Goal: Task Accomplishment & Management: Manage account settings

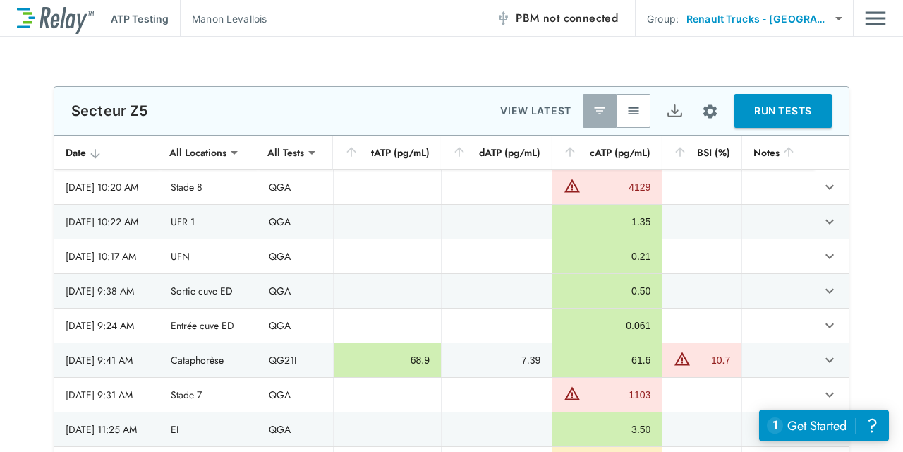
click at [641, 102] on button "button" at bounding box center [634, 111] width 34 height 34
drag, startPoint x: 598, startPoint y: 103, endPoint x: 606, endPoint y: 104, distance: 7.8
click at [599, 104] on img "button" at bounding box center [600, 111] width 14 height 14
click at [631, 107] on img "button" at bounding box center [634, 111] width 14 height 14
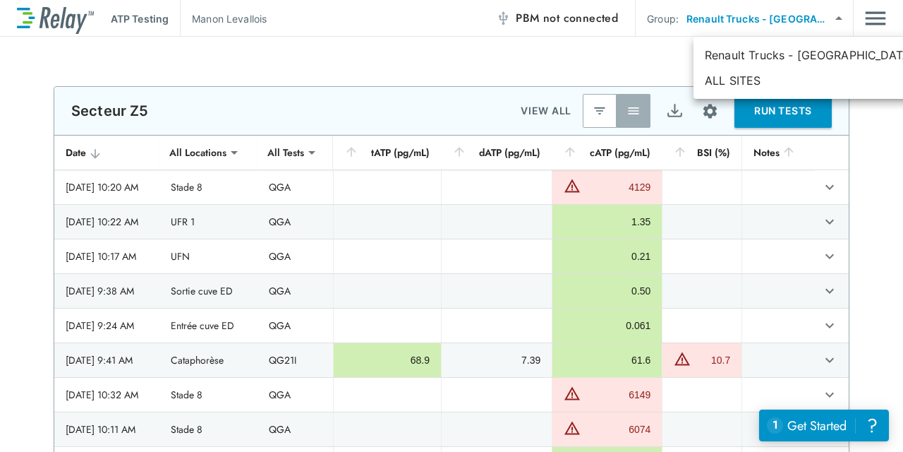
click at [840, 18] on body "**********" at bounding box center [451, 226] width 903 height 452
click at [840, 18] on div at bounding box center [451, 226] width 903 height 452
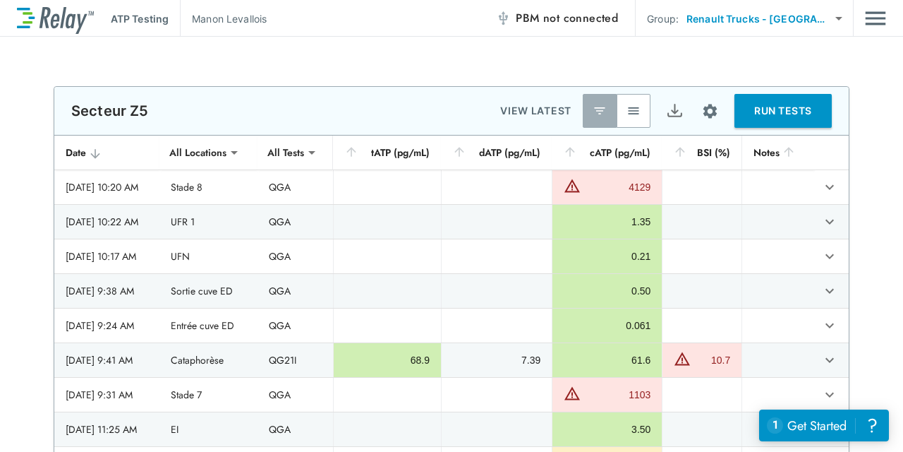
click at [787, 111] on button "RUN TESTS" at bounding box center [783, 111] width 97 height 34
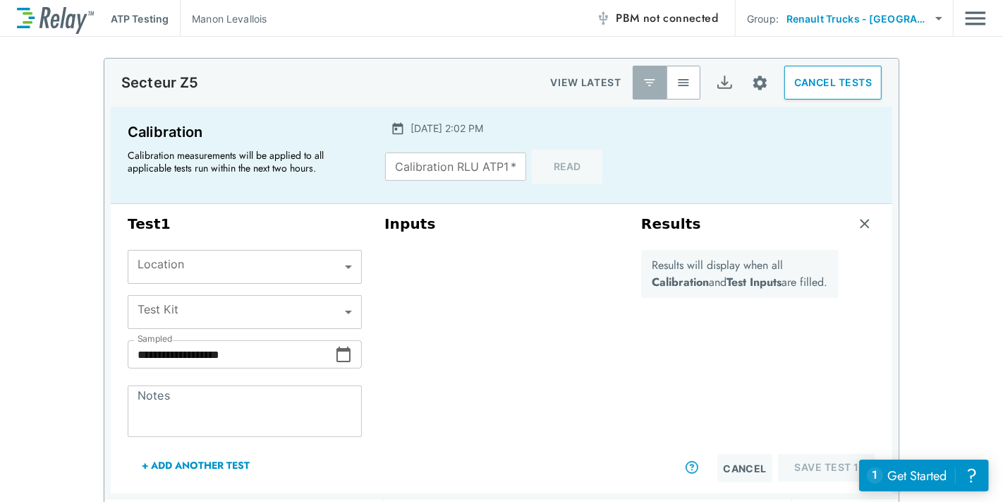
scroll to position [25, 0]
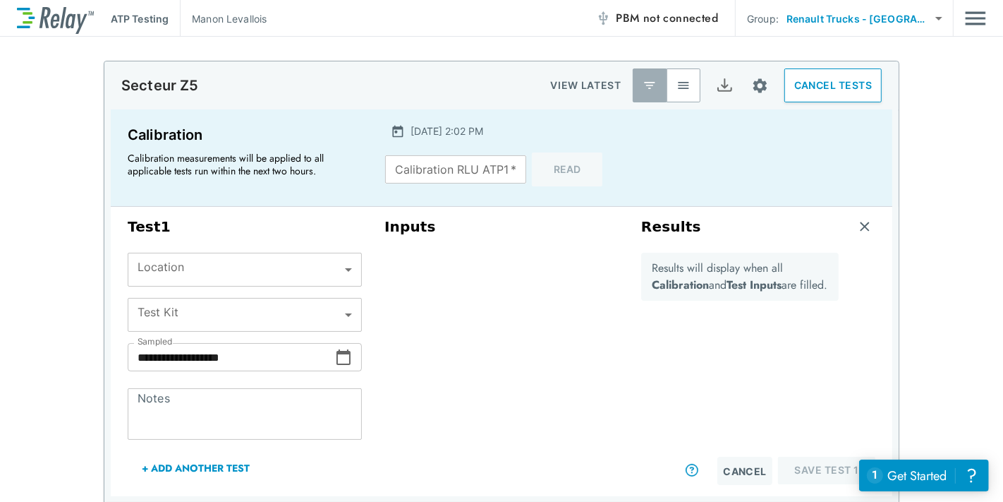
click at [344, 268] on body "**********" at bounding box center [501, 251] width 1003 height 502
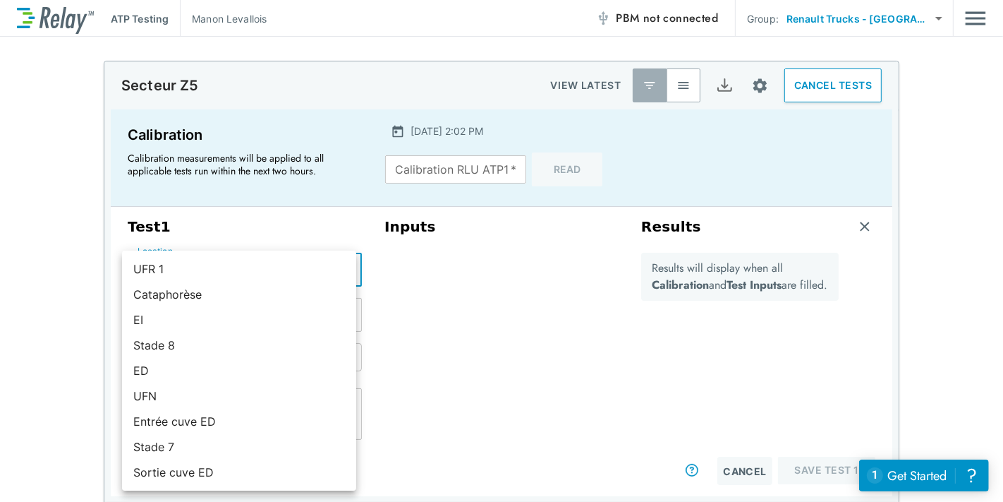
click at [541, 361] on div at bounding box center [501, 251] width 1003 height 502
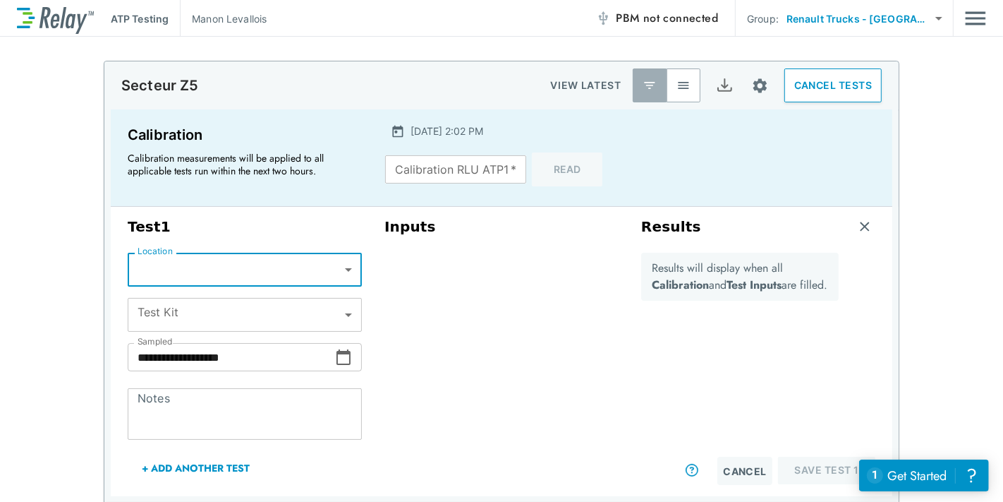
click at [342, 271] on body "**********" at bounding box center [501, 251] width 1003 height 502
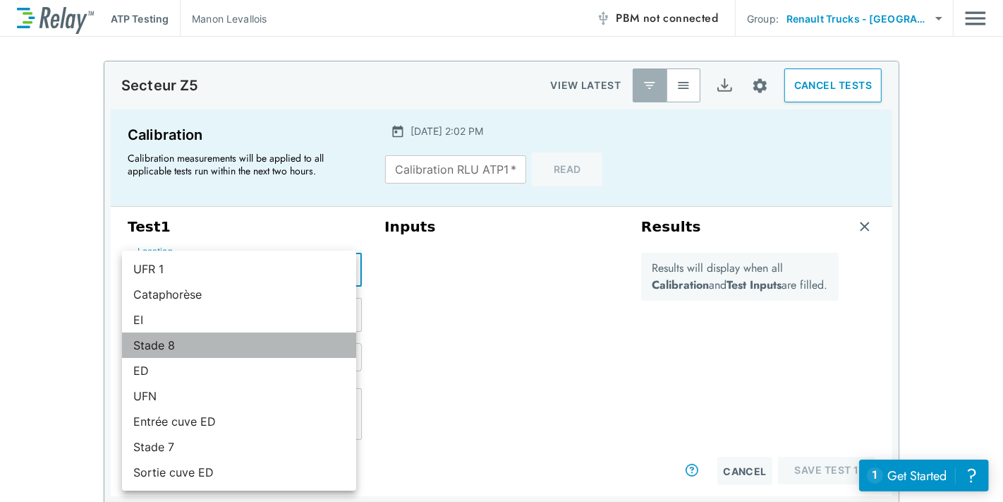
click at [286, 338] on li "Stade 8" at bounding box center [239, 344] width 234 height 25
type input "*******"
type input "***"
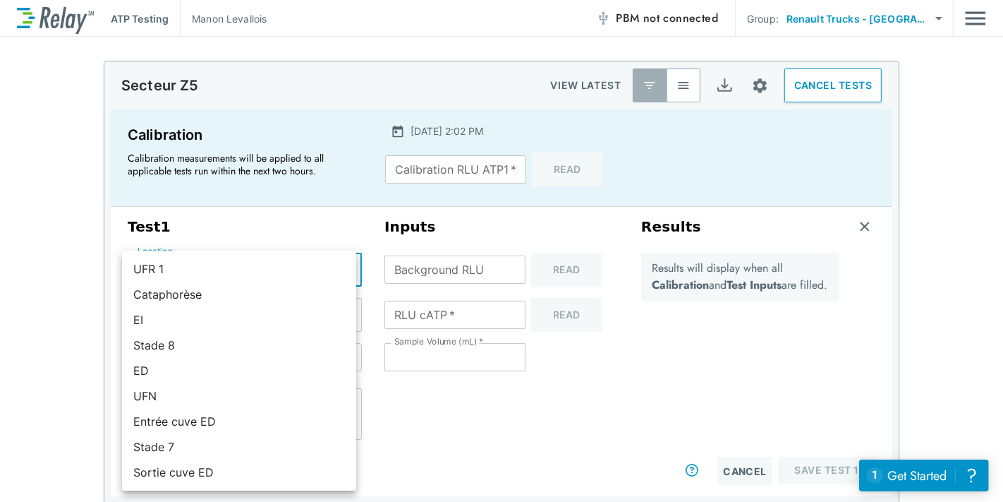
click at [344, 273] on body "**********" at bounding box center [501, 251] width 1003 height 502
click at [556, 451] on div at bounding box center [501, 251] width 1003 height 502
click at [346, 268] on body "**********" at bounding box center [501, 251] width 1003 height 502
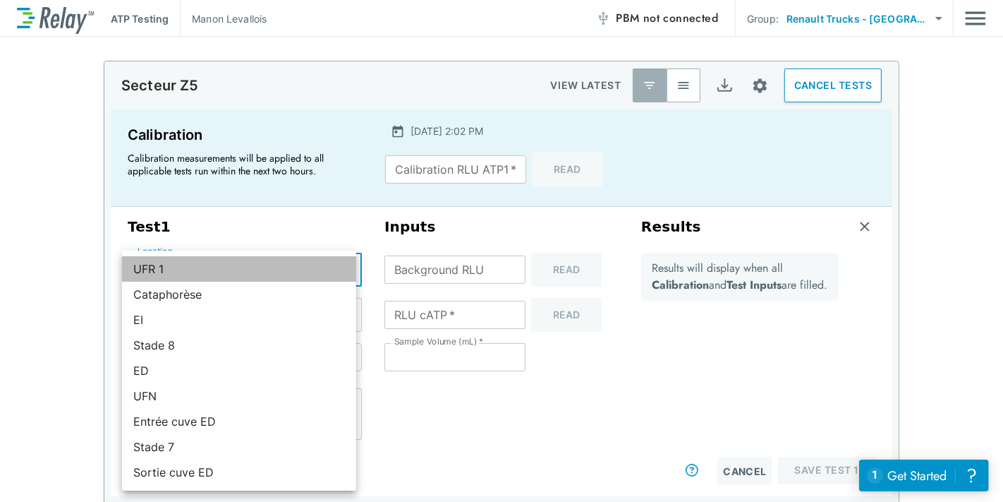
click at [346, 268] on li "UFR 1" at bounding box center [239, 268] width 234 height 25
type input "*****"
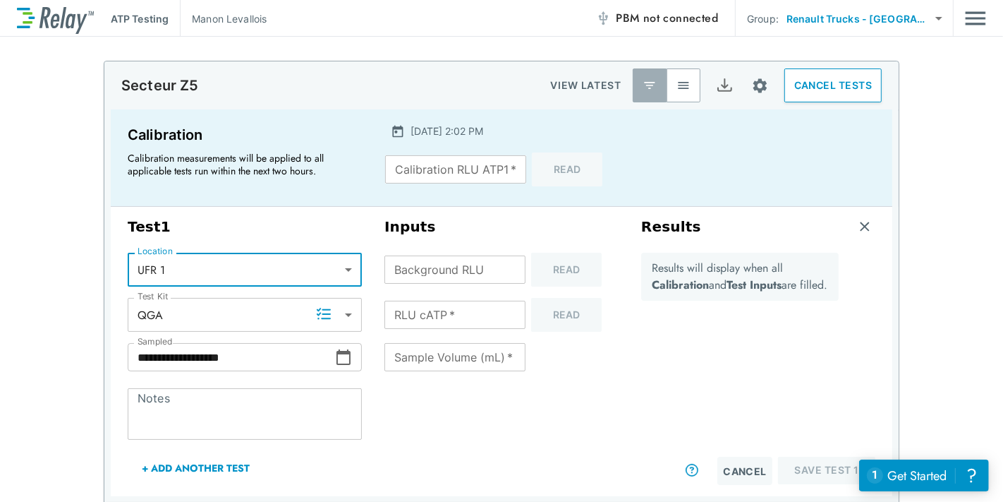
click at [346, 268] on body "**********" at bounding box center [501, 251] width 1003 height 502
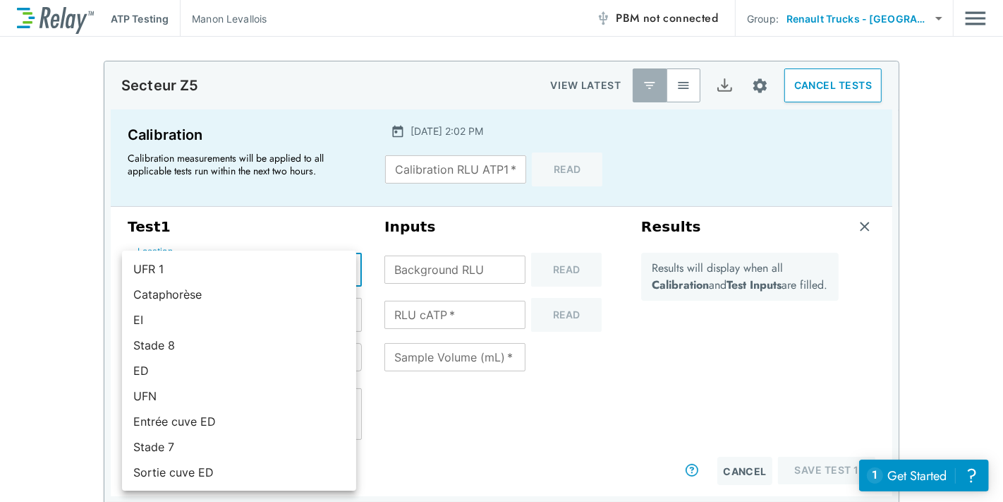
click at [346, 268] on li "UFR 1" at bounding box center [239, 268] width 234 height 25
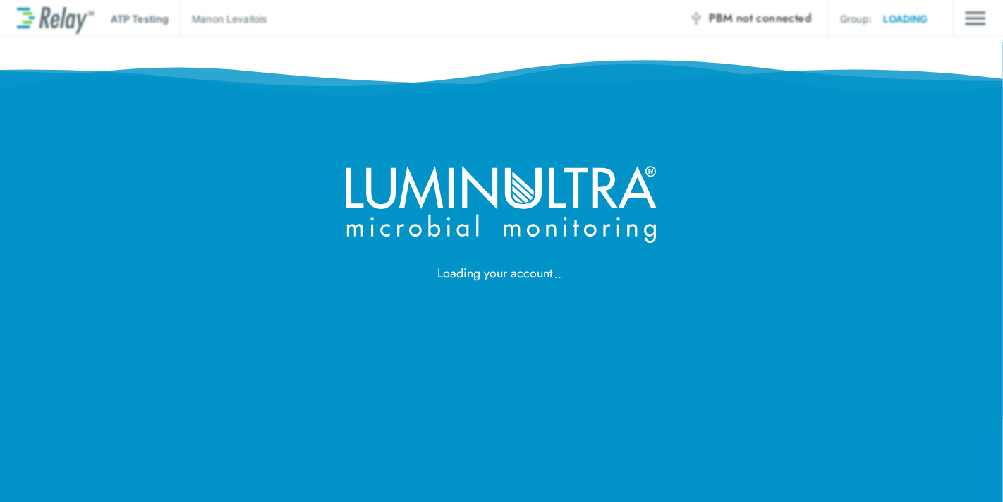
drag, startPoint x: 0, startPoint y: 0, endPoint x: 808, endPoint y: 212, distance: 835.2
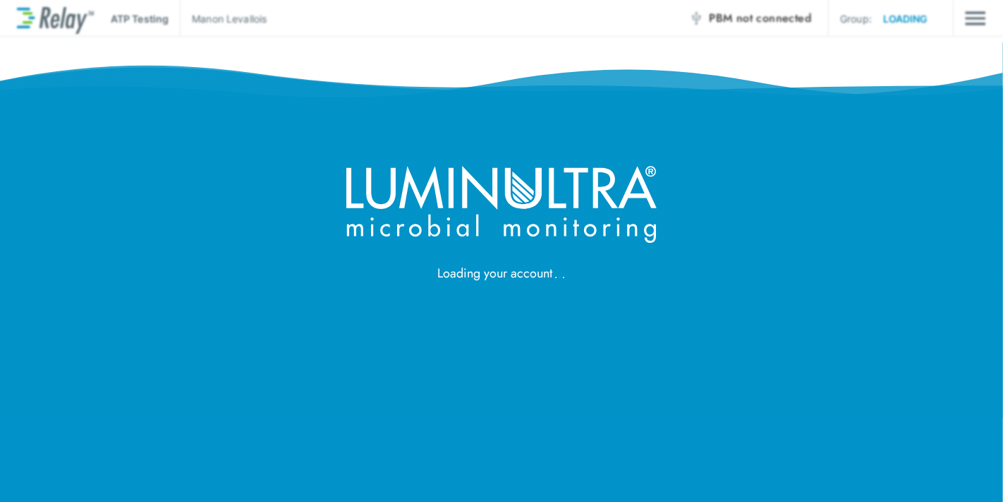
click at [808, 212] on div "Loading your account" at bounding box center [501, 141] width 1003 height 283
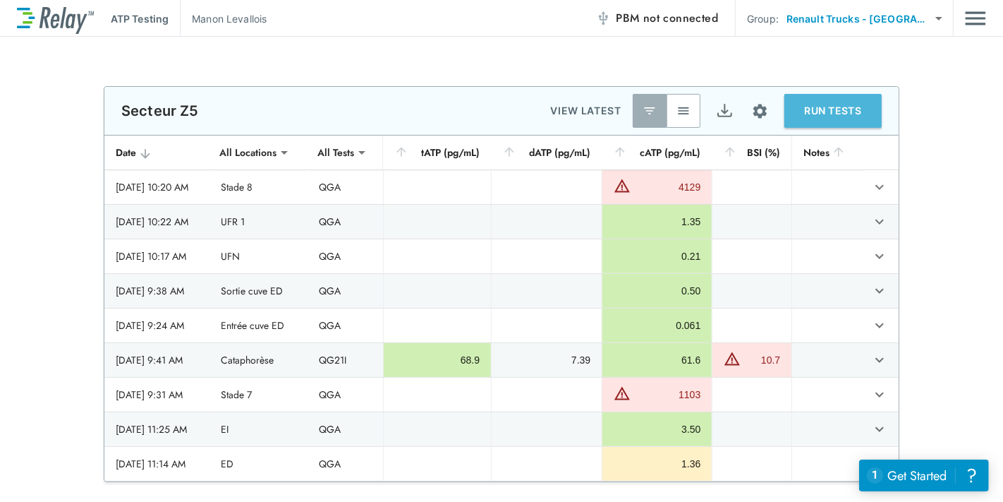
click at [830, 100] on button "RUN TESTS" at bounding box center [833, 111] width 97 height 34
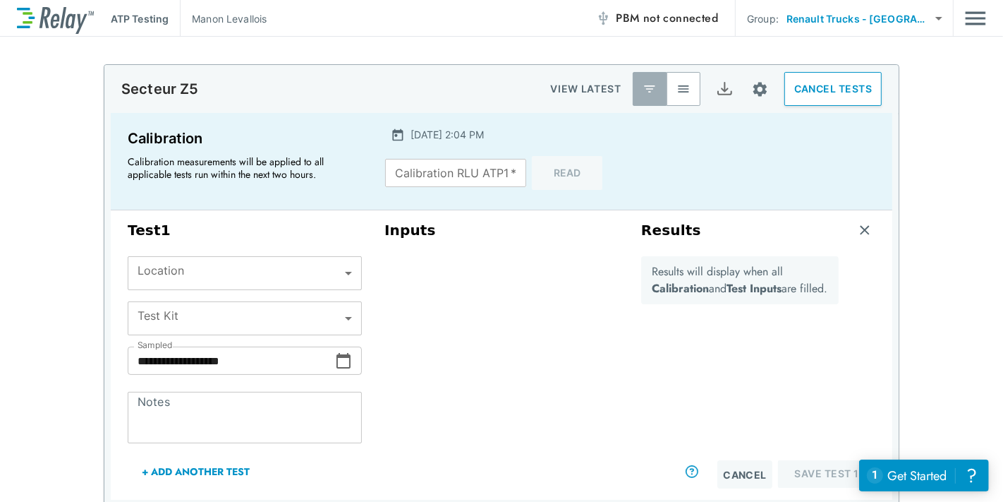
scroll to position [24, 0]
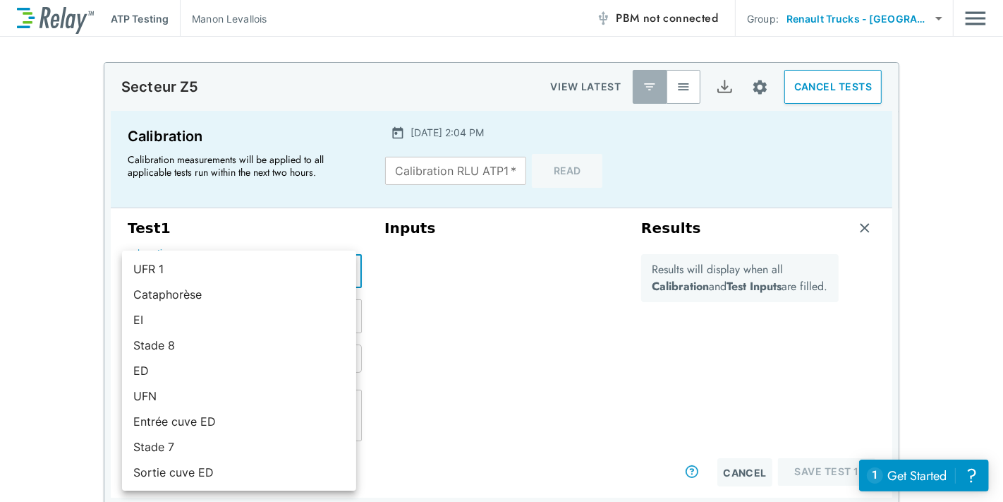
click at [342, 272] on body "**********" at bounding box center [501, 251] width 1003 height 502
click at [460, 282] on div at bounding box center [501, 251] width 1003 height 502
click at [346, 268] on body "**********" at bounding box center [501, 251] width 1003 height 502
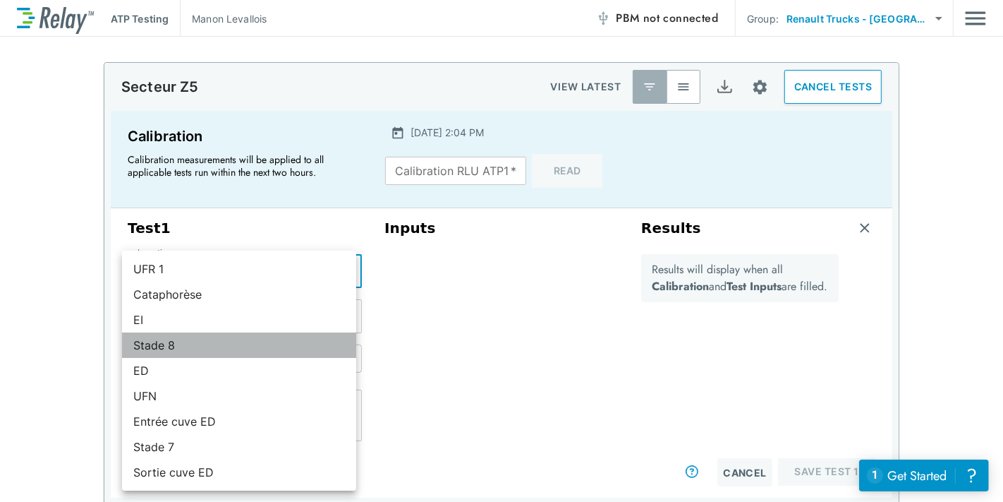
click at [229, 339] on li "Stade 8" at bounding box center [239, 344] width 234 height 25
type input "*******"
type input "***"
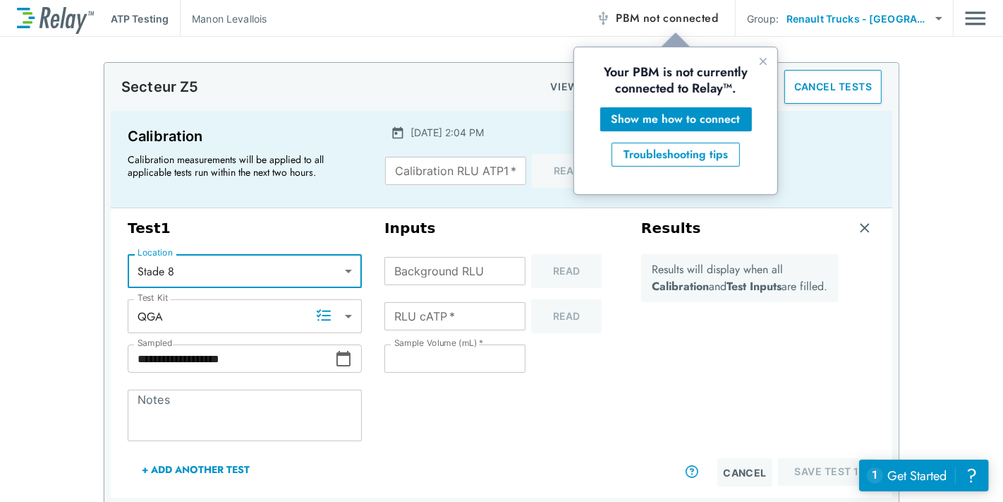
scroll to position [0, 0]
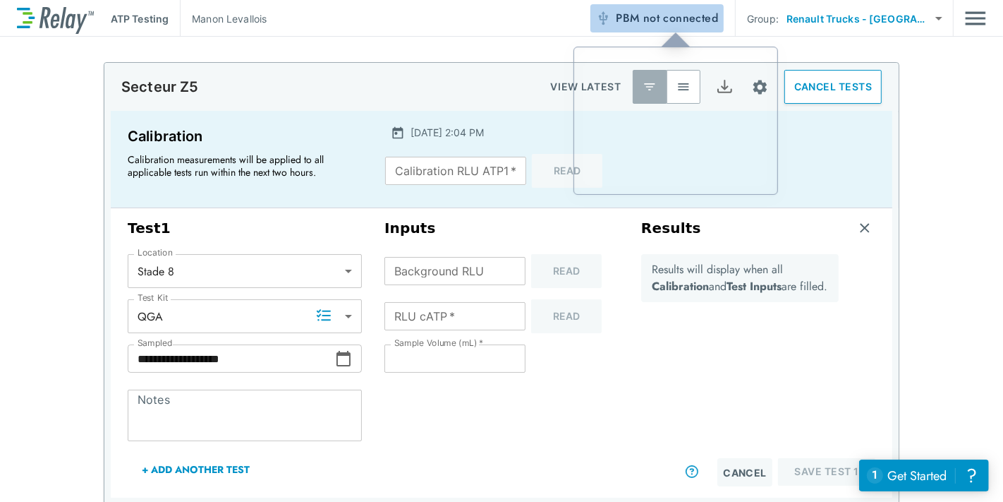
click at [669, 25] on span "not connected" at bounding box center [680, 18] width 75 height 16
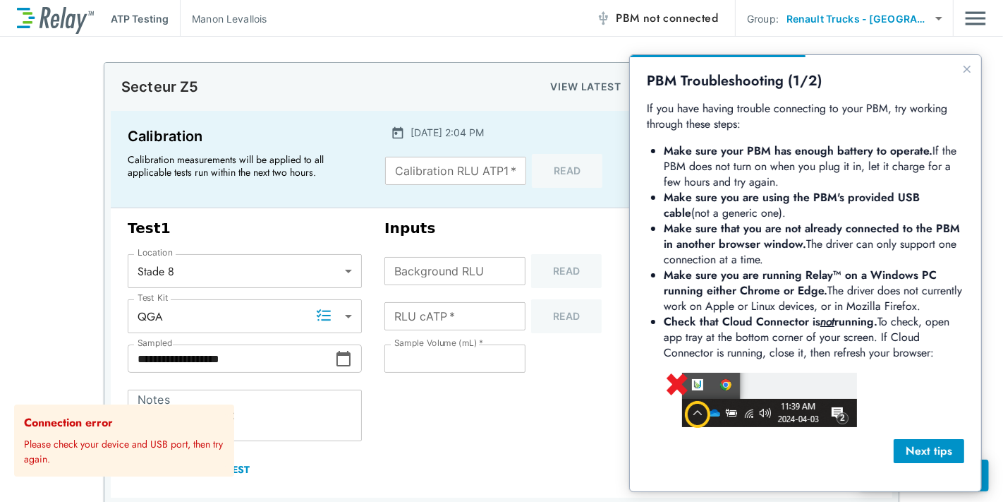
click at [976, 68] on div "PBM Troubleshooting (1/2) If you have having trouble connecting to your PBM, tr…" at bounding box center [804, 272] width 351 height 436
click at [969, 68] on icon "Close guide" at bounding box center [966, 68] width 11 height 11
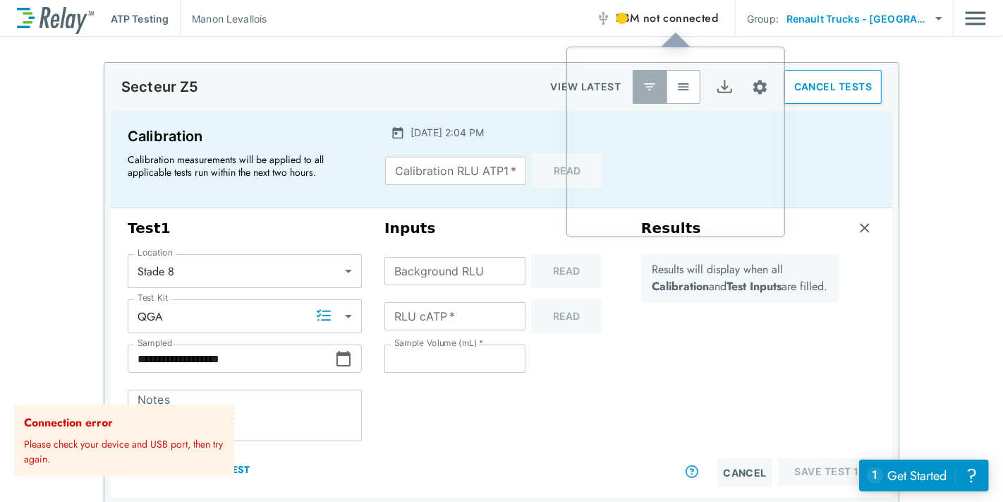
click at [620, 17] on div at bounding box center [622, 18] width 11 height 11
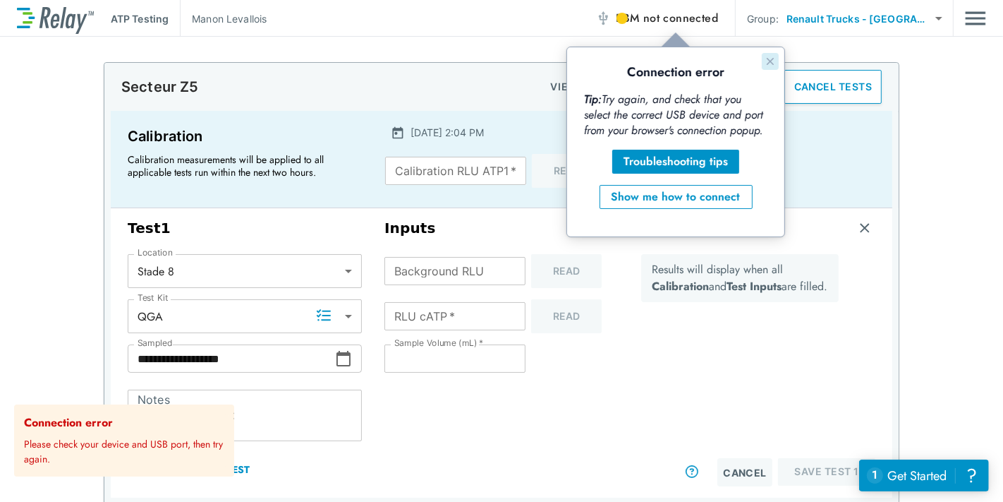
click at [764, 64] on icon "Close guide" at bounding box center [769, 60] width 11 height 11
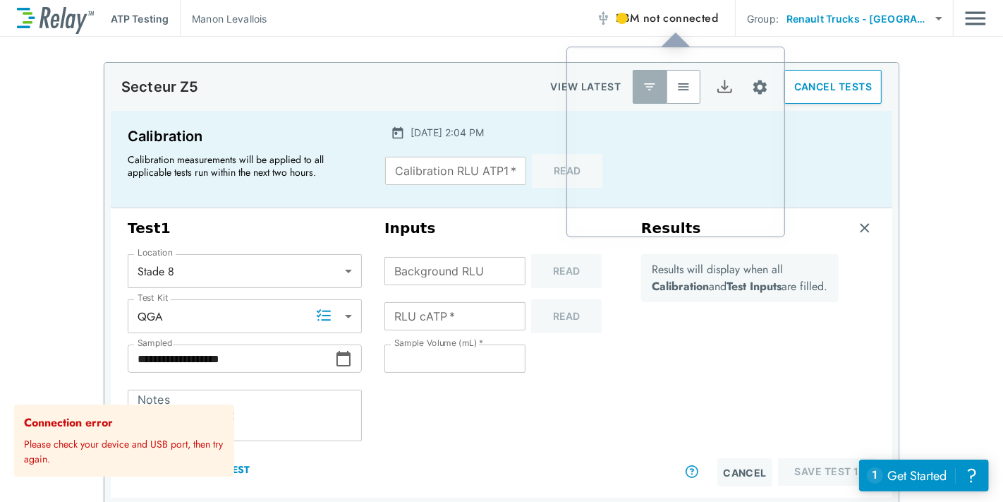
click at [610, 24] on img "button" at bounding box center [603, 18] width 14 height 14
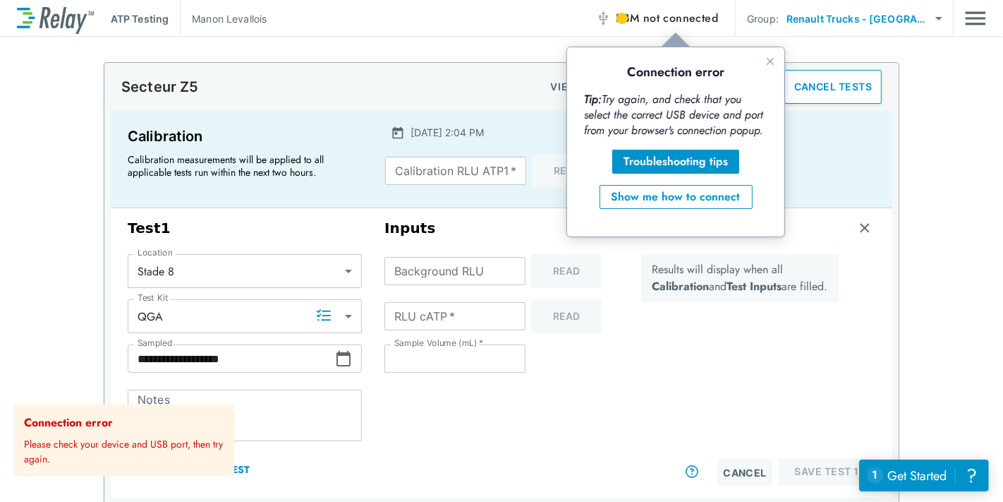
click at [620, 15] on div at bounding box center [622, 18] width 11 height 11
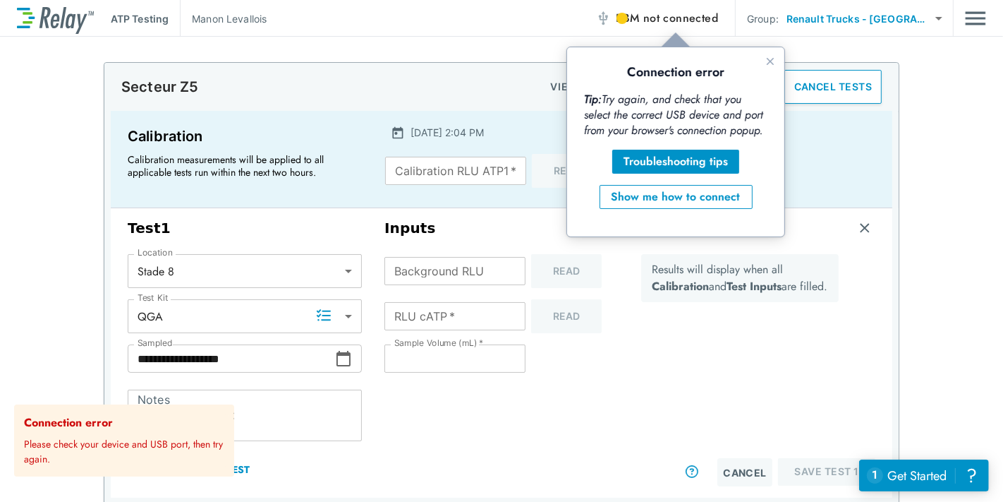
click at [620, 15] on div at bounding box center [622, 18] width 11 height 11
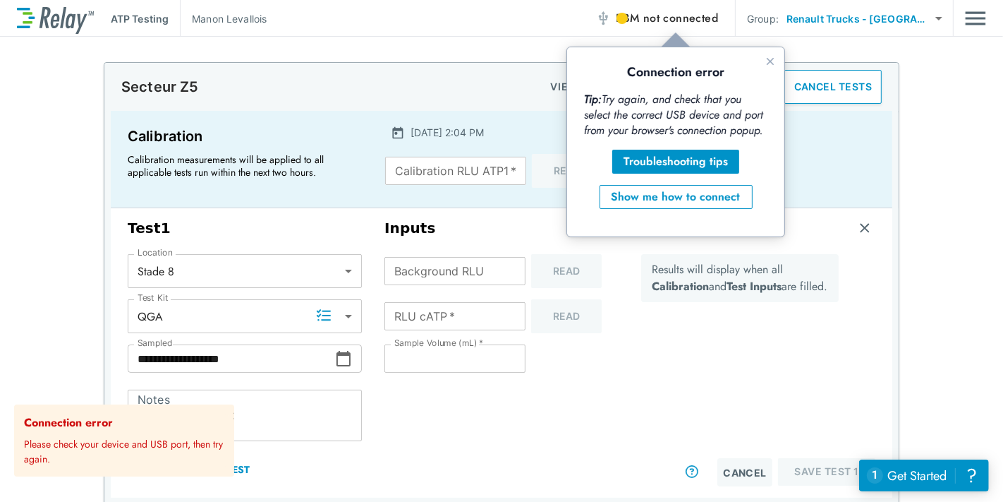
click at [620, 15] on div at bounding box center [622, 18] width 11 height 11
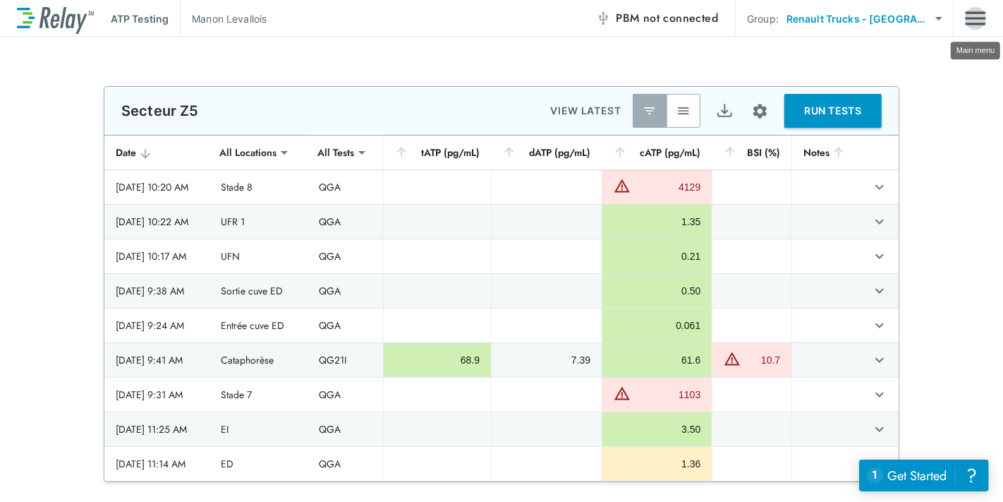
click at [982, 20] on img "Main menu" at bounding box center [975, 18] width 21 height 27
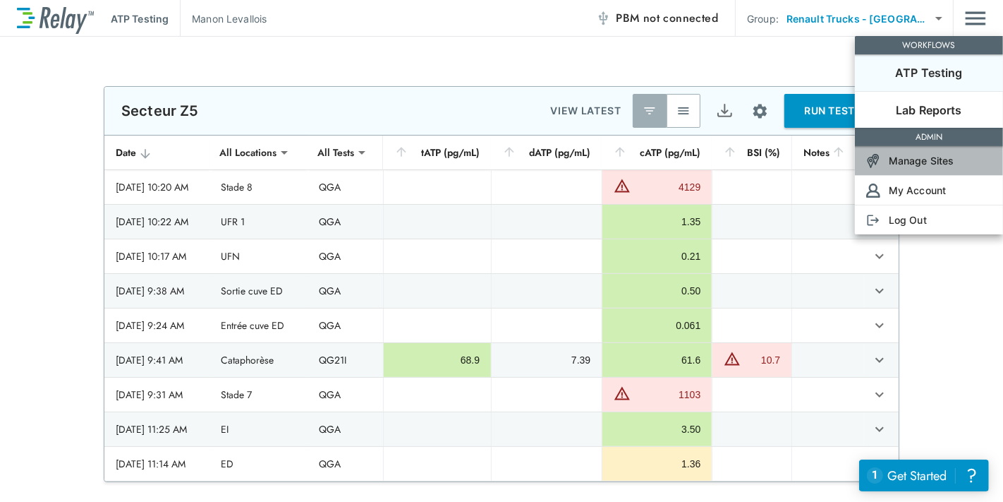
click at [945, 153] on p "Manage Sites" at bounding box center [922, 160] width 66 height 15
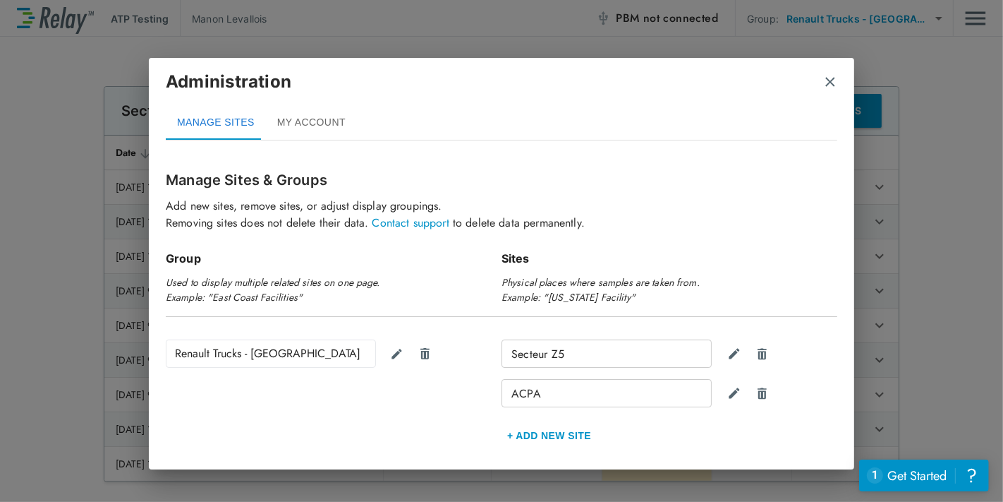
click at [823, 85] on img "close" at bounding box center [830, 82] width 14 height 14
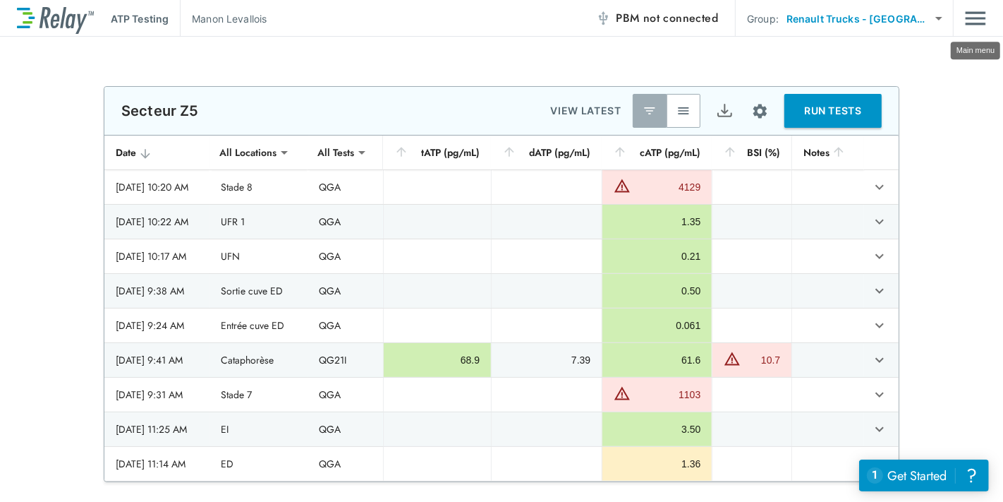
click at [980, 28] on img "Main menu" at bounding box center [975, 18] width 21 height 27
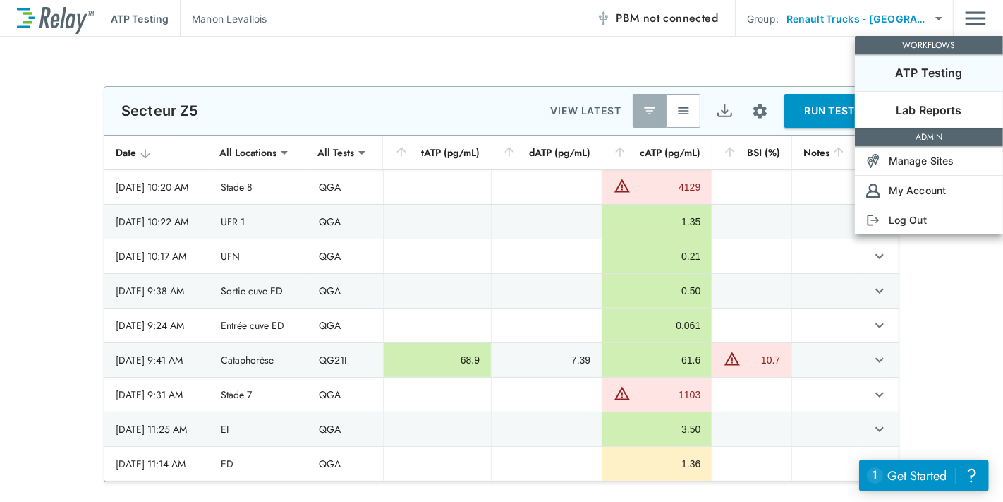
click at [671, 105] on div at bounding box center [501, 251] width 1003 height 502
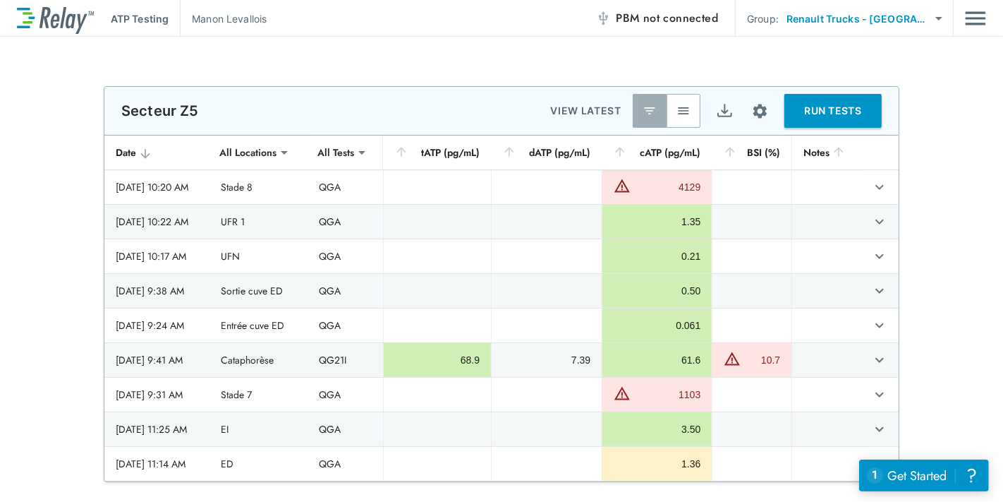
click at [677, 107] on img "button" at bounding box center [684, 111] width 14 height 14
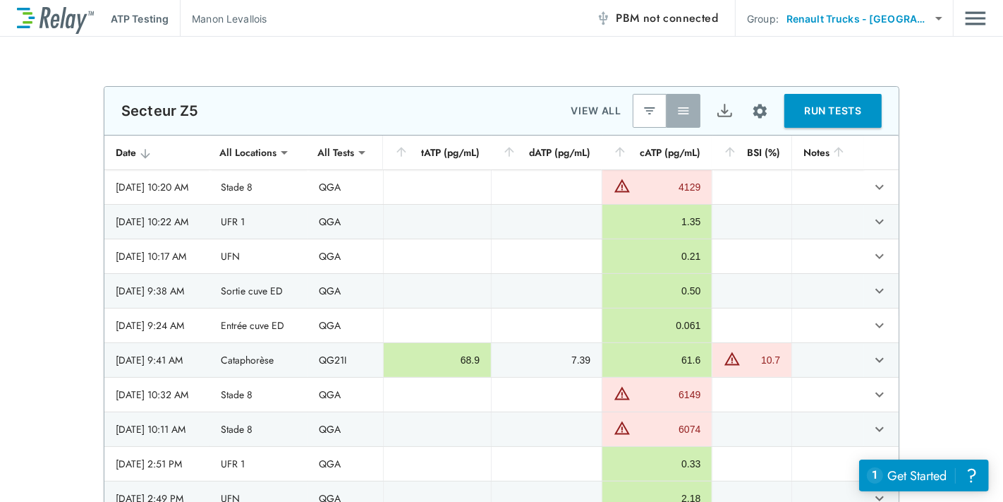
click at [972, 27] on img "Main menu" at bounding box center [975, 18] width 21 height 27
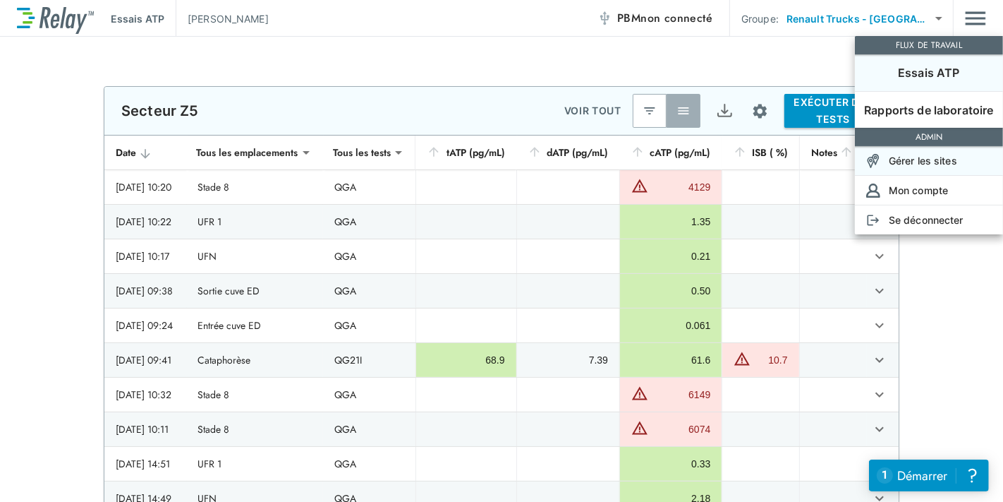
click at [950, 164] on p "Gérer les sites" at bounding box center [923, 160] width 68 height 15
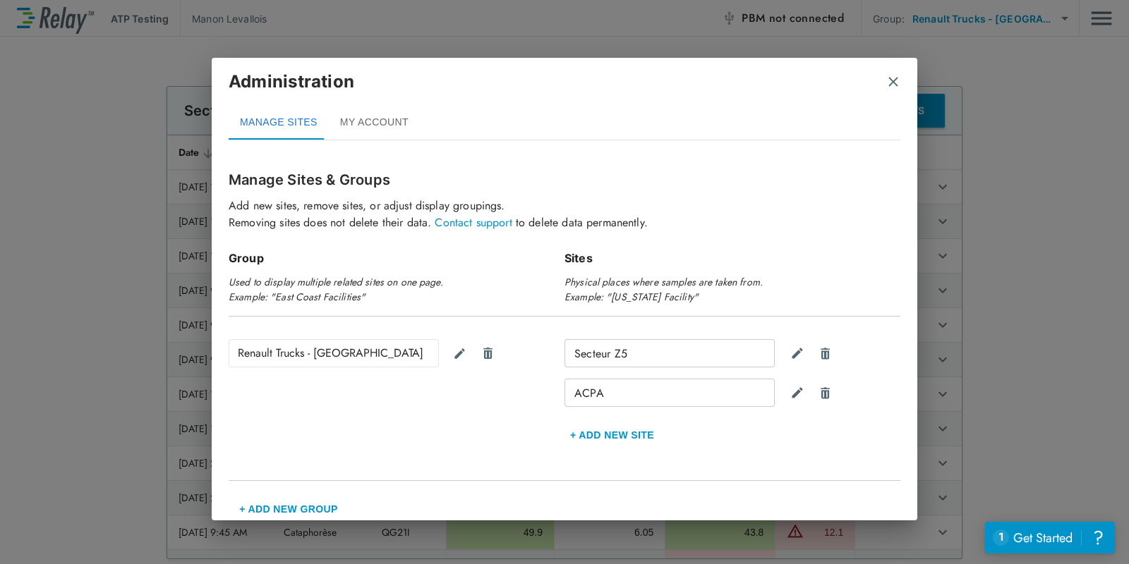
scroll to position [10, 0]
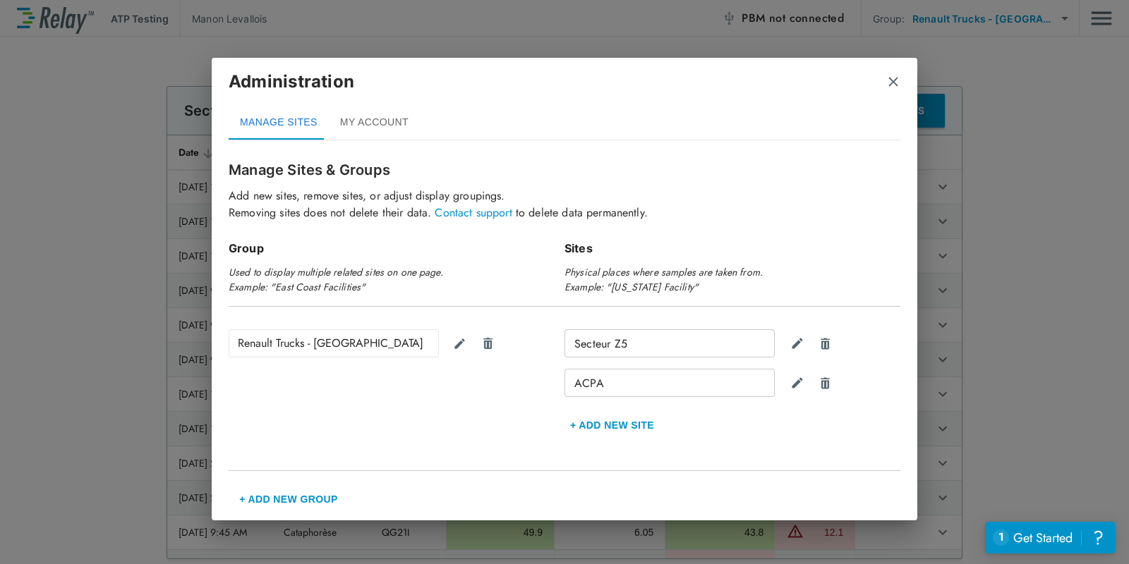
click at [308, 494] on button "+ Add New Group" at bounding box center [289, 500] width 120 height 34
click at [488, 501] on img "Cancel" at bounding box center [487, 509] width 12 height 13
click at [579, 427] on button "+ Add new Site" at bounding box center [611, 426] width 95 height 34
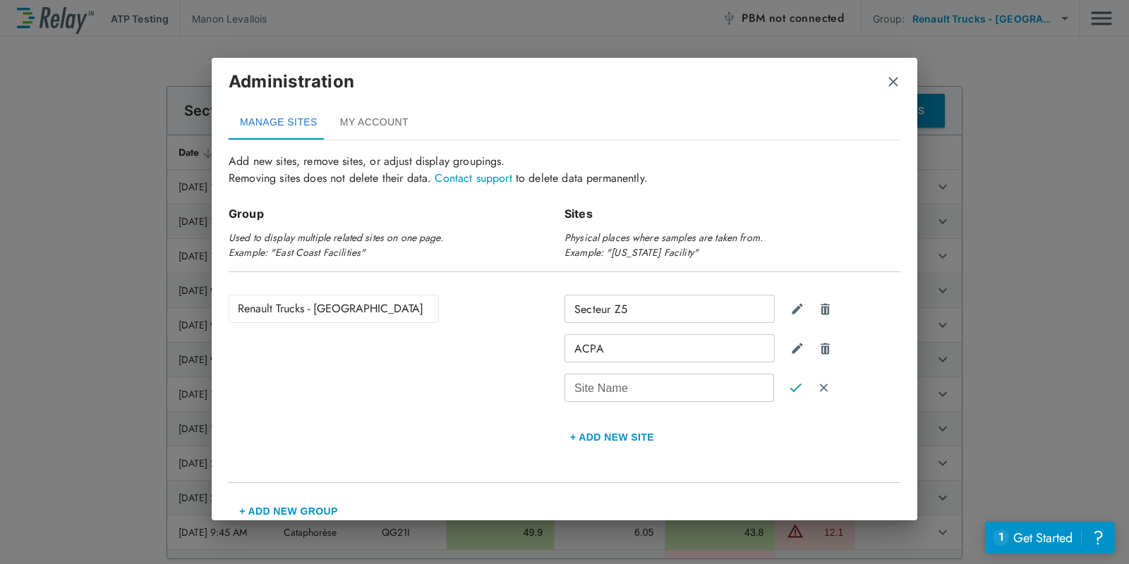
scroll to position [57, 0]
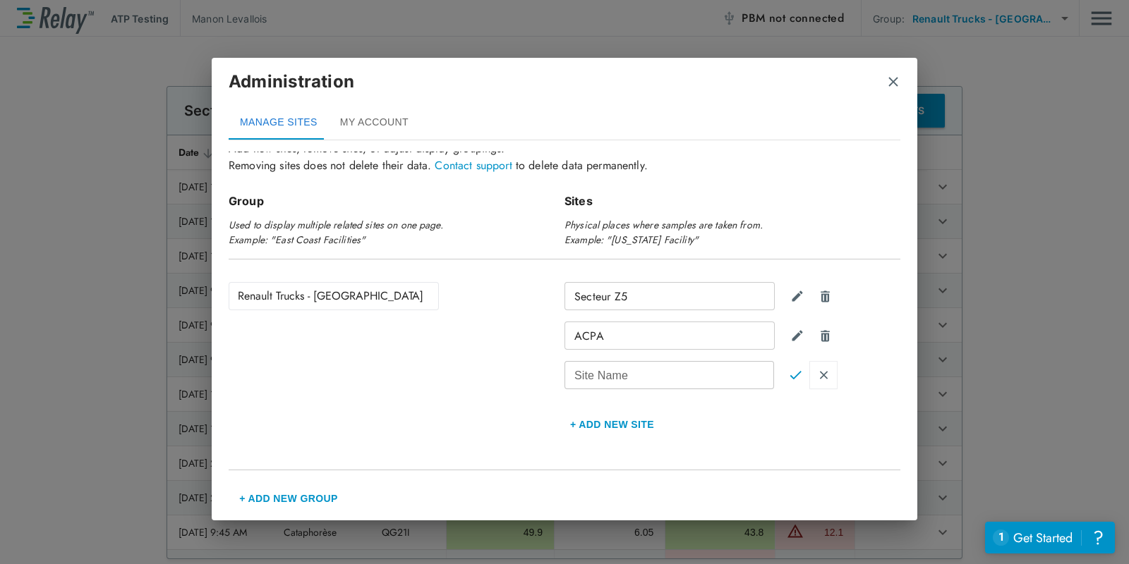
click at [818, 377] on img "Cancel" at bounding box center [824, 375] width 12 height 13
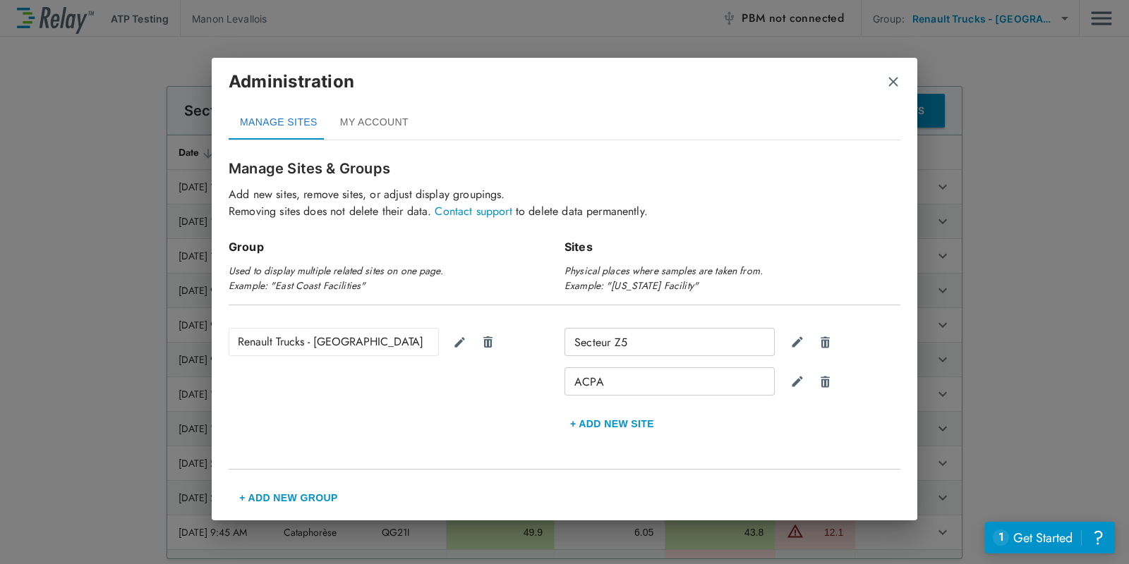
scroll to position [11, 0]
click at [461, 351] on button "Edit group" at bounding box center [459, 343] width 28 height 28
click at [461, 351] on button "Confirm" at bounding box center [460, 343] width 28 height 28
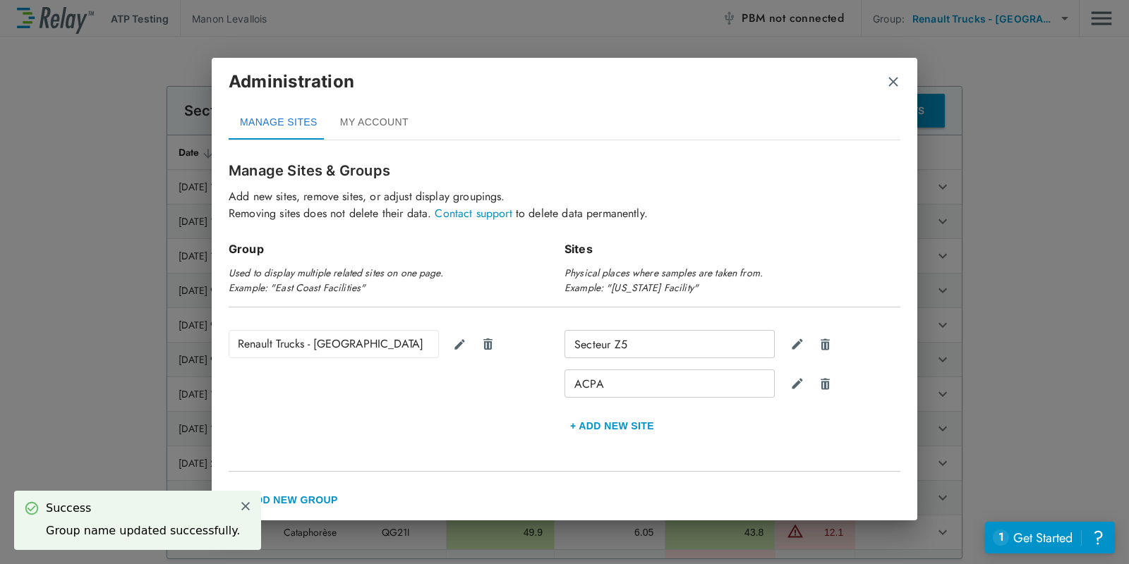
scroll to position [10, 0]
click at [363, 117] on button "MY ACCOUNT" at bounding box center [374, 123] width 91 height 34
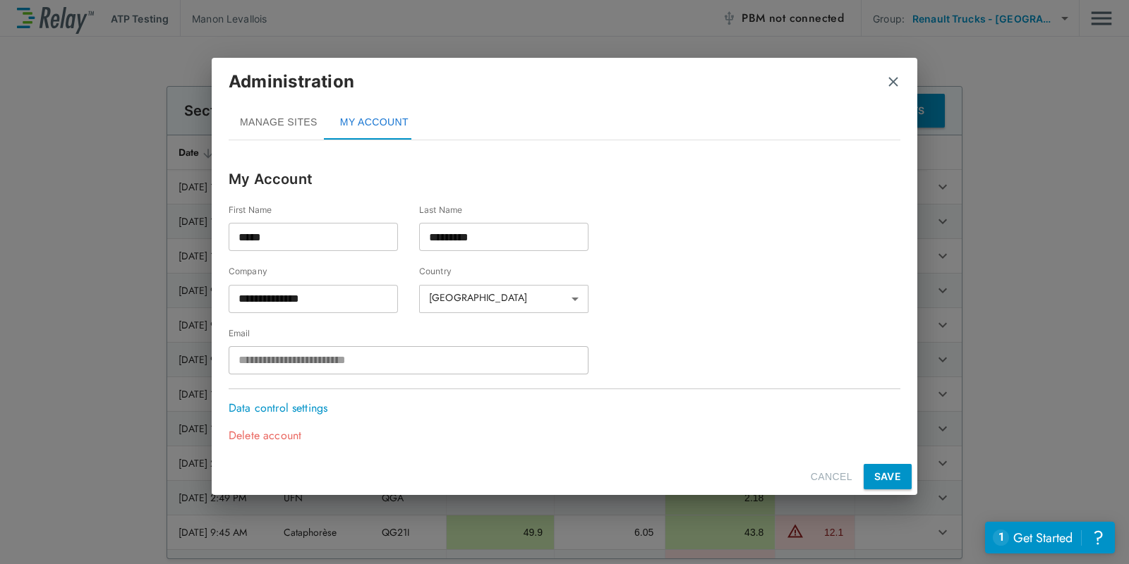
click at [291, 123] on font "MANAGE SITES" at bounding box center [279, 122] width 78 height 13
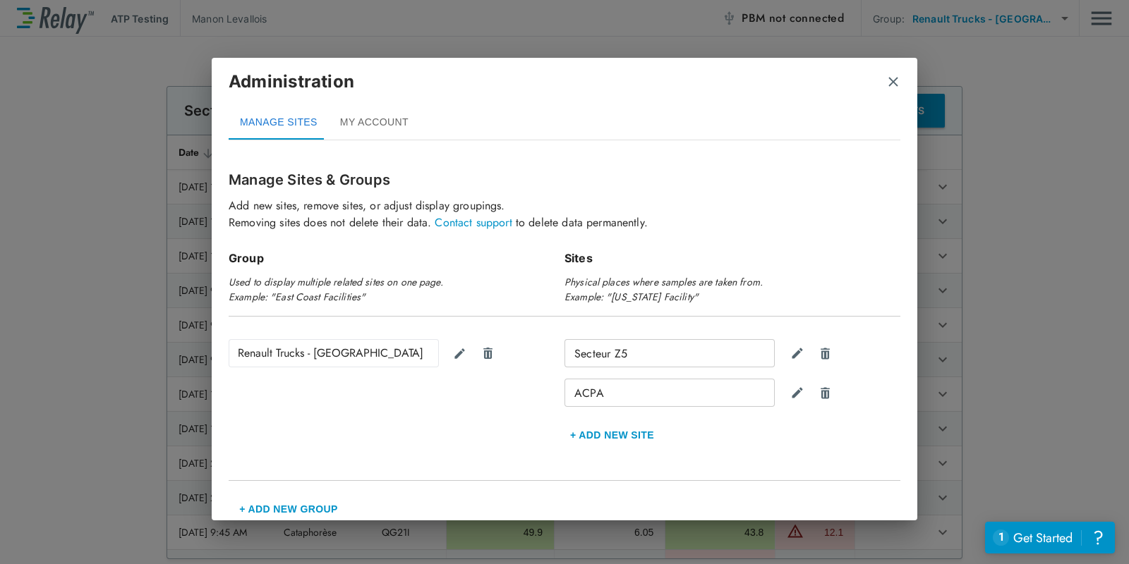
click at [382, 124] on button "MY ACCOUNT" at bounding box center [374, 123] width 91 height 34
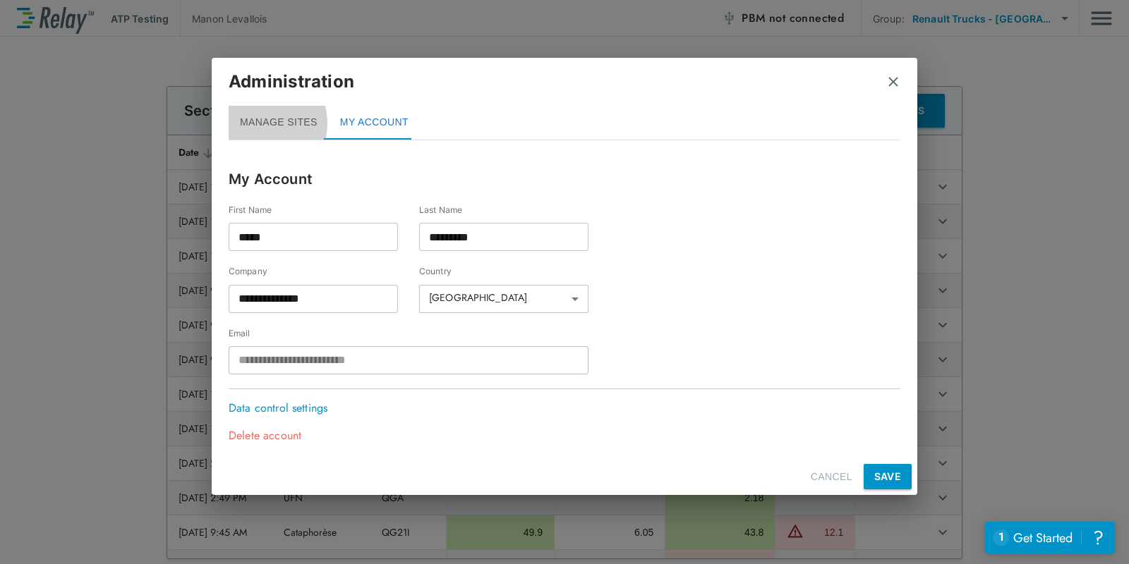
click at [261, 123] on font "MANAGE SITES" at bounding box center [279, 122] width 78 height 13
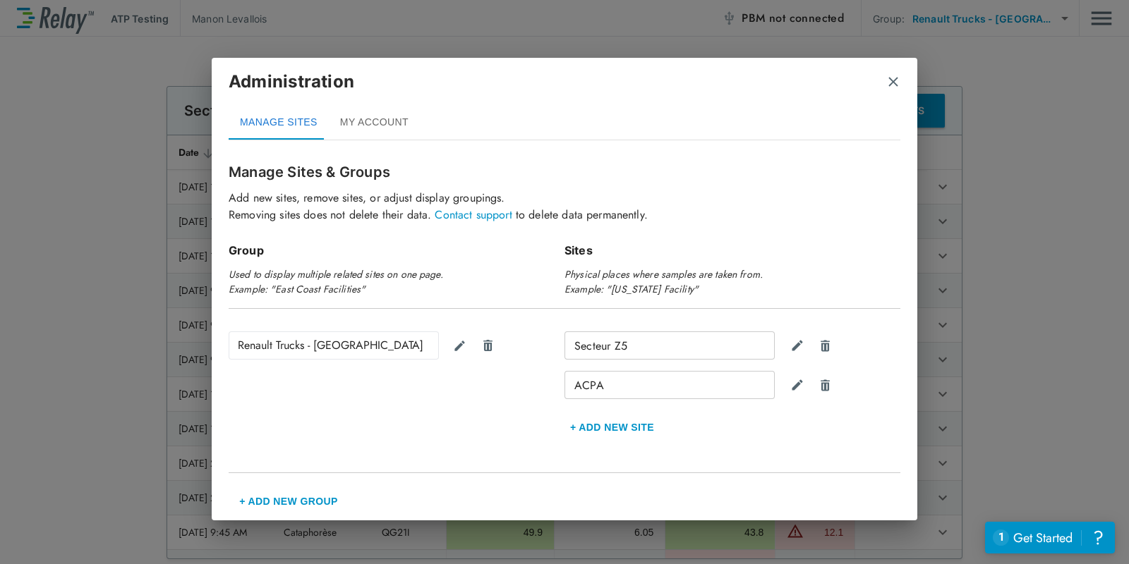
scroll to position [10, 0]
click at [296, 487] on button "+ Add New Group" at bounding box center [289, 500] width 120 height 34
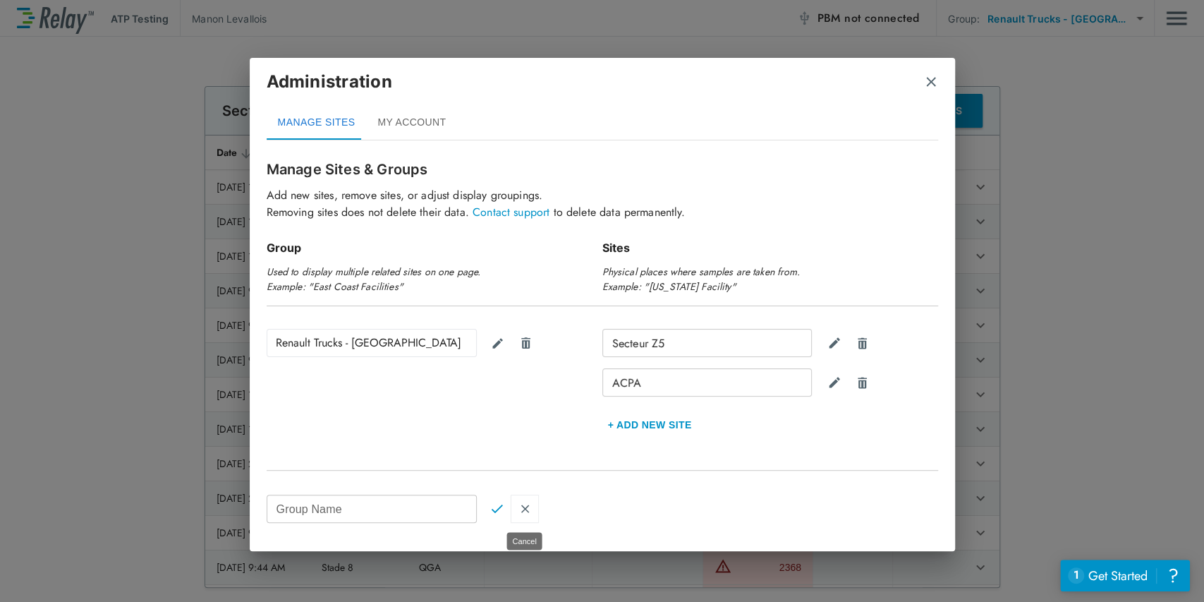
drag, startPoint x: 525, startPoint y: 508, endPoint x: 547, endPoint y: 481, distance: 35.2
click at [525, 501] on img "Cancel" at bounding box center [525, 508] width 12 height 13
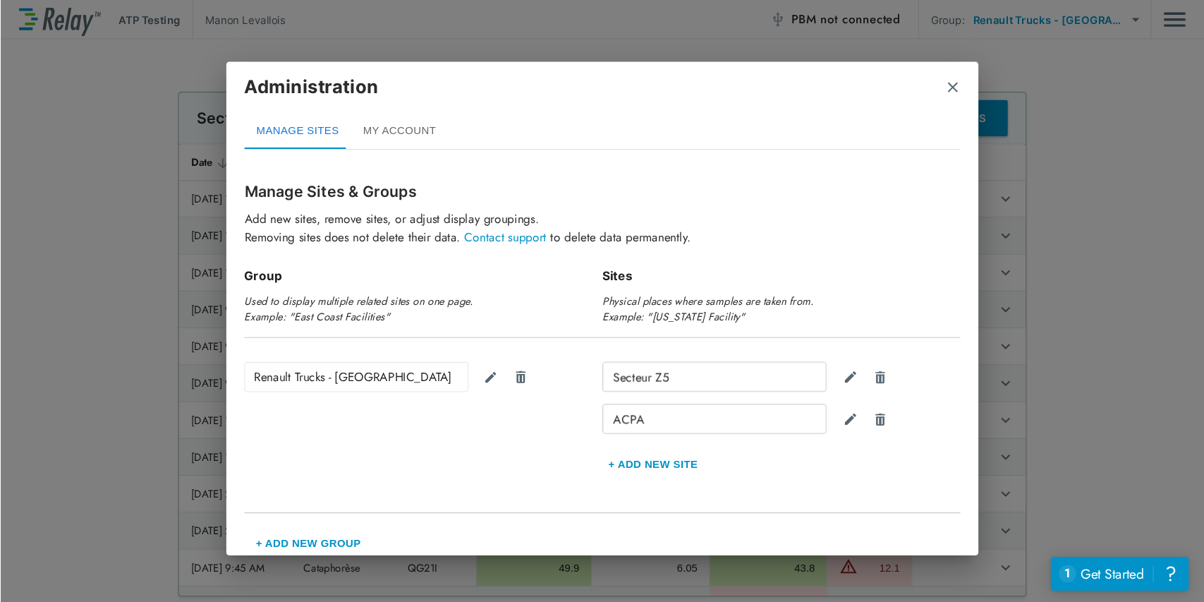
scroll to position [10, 0]
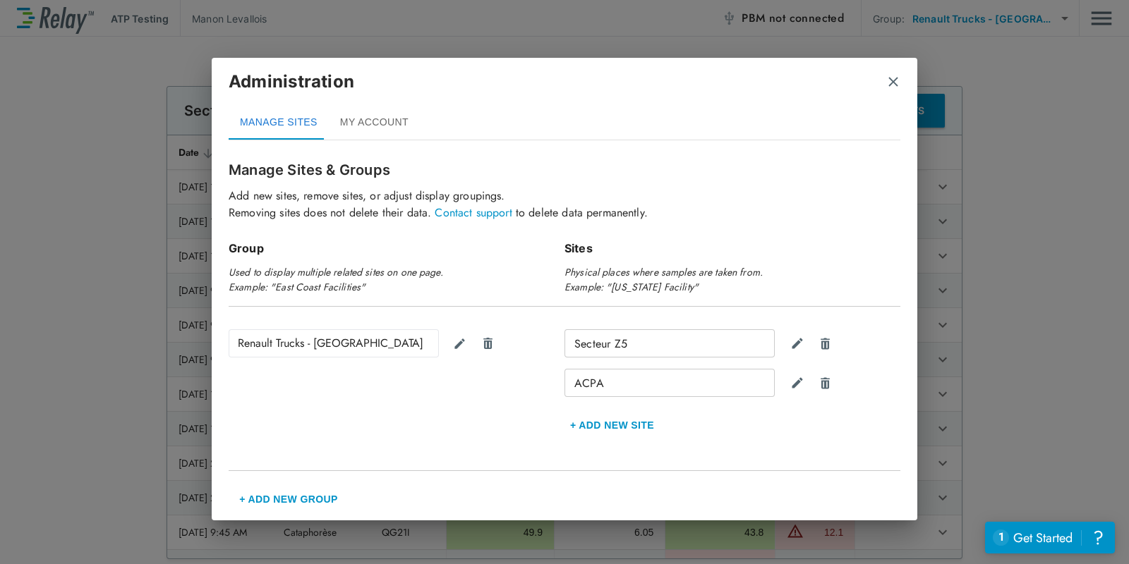
click at [270, 501] on button "+ Add New Group" at bounding box center [289, 500] width 120 height 34
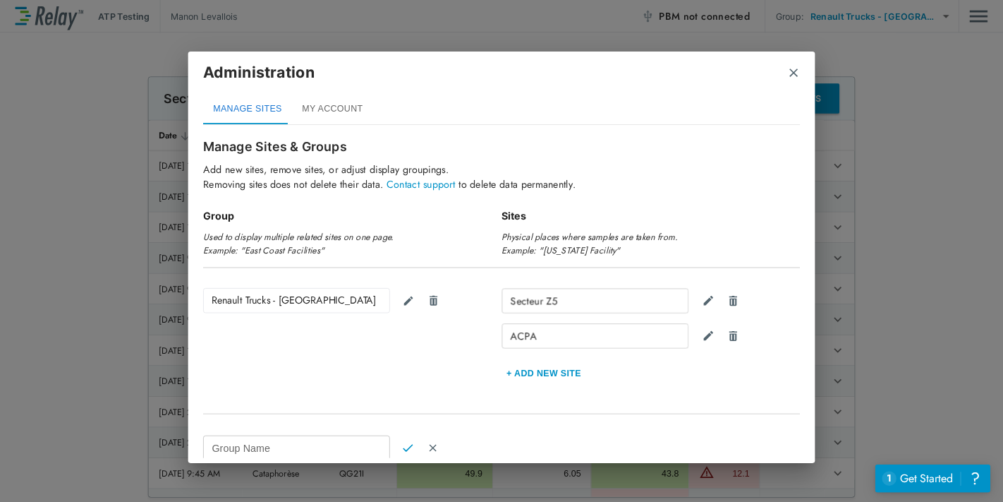
scroll to position [102, 0]
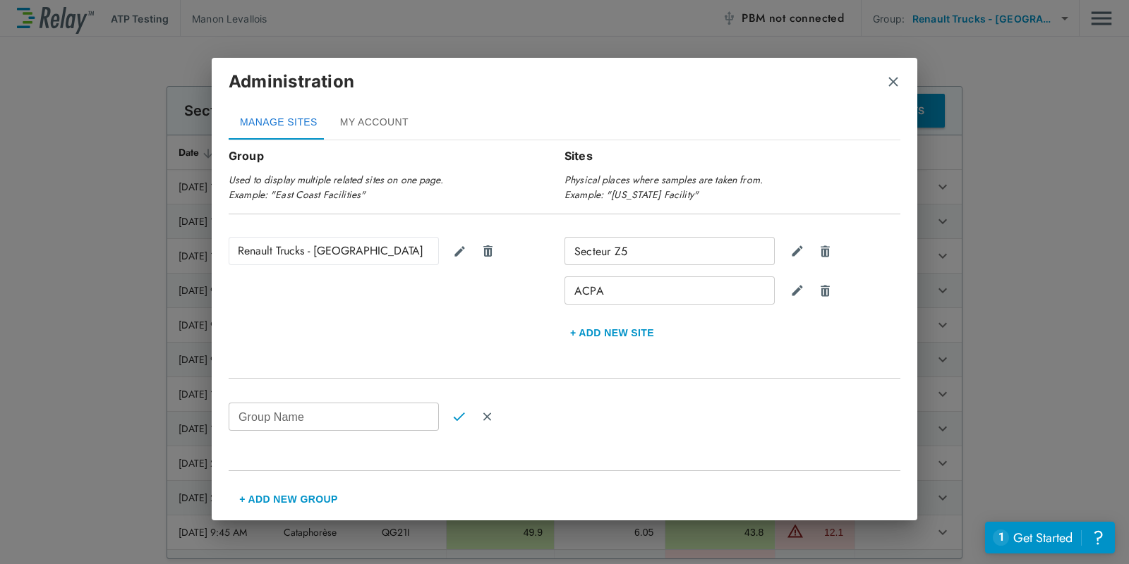
click at [889, 83] on img "close" at bounding box center [893, 82] width 14 height 14
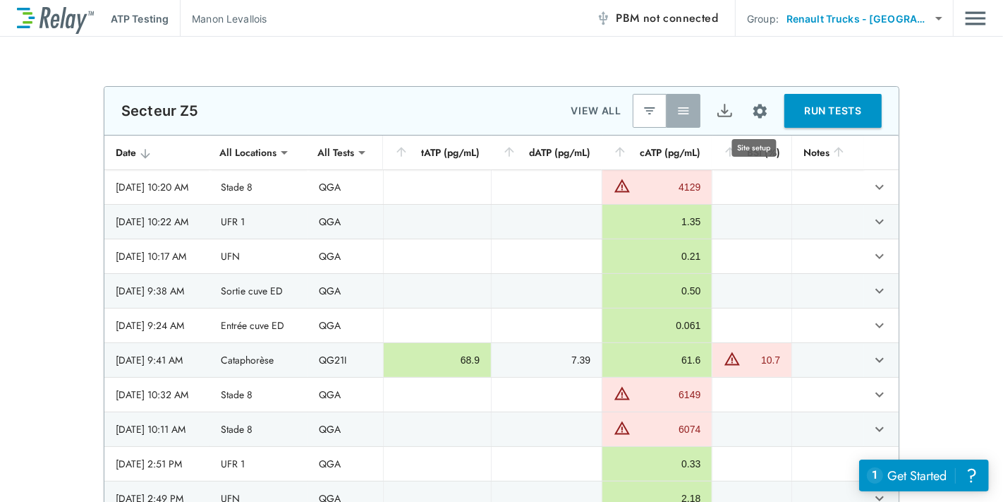
click at [761, 111] on img "Site setup" at bounding box center [760, 111] width 18 height 18
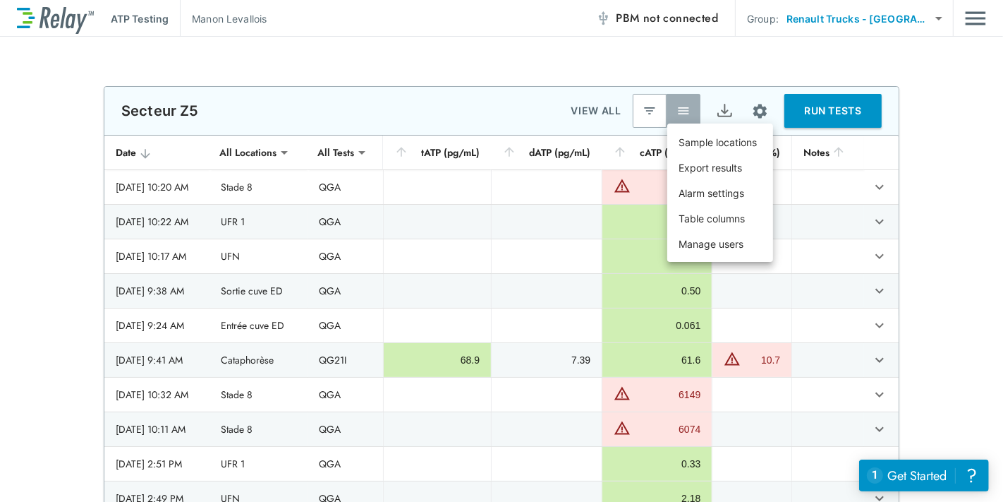
click at [862, 42] on div at bounding box center [501, 251] width 1003 height 502
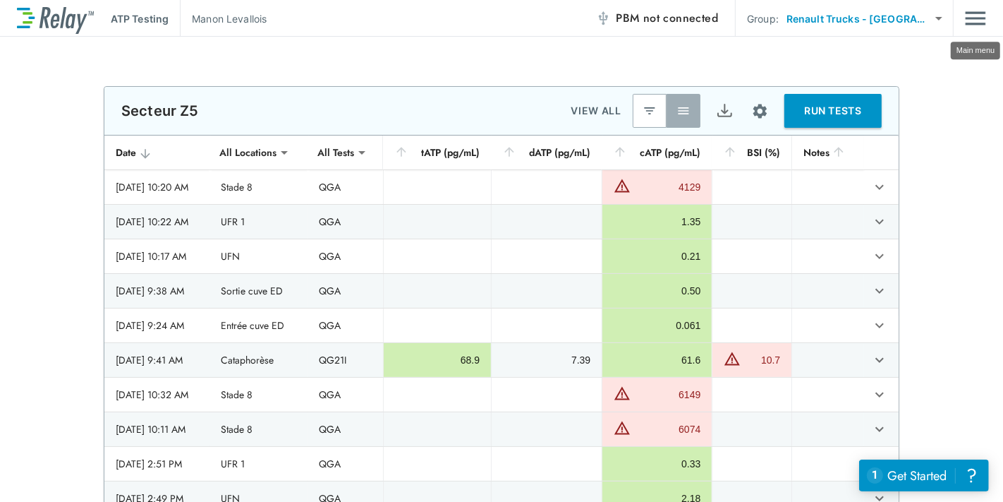
click at [974, 29] on img "Main menu" at bounding box center [975, 18] width 21 height 27
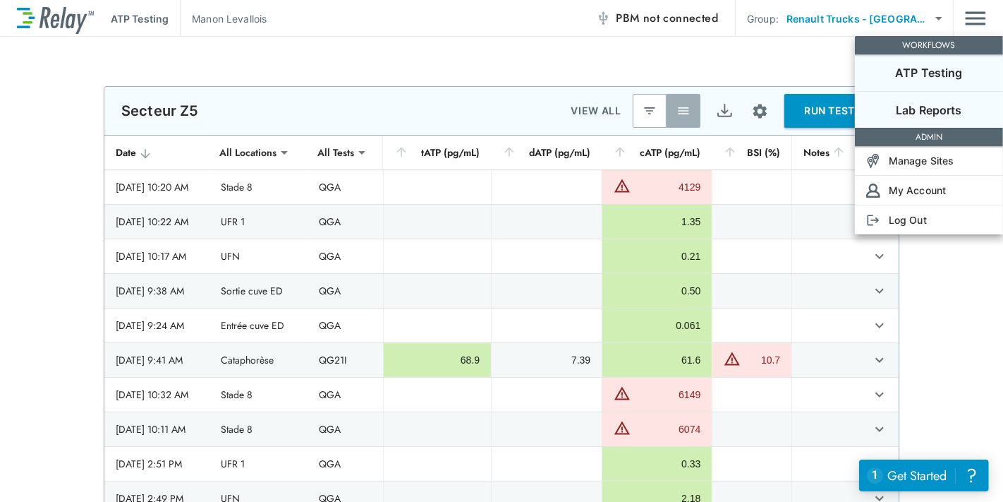
click at [957, 109] on p "Lab Reports" at bounding box center [929, 110] width 66 height 17
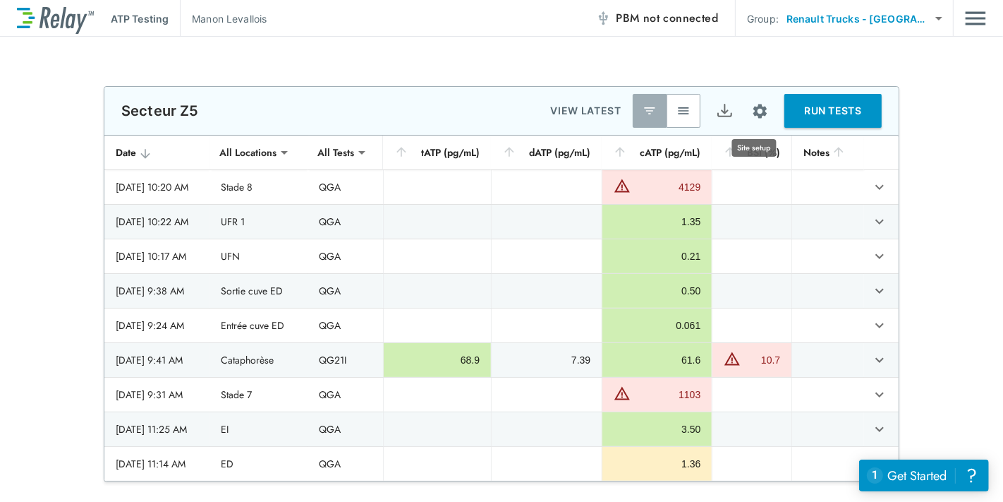
click at [751, 108] on img "Site setup" at bounding box center [760, 111] width 18 height 18
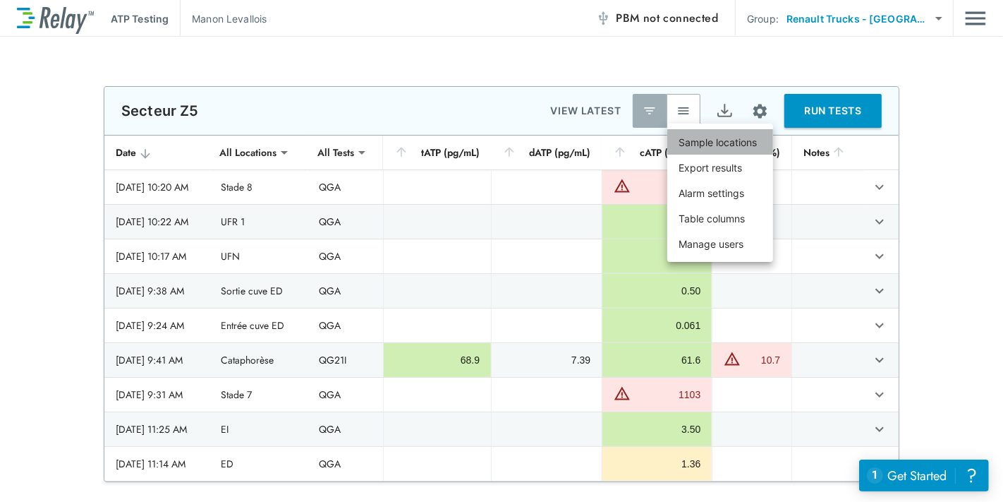
click at [733, 138] on p "Sample locations" at bounding box center [718, 142] width 78 height 15
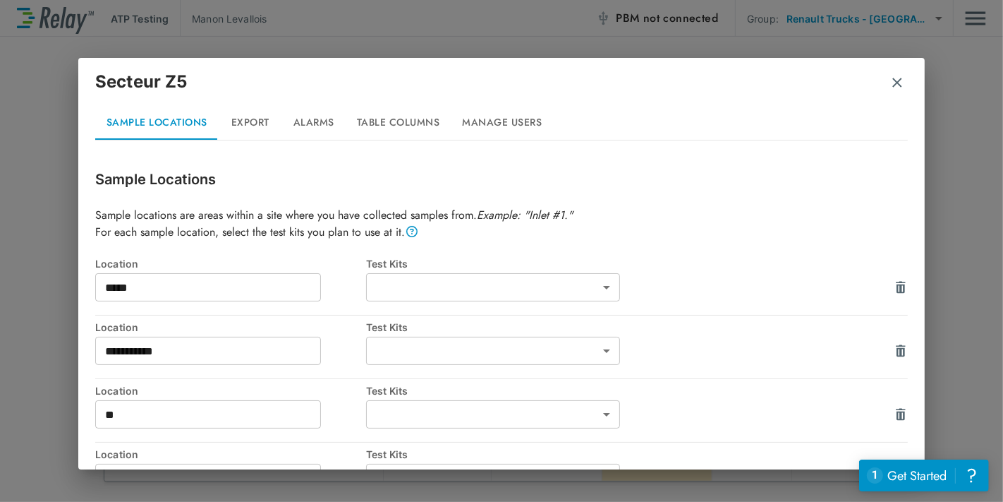
type input "***"
type input "*****"
type input "***"
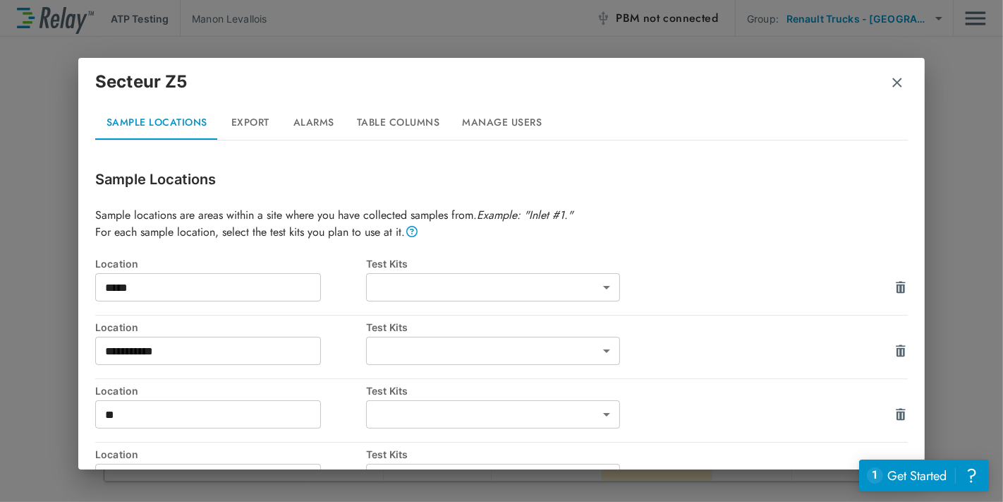
type input "***"
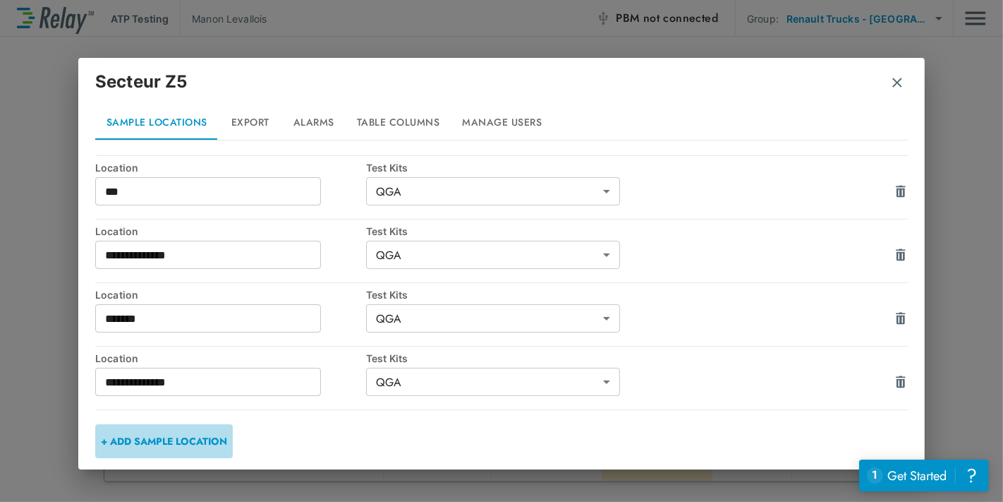
click at [228, 435] on button "+ ADD SAMPLE LOCATION" at bounding box center [164, 441] width 138 height 34
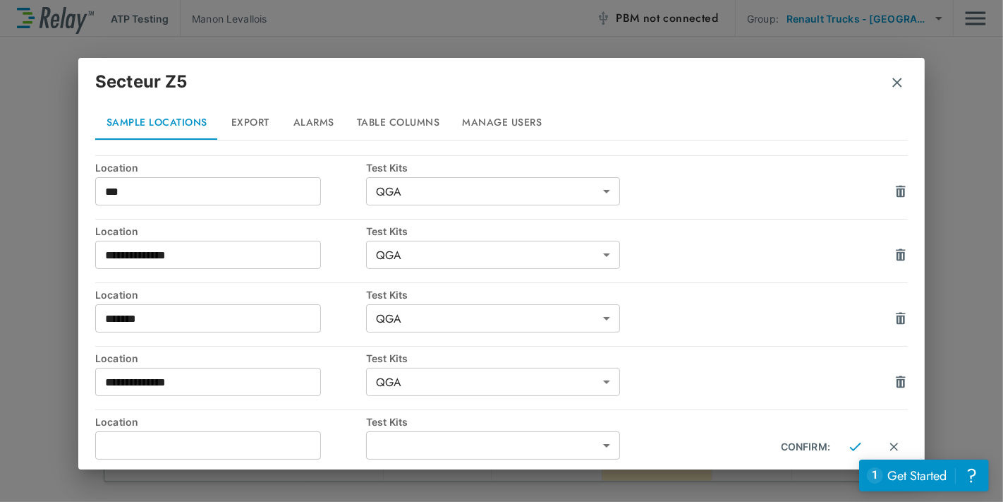
scroll to position [477, 0]
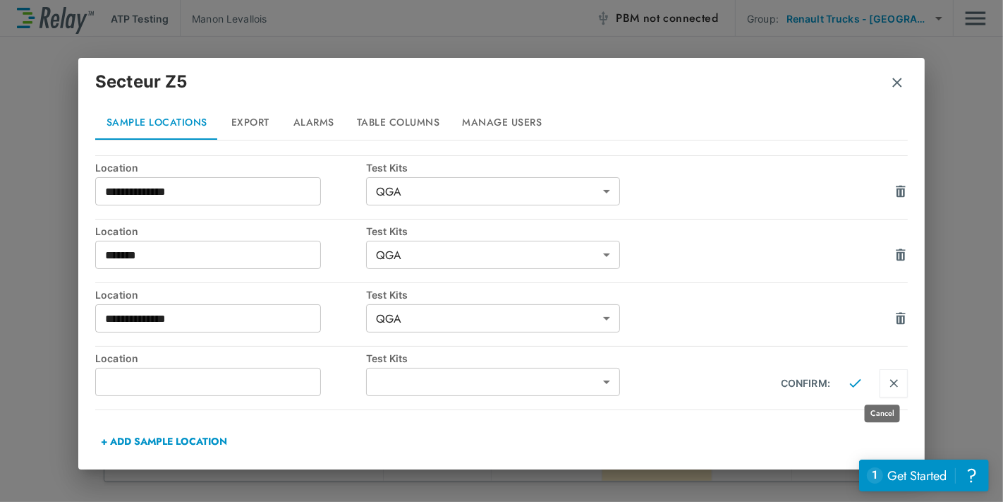
click at [880, 382] on button "Cancel" at bounding box center [894, 383] width 28 height 28
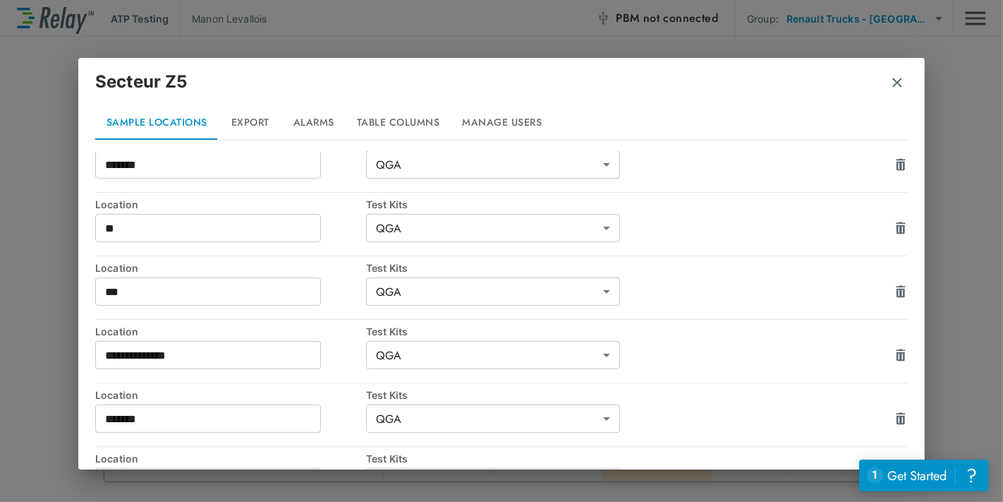
scroll to position [413, 0]
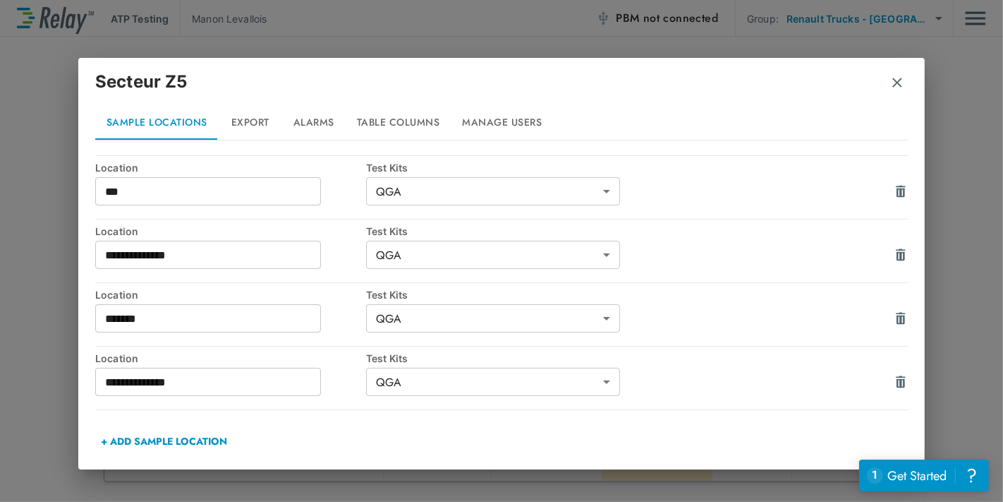
click at [176, 429] on button "+ ADD SAMPLE LOCATION" at bounding box center [164, 441] width 138 height 34
click at [610, 377] on body "**********" at bounding box center [501, 251] width 1003 height 502
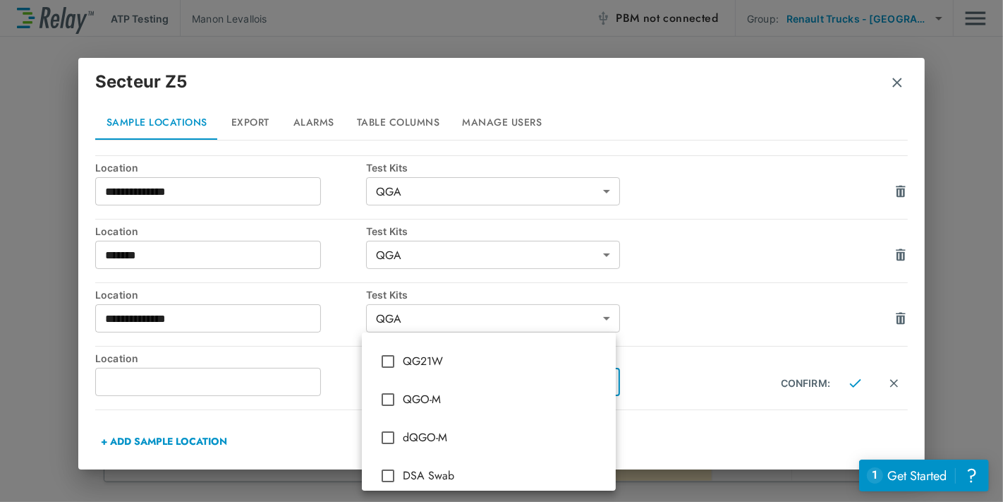
scroll to position [0, 0]
click at [661, 417] on div at bounding box center [501, 251] width 1003 height 502
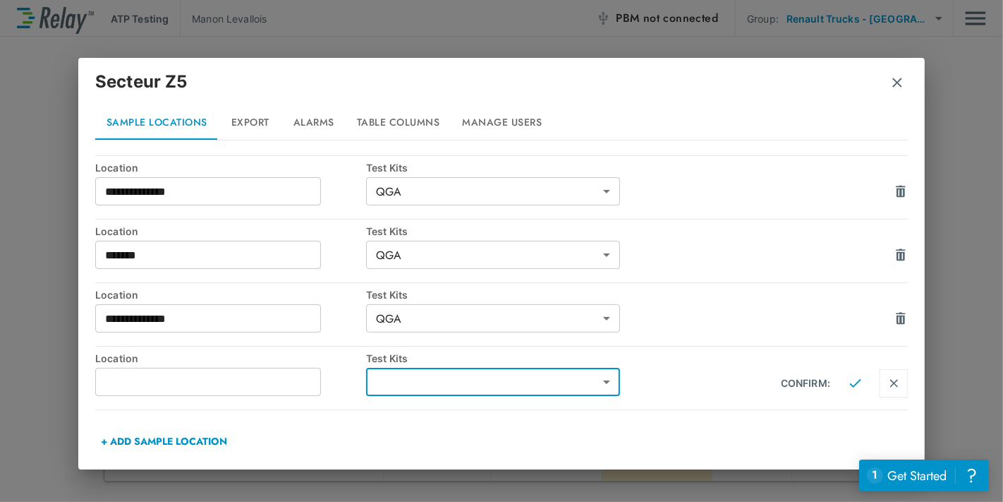
click at [888, 381] on img "Cancel" at bounding box center [894, 383] width 12 height 13
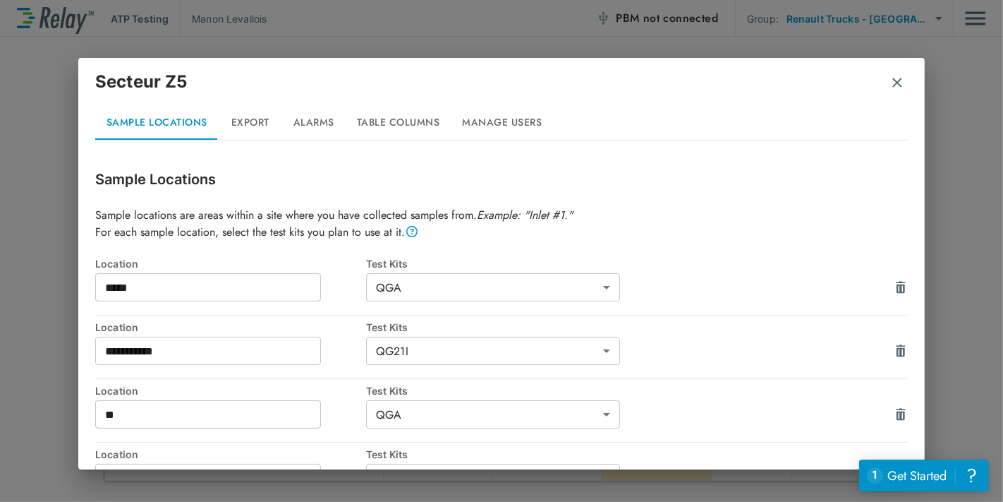
click at [243, 134] on button "Export" at bounding box center [251, 123] width 64 height 34
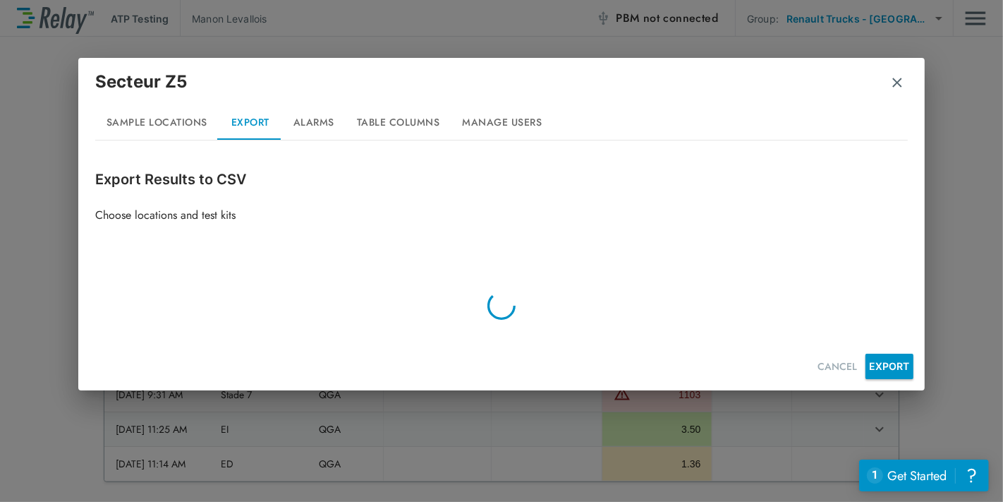
click at [305, 130] on button "Alarms" at bounding box center [314, 123] width 64 height 34
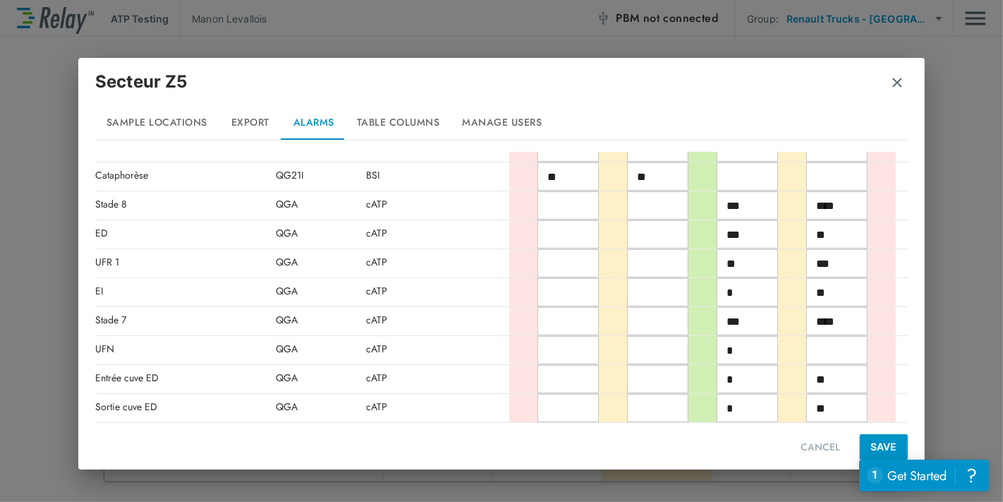
scroll to position [225, 0]
drag, startPoint x: 733, startPoint y: 374, endPoint x: 694, endPoint y: 370, distance: 39.7
click at [694, 370] on div "​ ​ * ​ ** ​" at bounding box center [708, 377] width 399 height 28
type input "*"
click at [758, 408] on input "*" at bounding box center [747, 406] width 61 height 28
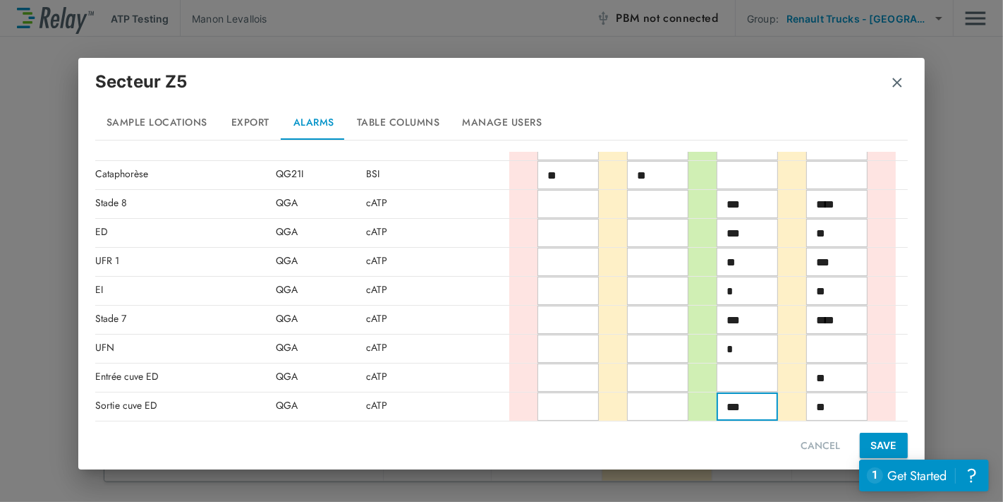
type input "***"
click at [725, 366] on input "text" at bounding box center [747, 377] width 61 height 28
click at [730, 452] on div "CANCEL SAVE" at bounding box center [501, 439] width 813 height 37
drag, startPoint x: 731, startPoint y: 378, endPoint x: 708, endPoint y: 375, distance: 22.9
click at [708, 375] on div "​ ​ * ​ ** ​" at bounding box center [708, 377] width 399 height 28
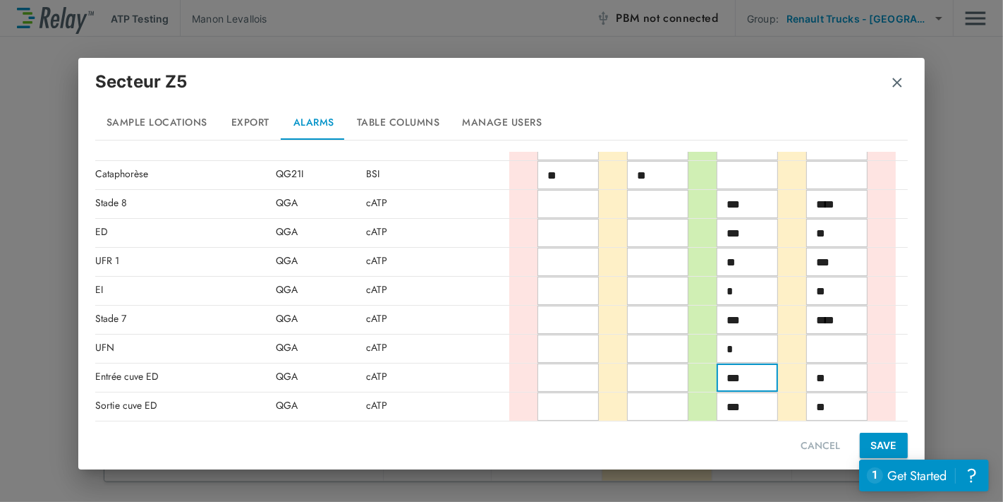
click at [732, 449] on div "CANCEL SAVE" at bounding box center [501, 439] width 813 height 37
drag, startPoint x: 763, startPoint y: 380, endPoint x: 715, endPoint y: 375, distance: 47.5
click at [717, 375] on input "***" at bounding box center [747, 377] width 61 height 28
type input "*"
click at [409, 435] on div "CANCEL SAVE" at bounding box center [501, 439] width 813 height 37
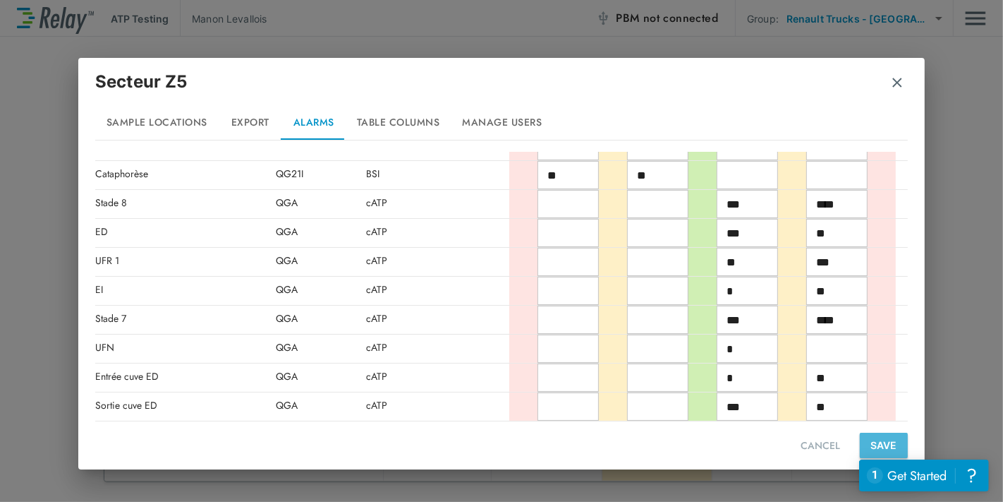
click at [874, 445] on button "SAVE" at bounding box center [884, 445] width 48 height 25
click at [839, 408] on input "text" at bounding box center [836, 406] width 61 height 28
type input "**"
click at [860, 453] on button "SAVE" at bounding box center [884, 445] width 48 height 25
click at [843, 392] on input "**" at bounding box center [836, 406] width 61 height 28
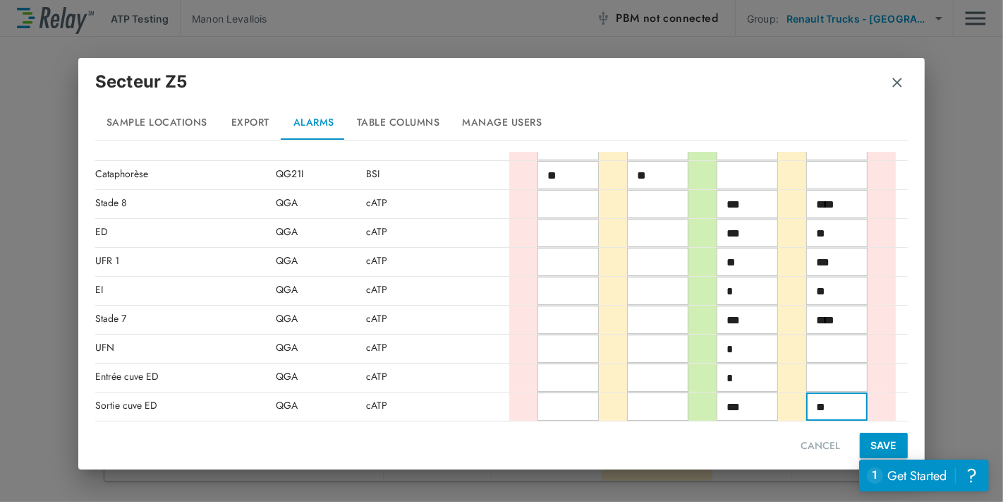
click at [842, 380] on input "text" at bounding box center [836, 377] width 61 height 28
type input "**"
click at [877, 442] on button "SAVE" at bounding box center [884, 445] width 48 height 25
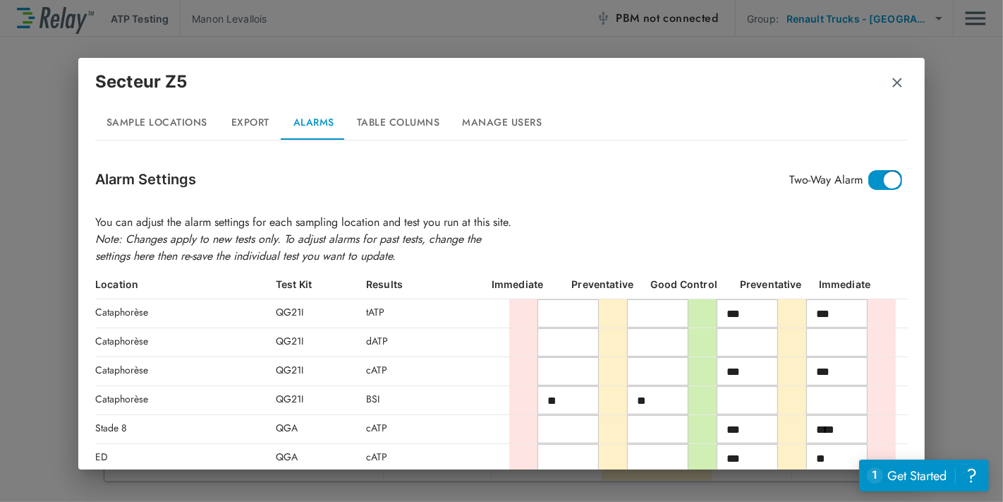
click at [367, 124] on button "Table Columns" at bounding box center [399, 123] width 106 height 34
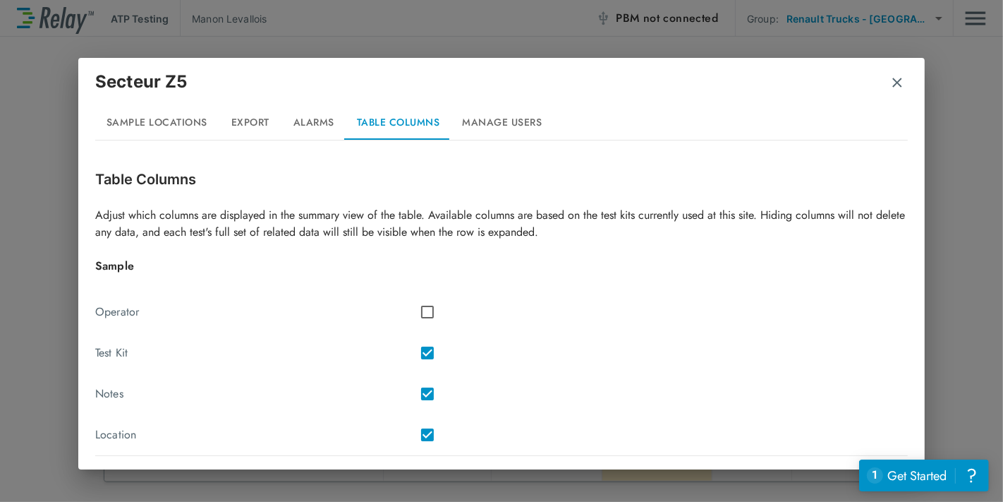
click at [496, 107] on button "Manage Users" at bounding box center [503, 123] width 102 height 34
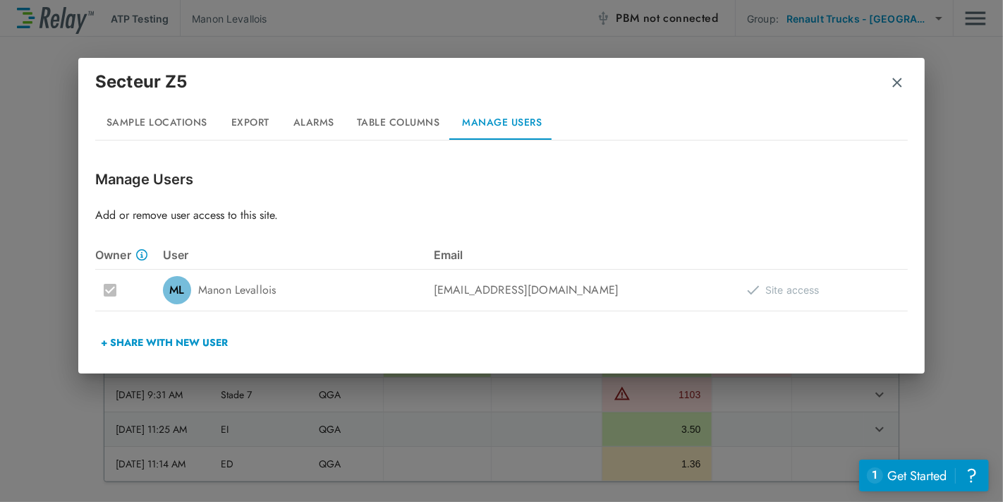
click at [291, 121] on button "Alarms" at bounding box center [314, 123] width 64 height 34
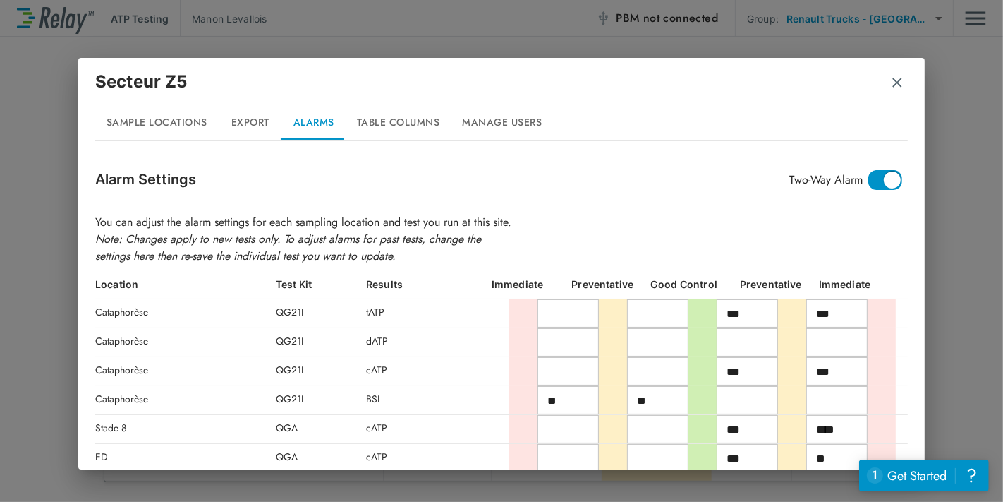
click at [265, 121] on button "Export" at bounding box center [251, 123] width 64 height 34
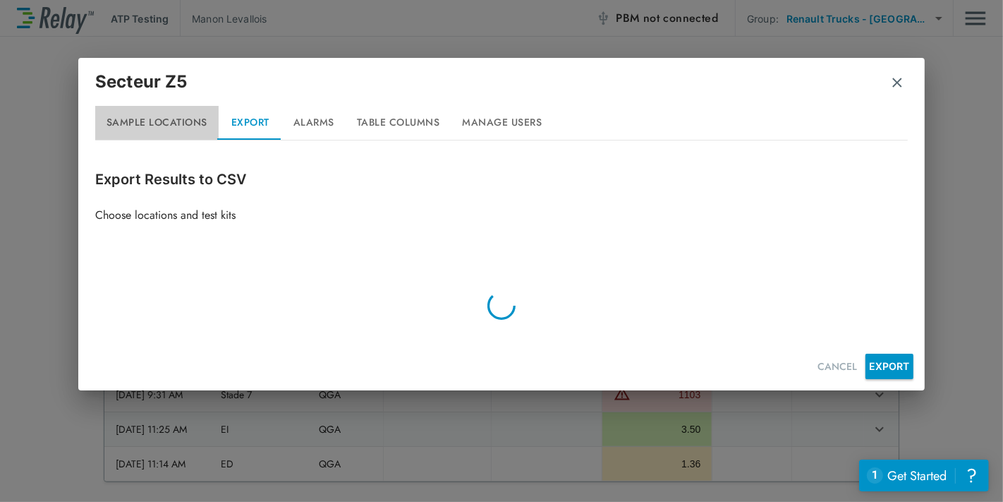
click at [198, 121] on button "Sample Locations" at bounding box center [156, 123] width 123 height 34
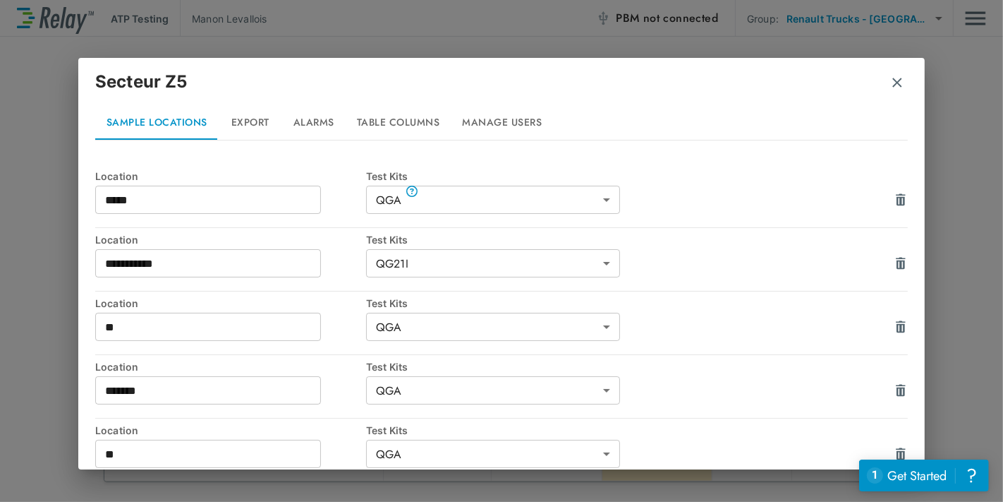
scroll to position [22, 0]
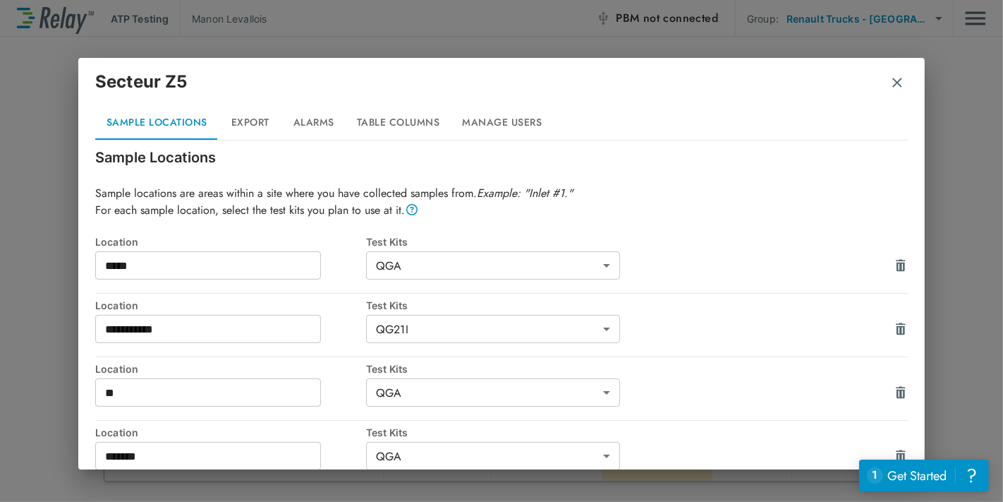
click at [890, 76] on img "button" at bounding box center [897, 82] width 14 height 14
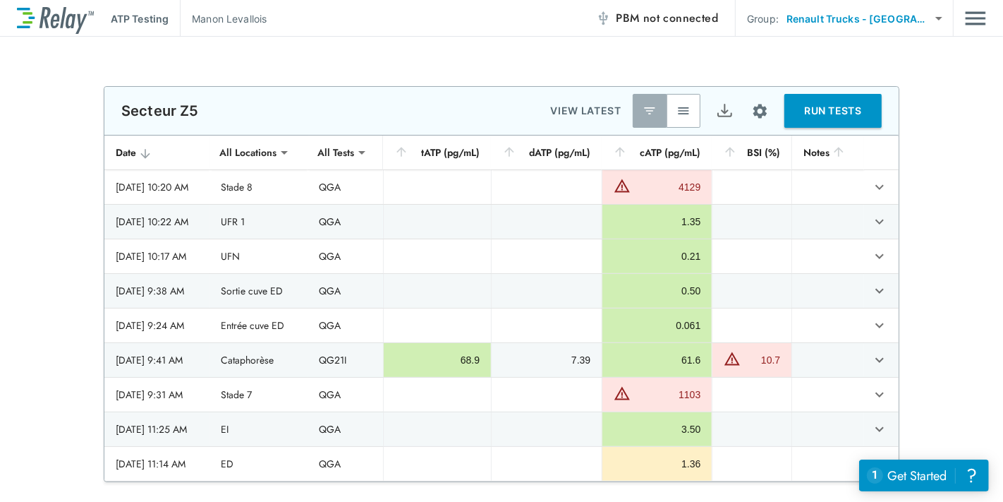
click at [915, 76] on div "**********" at bounding box center [501, 269] width 1003 height 465
click at [976, 18] on img "Main menu" at bounding box center [975, 18] width 21 height 27
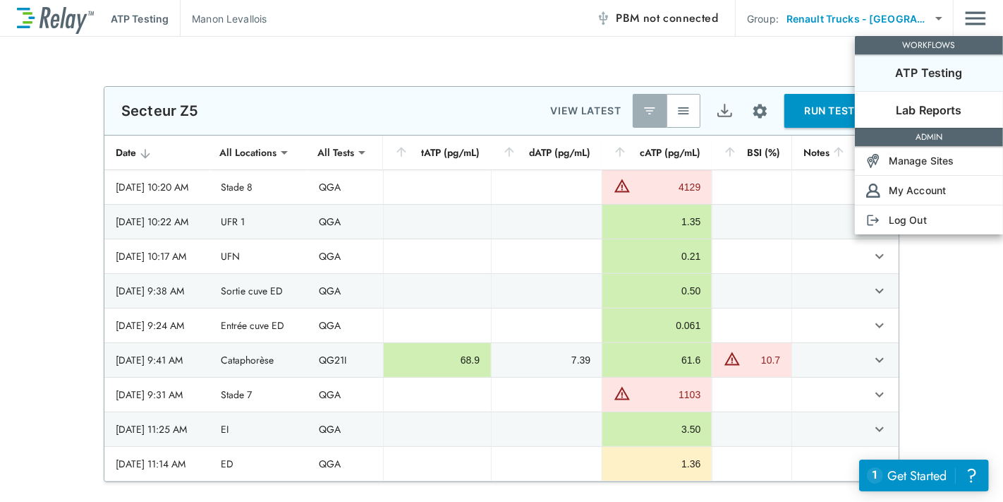
click at [935, 292] on div at bounding box center [501, 251] width 1003 height 502
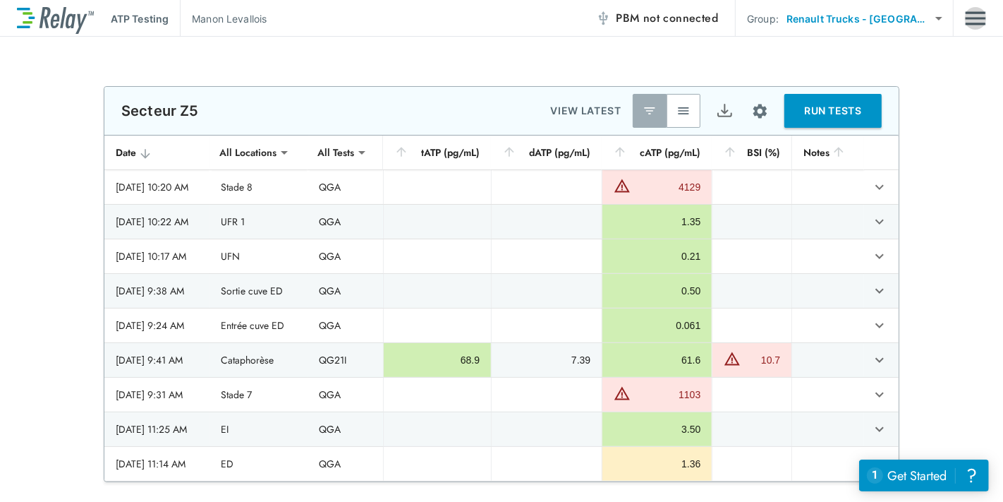
click at [965, 20] on img "Main menu" at bounding box center [975, 18] width 21 height 27
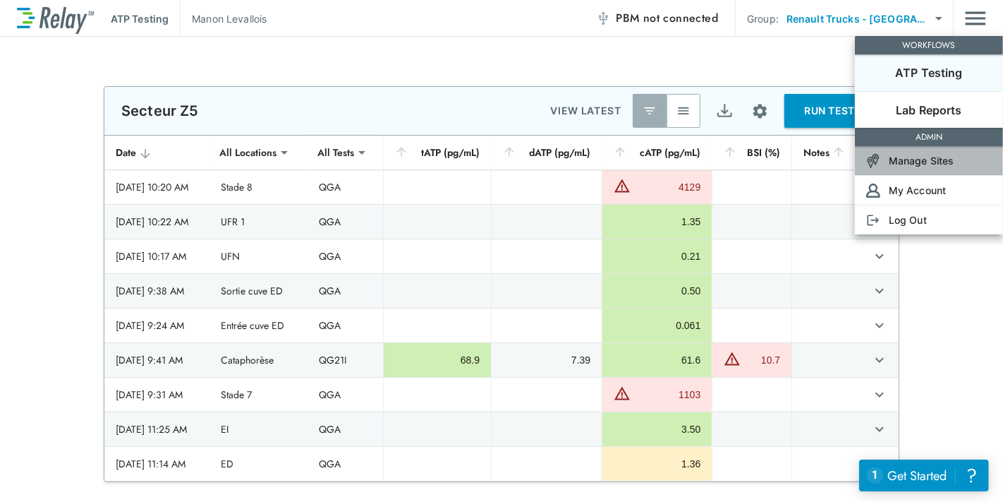
click at [939, 159] on p "Manage Sites" at bounding box center [922, 160] width 66 height 15
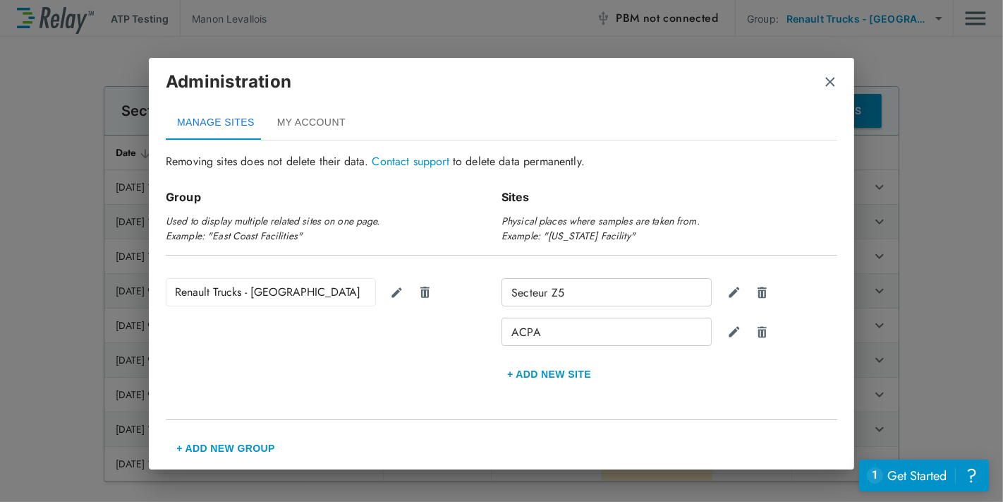
scroll to position [62, 0]
click at [832, 75] on img "close" at bounding box center [830, 82] width 14 height 14
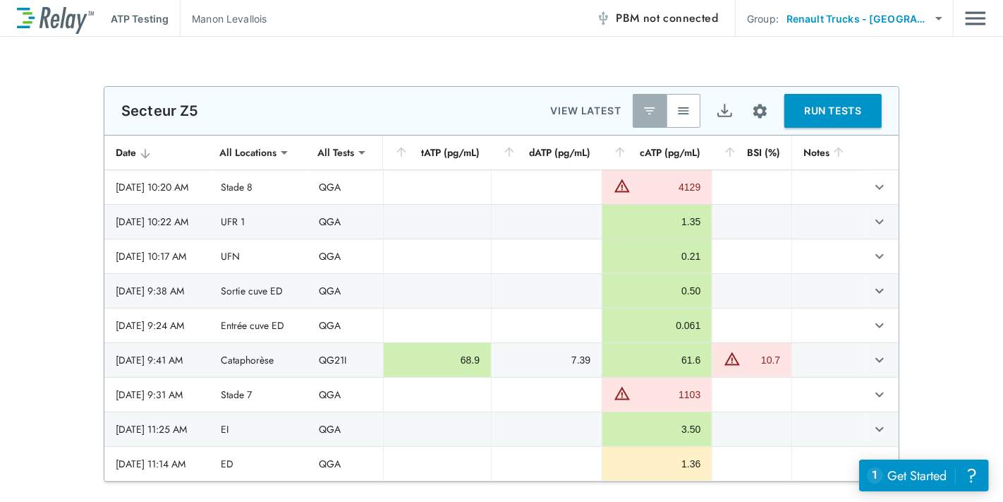
click at [977, 21] on img "Main menu" at bounding box center [975, 18] width 21 height 27
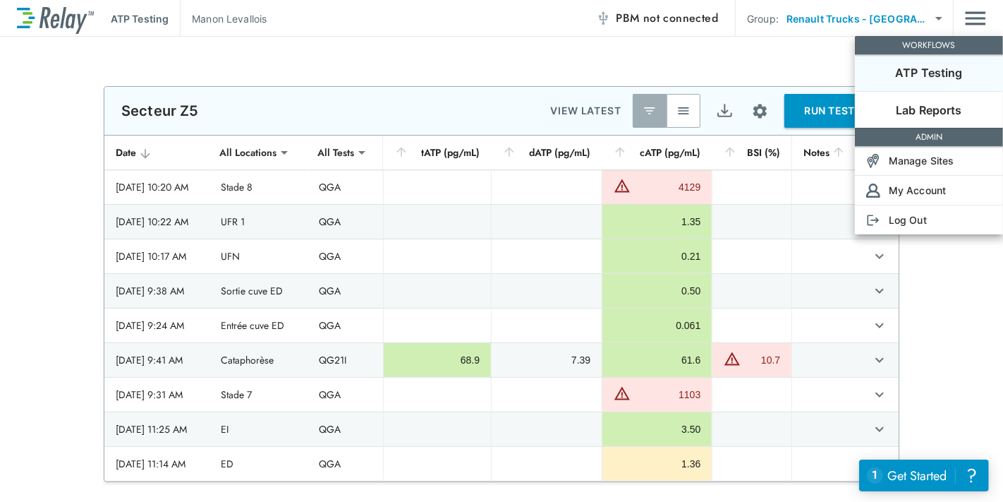
click at [752, 113] on div at bounding box center [501, 251] width 1003 height 502
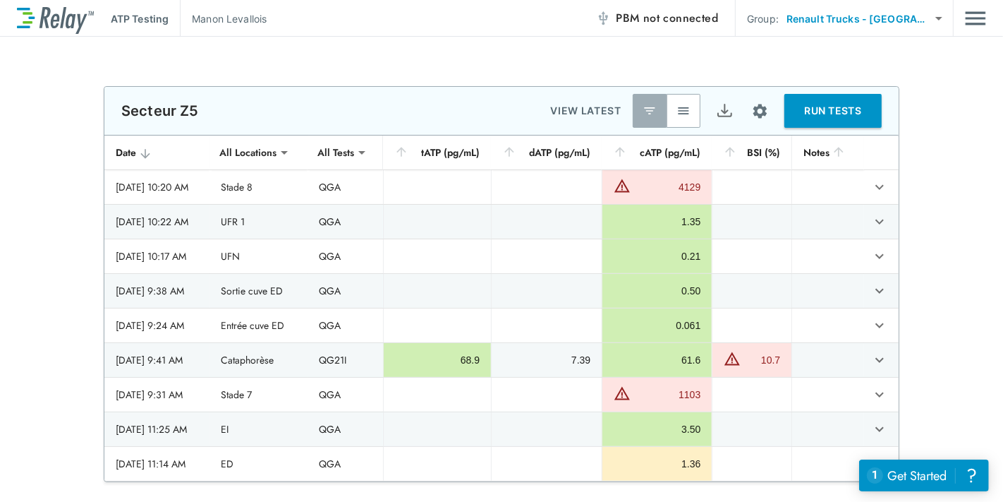
click at [752, 113] on img "Site setup" at bounding box center [760, 111] width 18 height 18
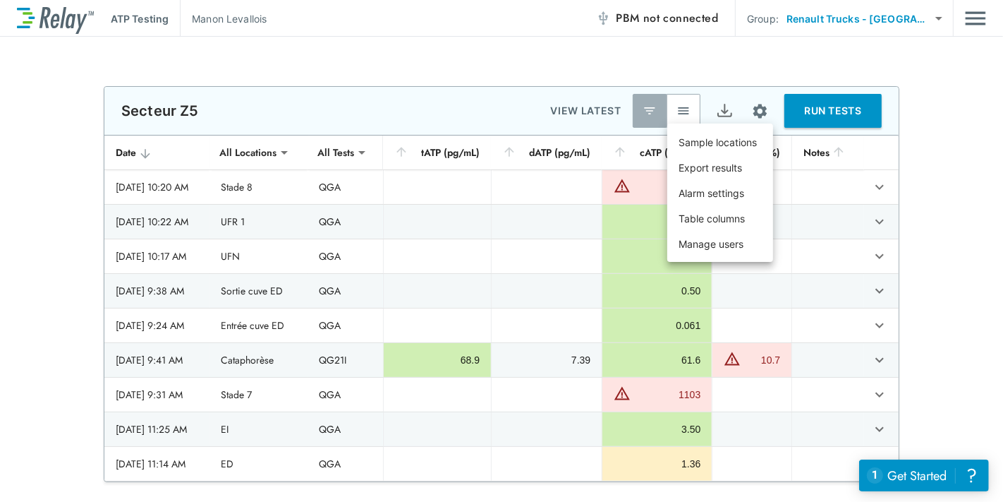
click at [916, 123] on div at bounding box center [501, 251] width 1003 height 502
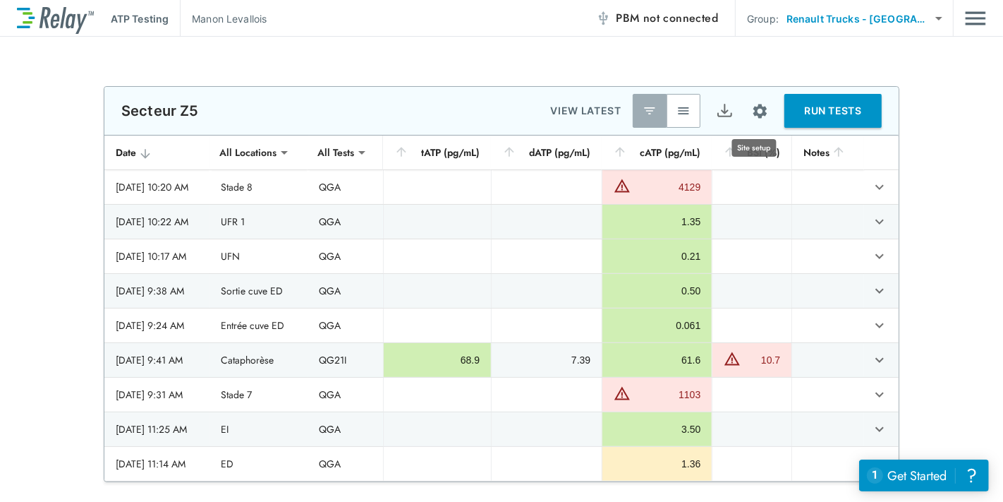
click at [748, 100] on button "Site setup" at bounding box center [760, 110] width 37 height 37
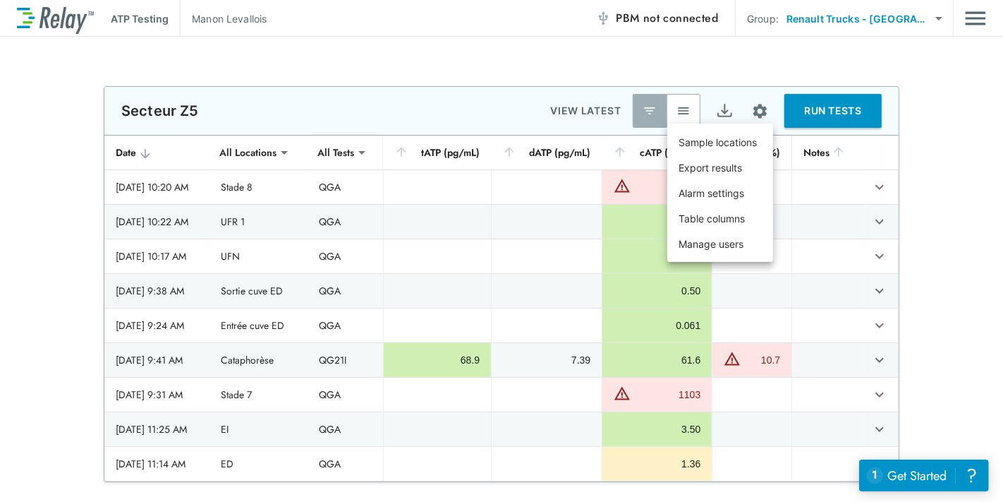
click at [747, 109] on div at bounding box center [501, 251] width 1003 height 502
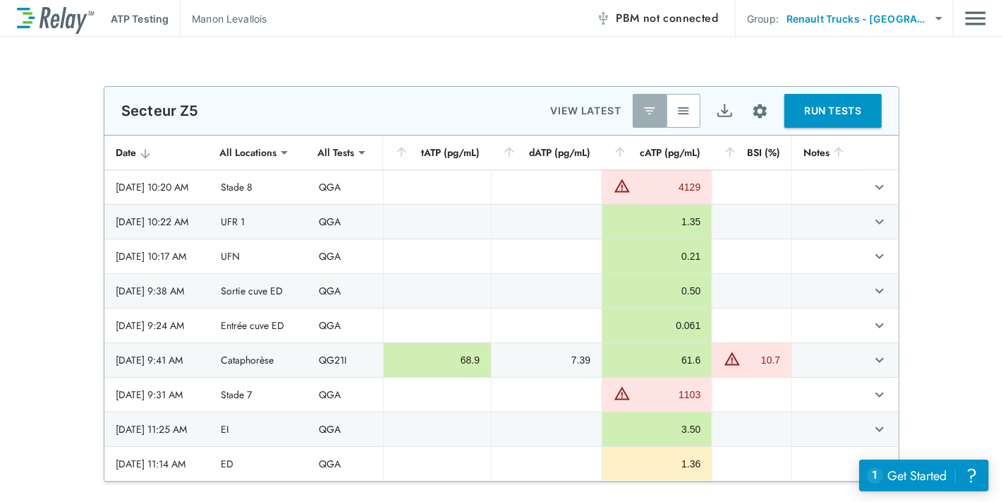
click at [753, 110] on img "Site setup" at bounding box center [760, 111] width 18 height 18
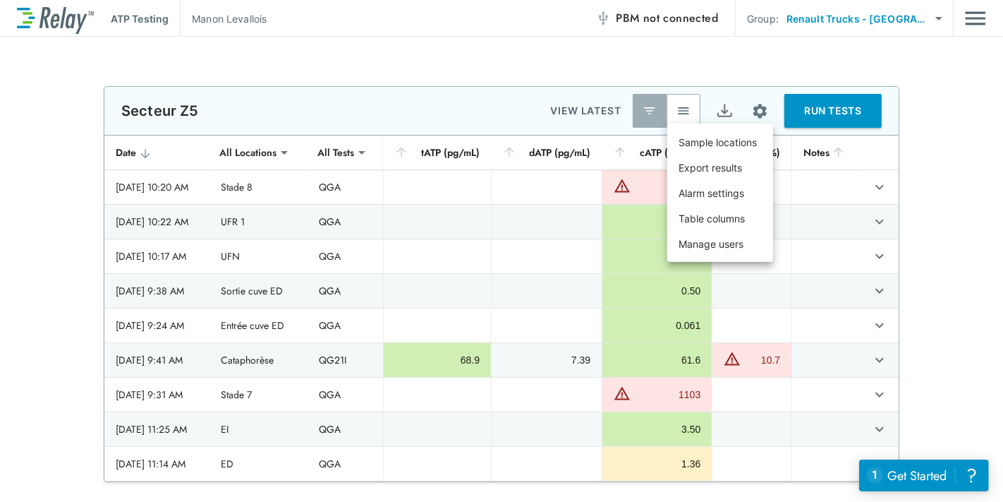
drag, startPoint x: 935, startPoint y: 116, endPoint x: 947, endPoint y: 63, distance: 54.3
click at [935, 114] on div at bounding box center [501, 251] width 1003 height 502
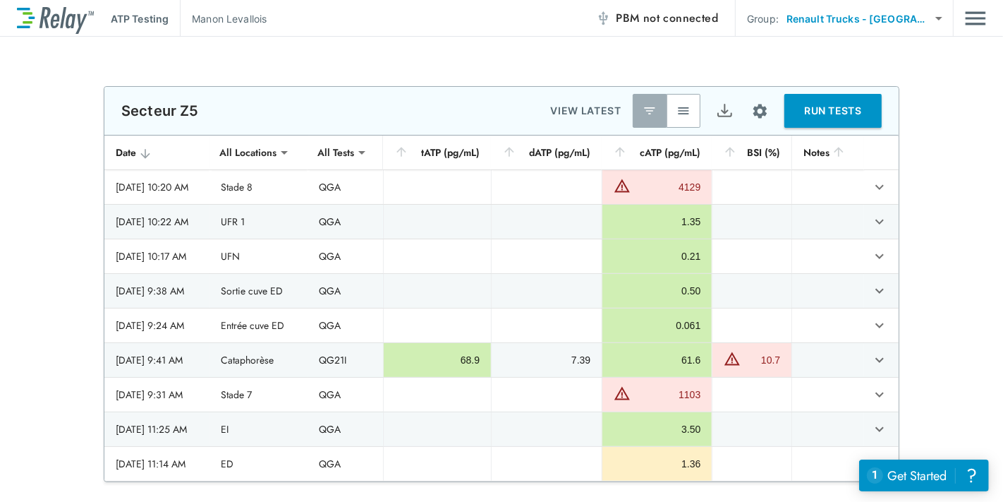
click at [967, 23] on img "Main menu" at bounding box center [975, 18] width 21 height 27
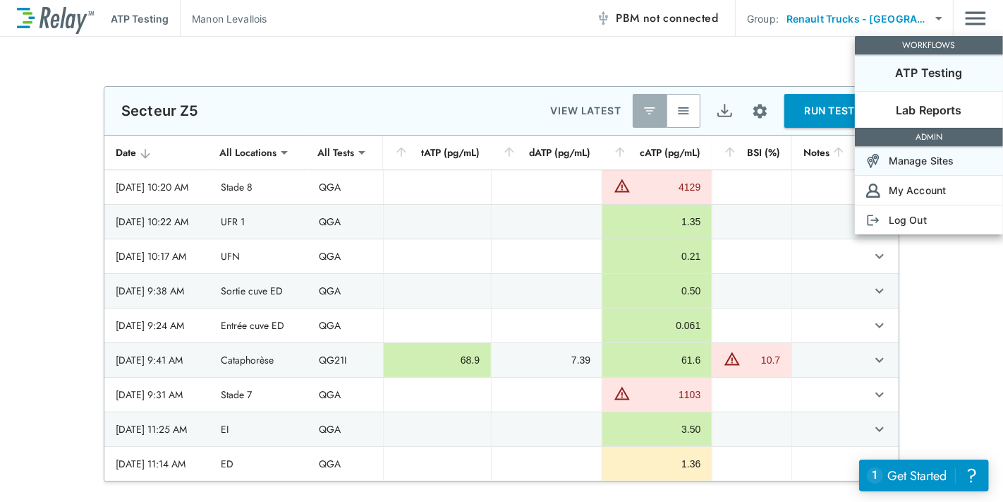
click at [949, 156] on p "Manage Sites" at bounding box center [922, 160] width 66 height 15
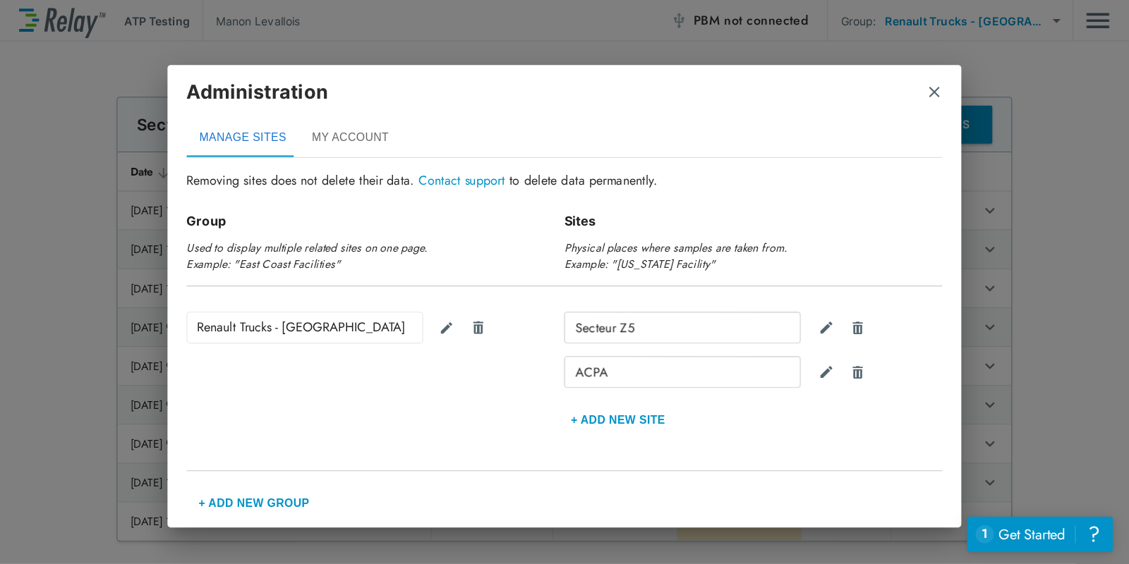
scroll to position [0, 0]
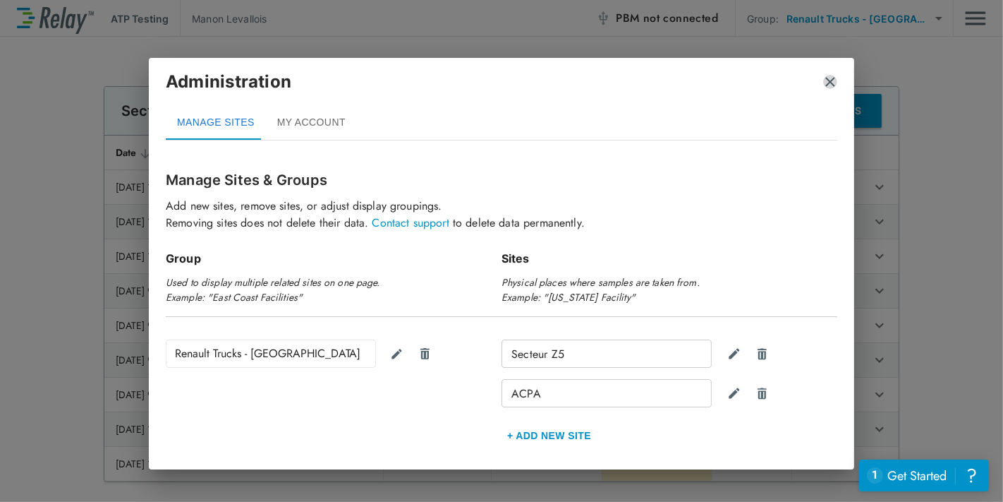
click at [833, 85] on img "close" at bounding box center [830, 82] width 14 height 14
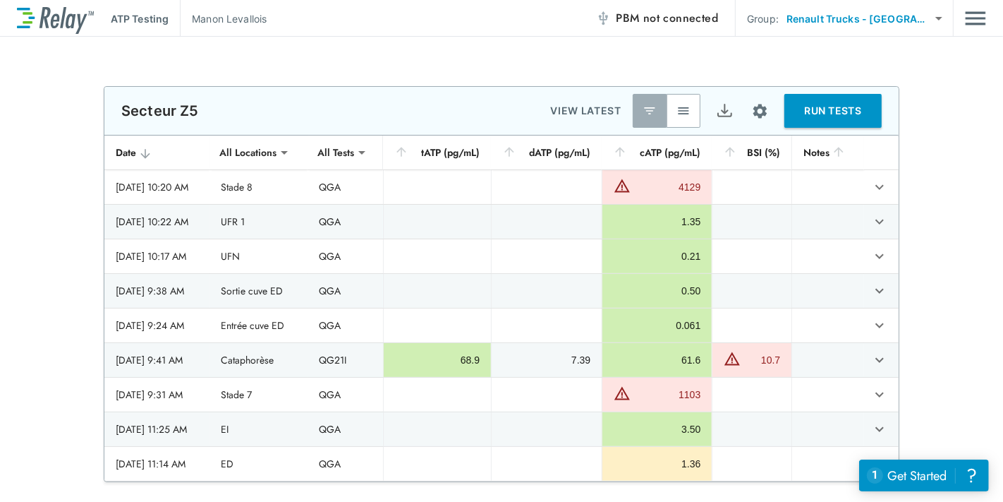
click at [979, 22] on img "Main menu" at bounding box center [975, 18] width 21 height 27
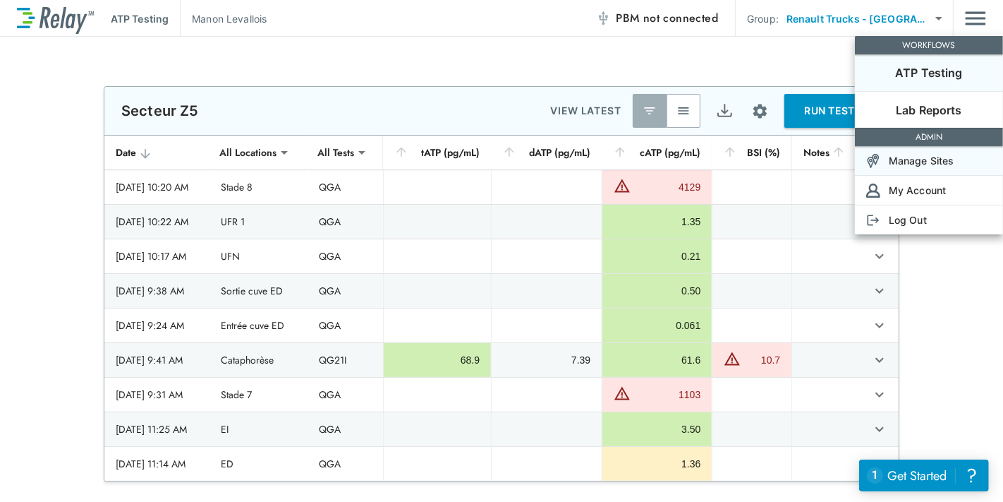
click at [947, 159] on p "Manage Sites" at bounding box center [922, 160] width 66 height 15
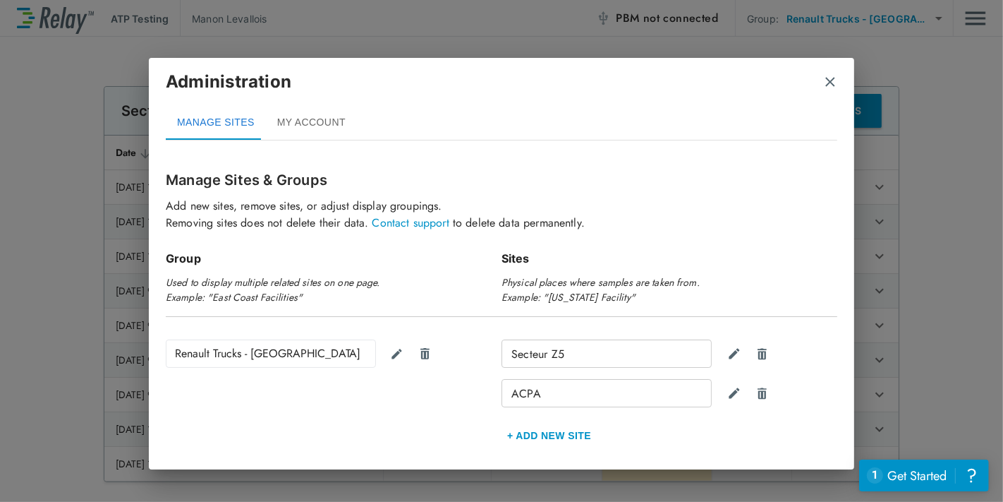
click at [845, 78] on h2 "Administration MANAGE SITES MY ACCOUNT" at bounding box center [502, 105] width 706 height 94
click at [840, 78] on h2 "Administration MANAGE SITES MY ACCOUNT" at bounding box center [502, 105] width 706 height 94
click at [832, 85] on img "close" at bounding box center [830, 82] width 14 height 14
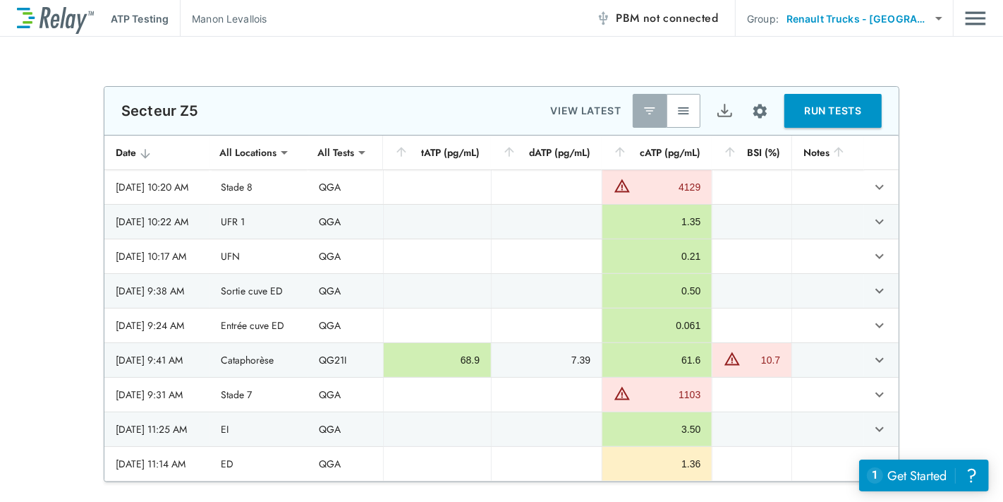
click at [980, 24] on img "Main menu" at bounding box center [975, 18] width 21 height 27
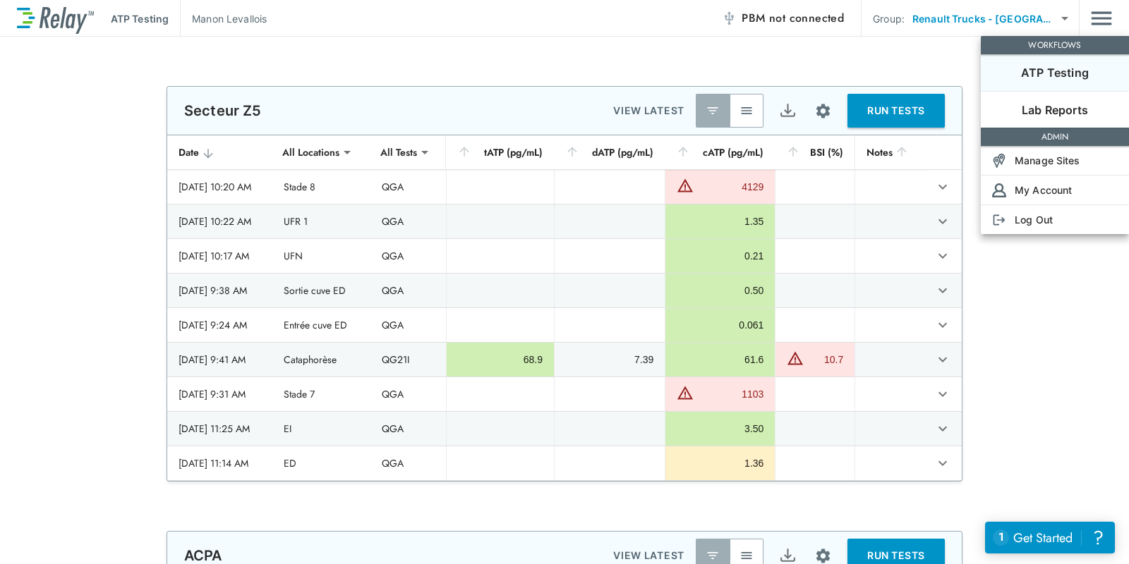
click at [1003, 289] on div at bounding box center [564, 282] width 1129 height 564
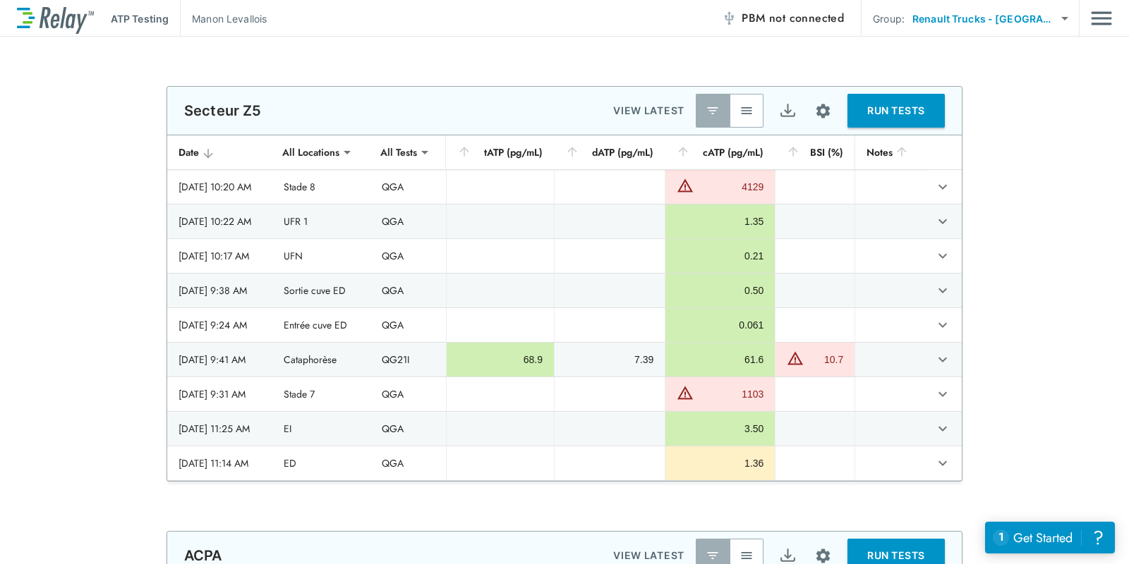
click at [1003, 167] on div "**********" at bounding box center [564, 284] width 1129 height 396
click at [1003, 18] on img "Main menu" at bounding box center [1101, 18] width 21 height 27
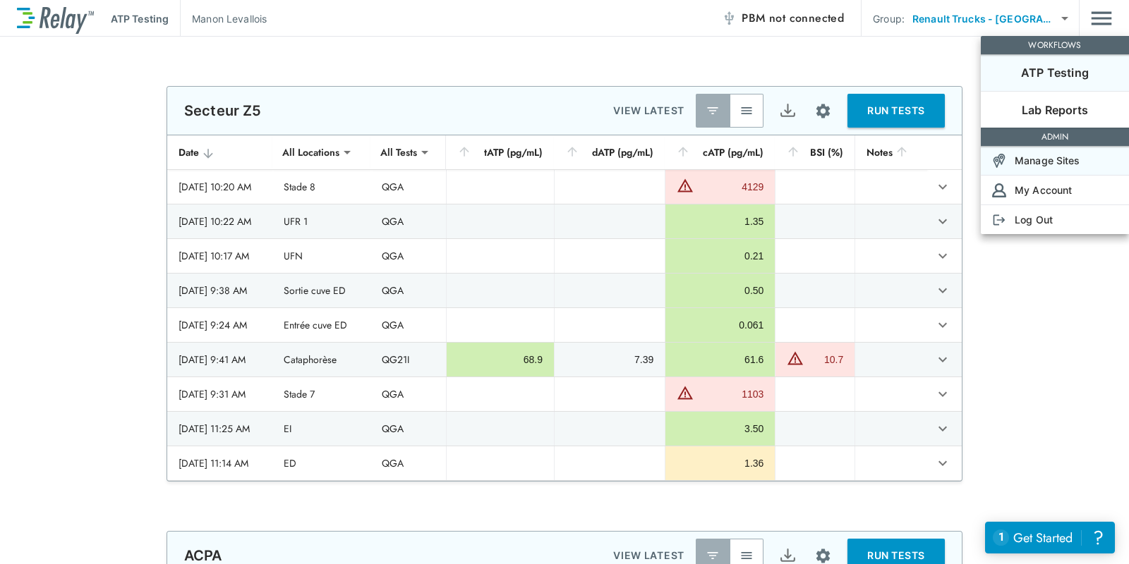
click at [1003, 159] on li "Manage Sites" at bounding box center [1055, 160] width 148 height 29
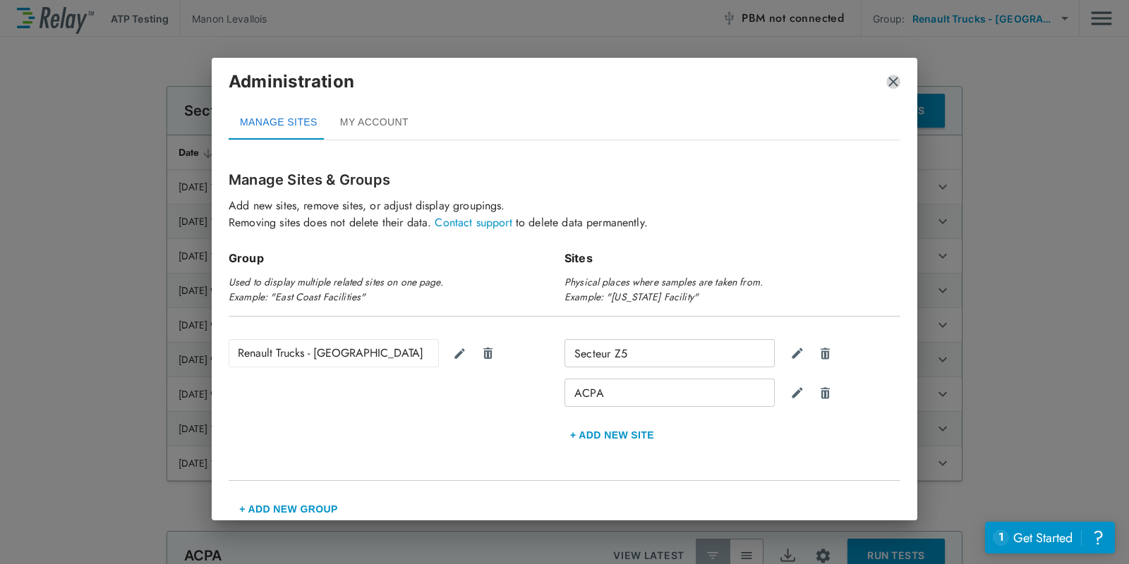
click at [894, 84] on img "close" at bounding box center [893, 82] width 14 height 14
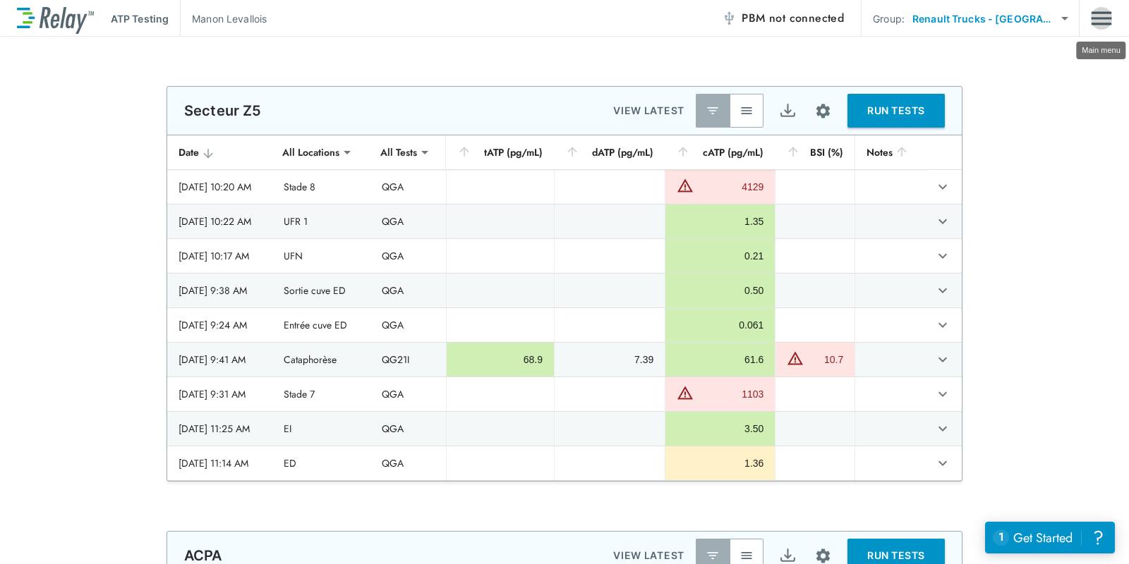
click at [1003, 20] on img "Main menu" at bounding box center [1101, 18] width 21 height 27
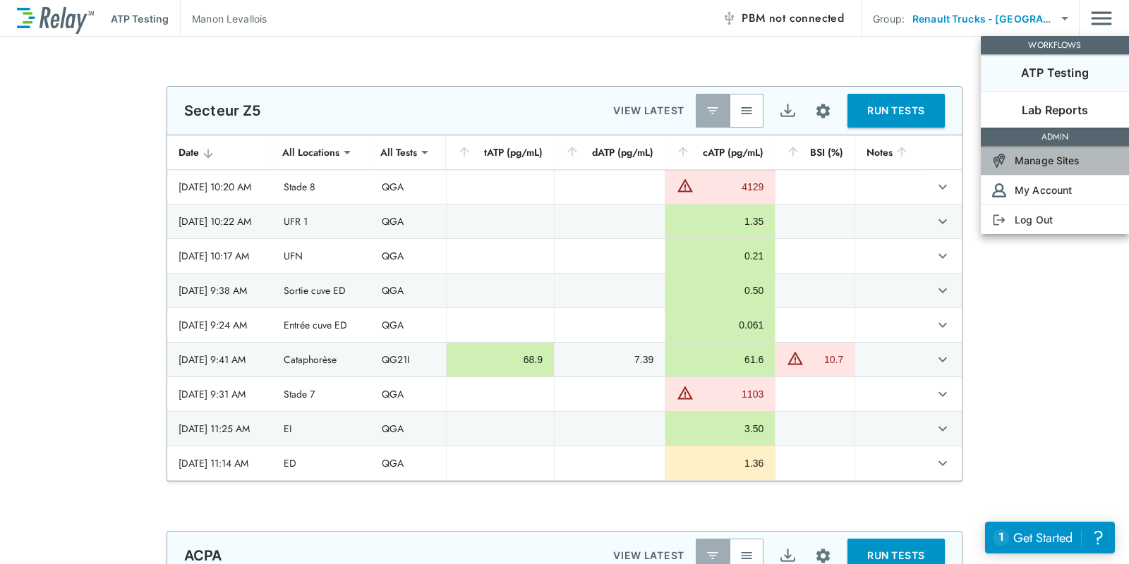
click at [1003, 162] on p "Manage Sites" at bounding box center [1048, 160] width 66 height 15
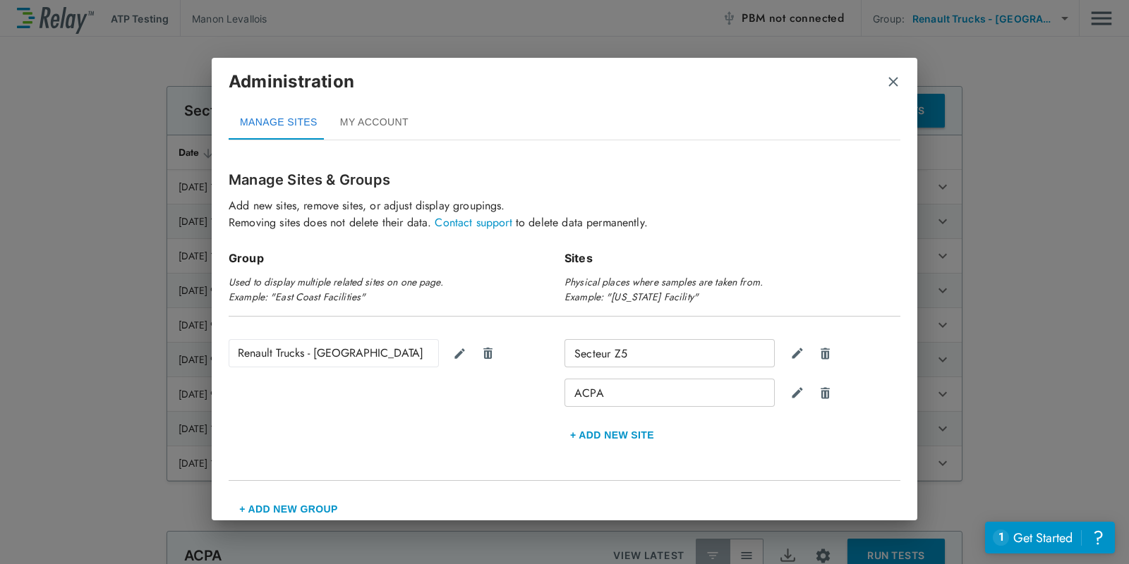
click at [888, 85] on img "close" at bounding box center [893, 82] width 14 height 14
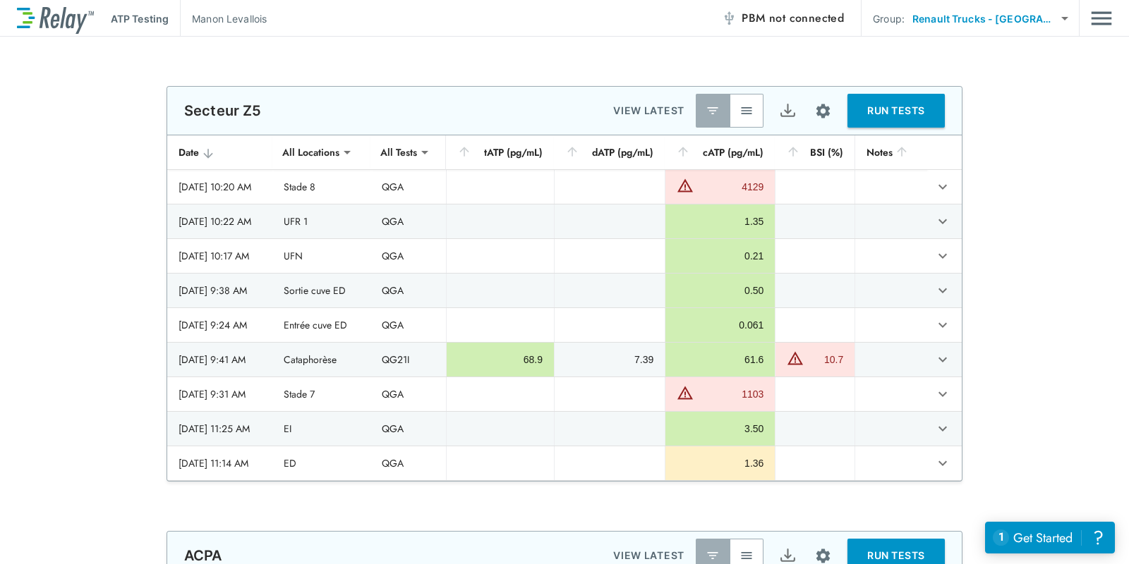
click at [1003, 37] on div "**********" at bounding box center [564, 301] width 1129 height 528
click at [1003, 30] on img "Main menu" at bounding box center [1101, 18] width 21 height 27
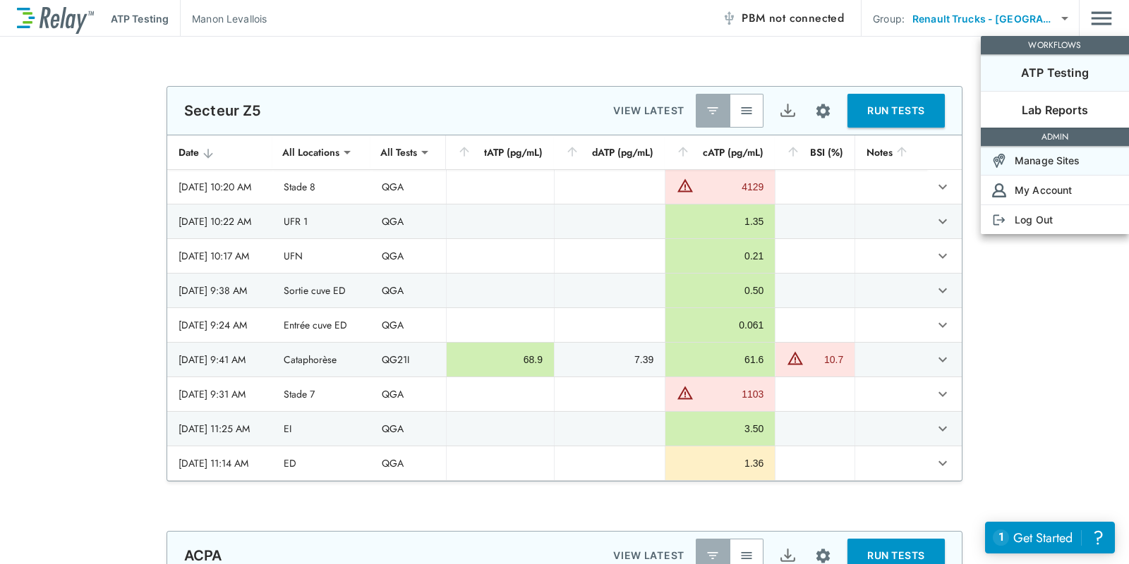
click at [1003, 155] on p "Manage Sites" at bounding box center [1048, 160] width 66 height 15
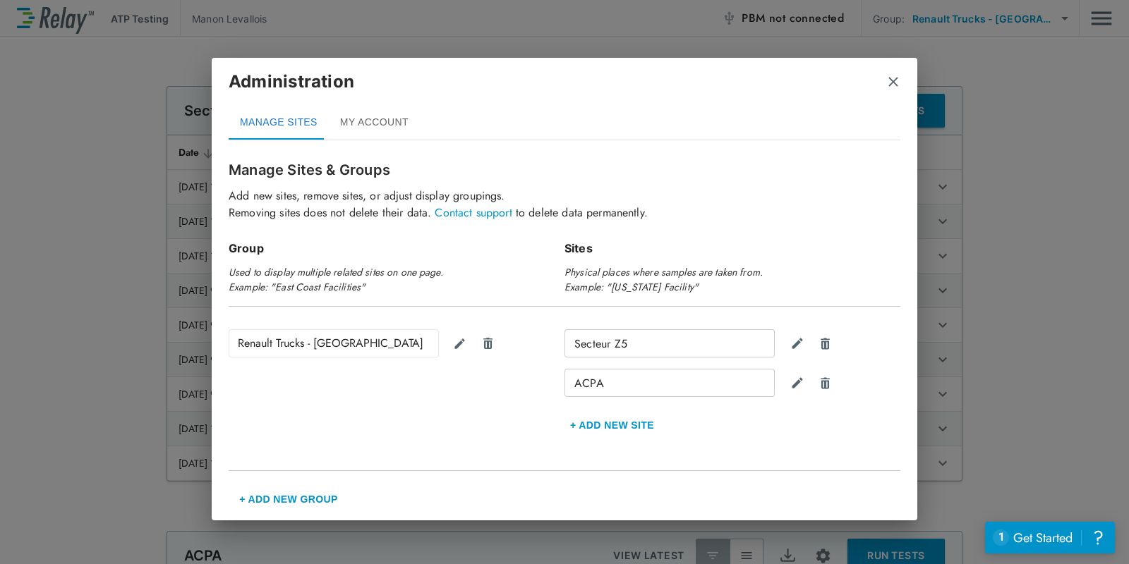
scroll to position [10, 0]
click at [895, 83] on img "close" at bounding box center [893, 82] width 14 height 14
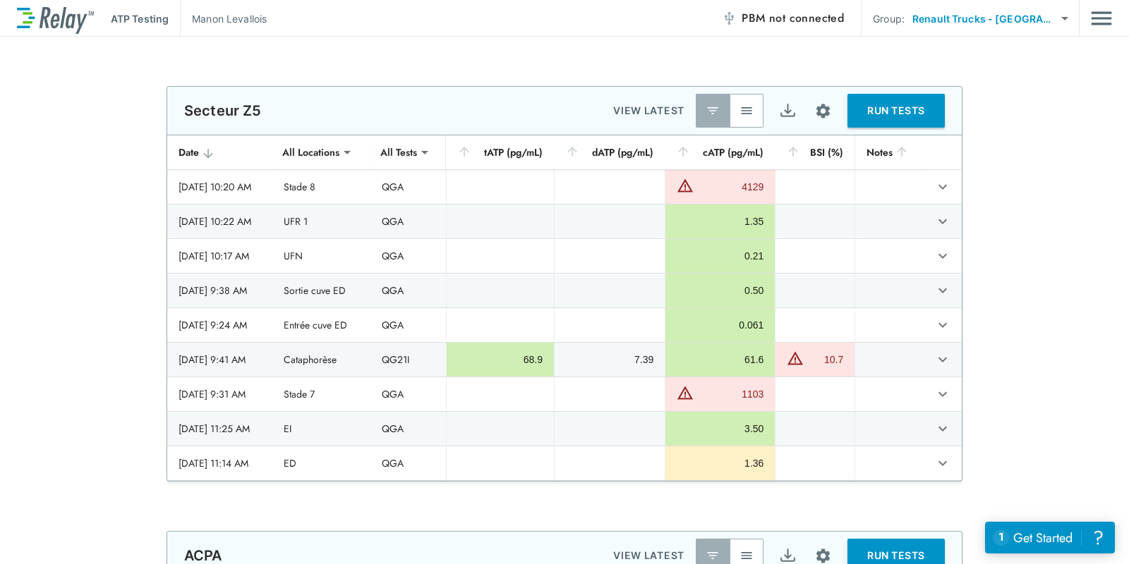
click at [1003, 25] on img "Main menu" at bounding box center [1101, 18] width 21 height 27
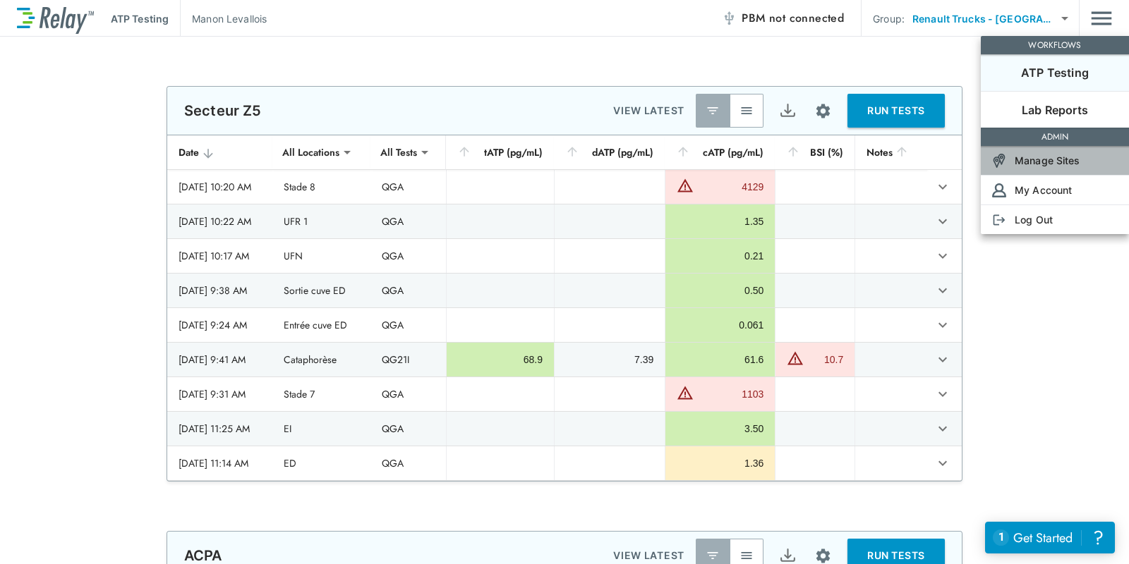
click at [1003, 166] on p "Manage Sites" at bounding box center [1048, 160] width 66 height 15
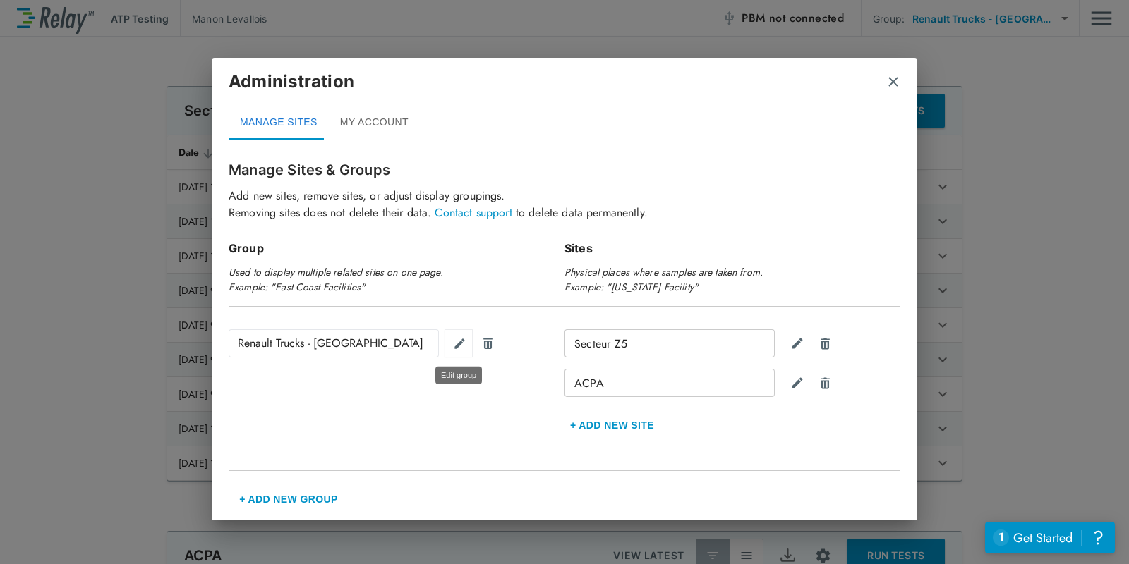
click at [466, 344] on img "Edit group" at bounding box center [459, 343] width 13 height 13
click at [457, 342] on img "Confirm" at bounding box center [460, 343] width 12 height 13
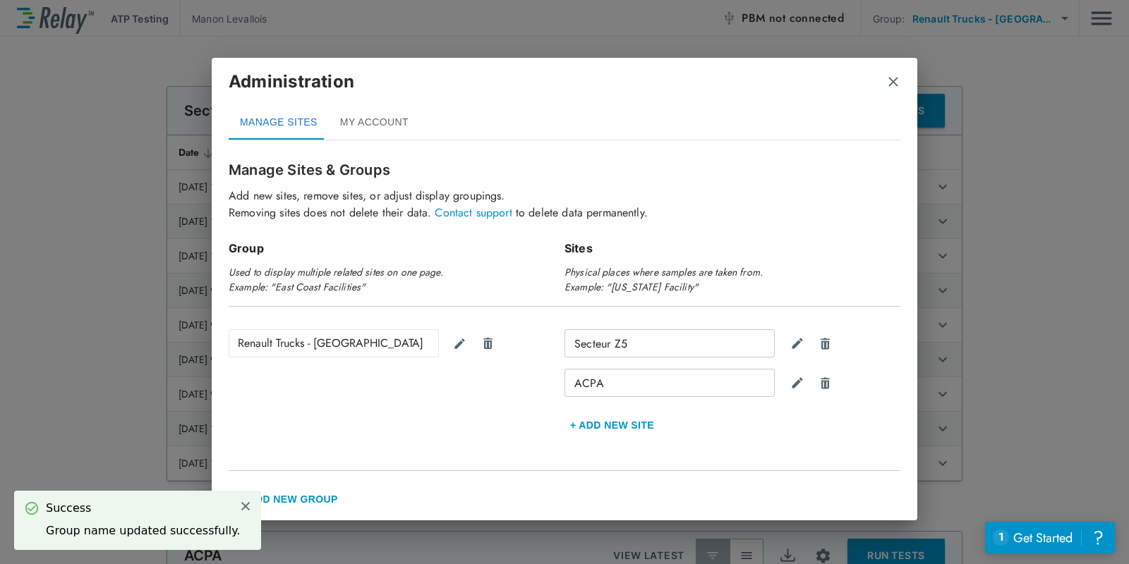
click at [370, 127] on button "MY ACCOUNT" at bounding box center [374, 123] width 91 height 34
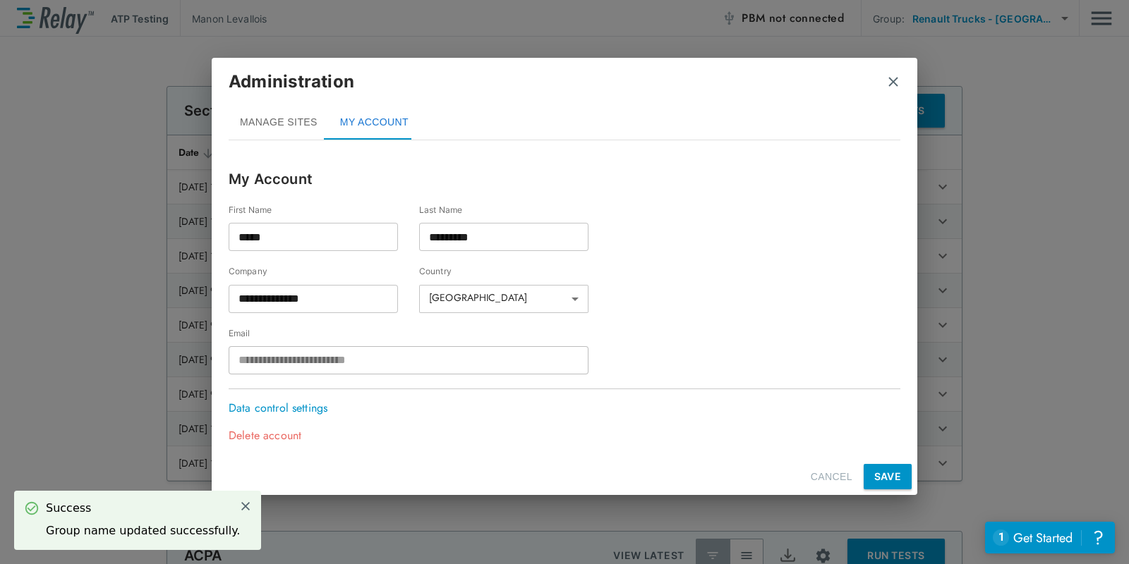
scroll to position [0, 0]
click at [284, 127] on button "MANAGE SITES" at bounding box center [279, 123] width 100 height 34
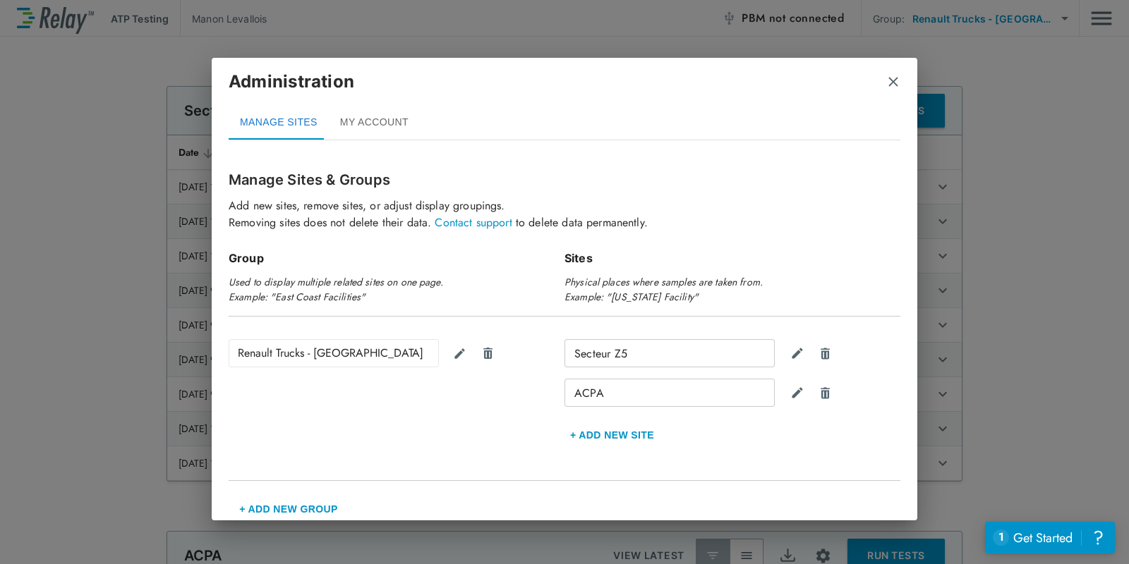
click at [439, 152] on div "Manage Sites & Groups Add new sites, remove sites, or adjust display groupings.…" at bounding box center [565, 195] width 672 height 87
click at [891, 75] on img "close" at bounding box center [893, 82] width 14 height 14
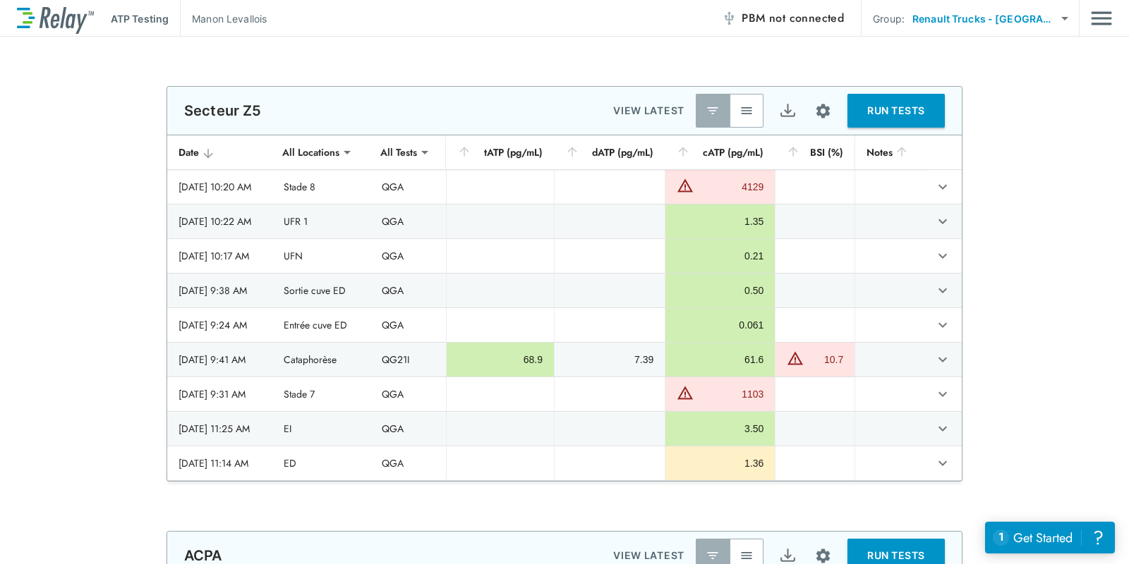
click at [75, 330] on div "**********" at bounding box center [564, 284] width 1129 height 396
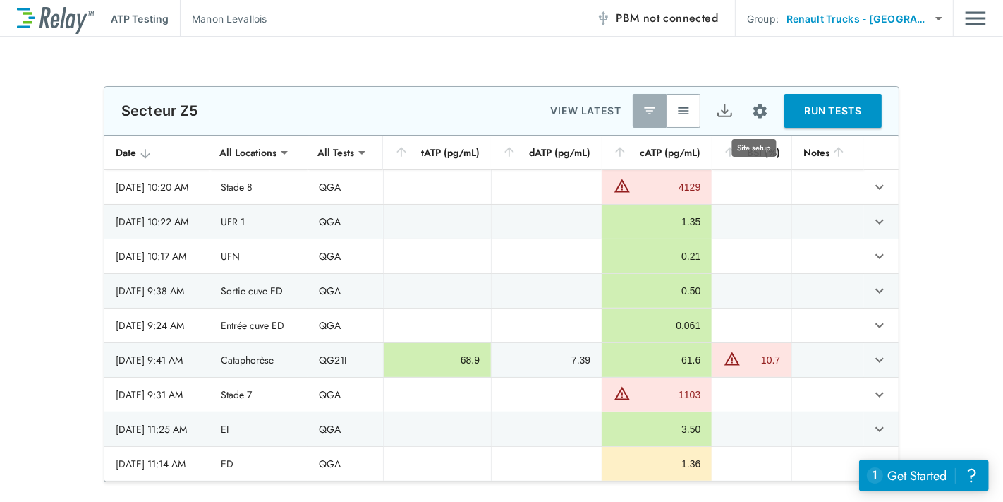
drag, startPoint x: 760, startPoint y: 111, endPoint x: 697, endPoint y: 111, distance: 62.8
click at [760, 111] on img "Site setup" at bounding box center [760, 111] width 18 height 18
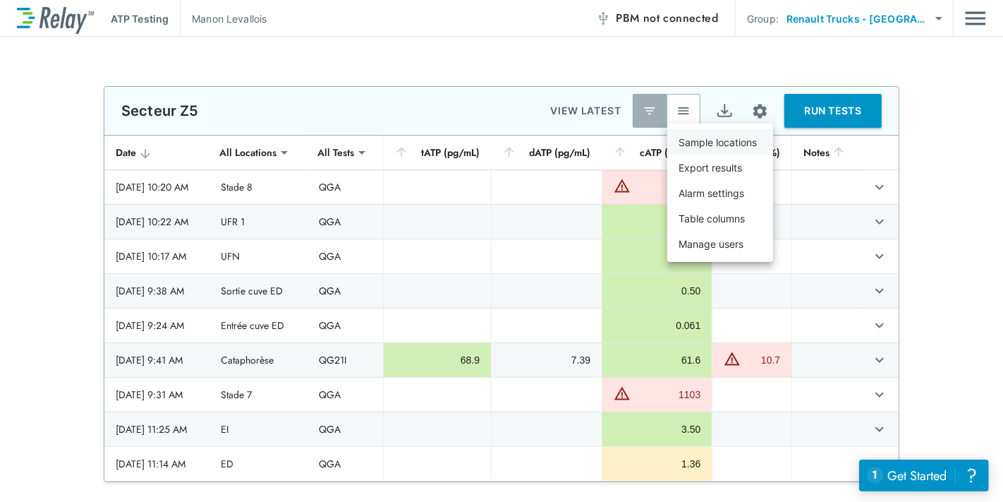
click at [689, 139] on p "Sample locations" at bounding box center [718, 142] width 78 height 15
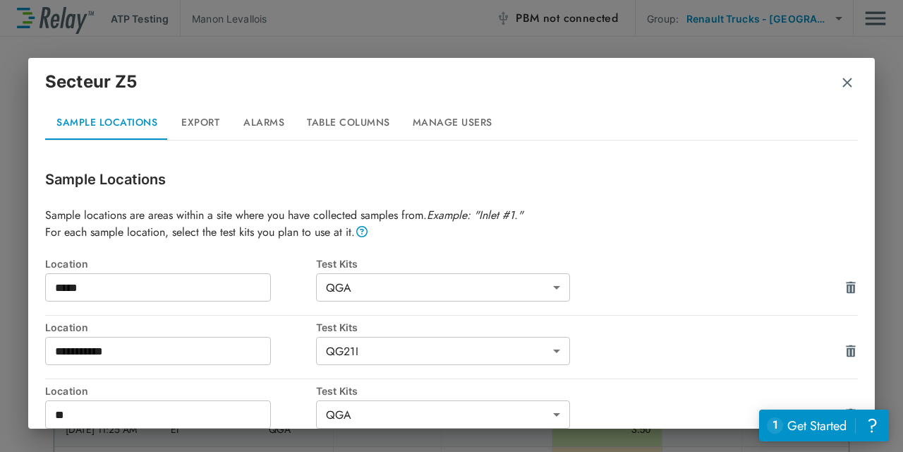
drag, startPoint x: 861, startPoint y: 200, endPoint x: 861, endPoint y: 214, distance: 13.4
click at [861, 214] on div "**********" at bounding box center [451, 290] width 847 height 277
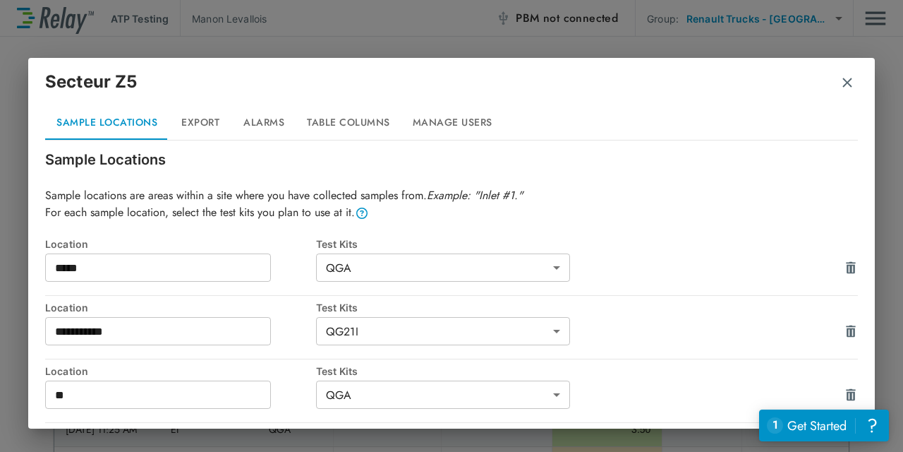
scroll to position [18, 0]
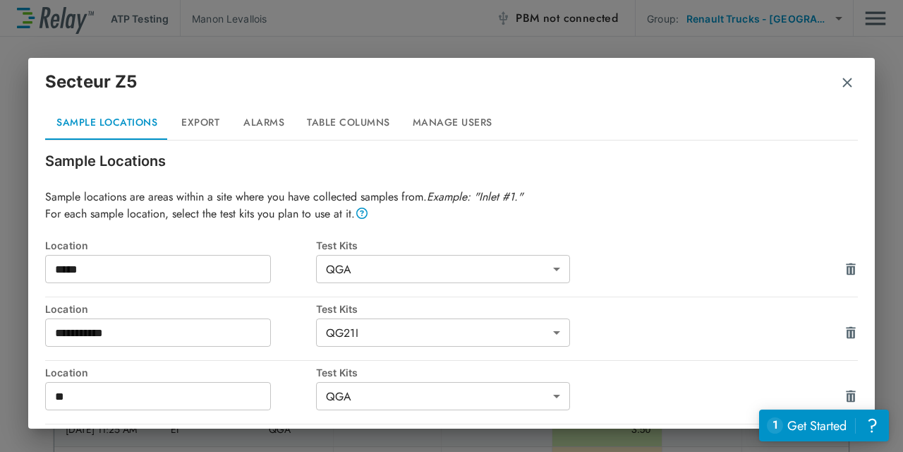
click at [851, 83] on img "button" at bounding box center [847, 82] width 14 height 14
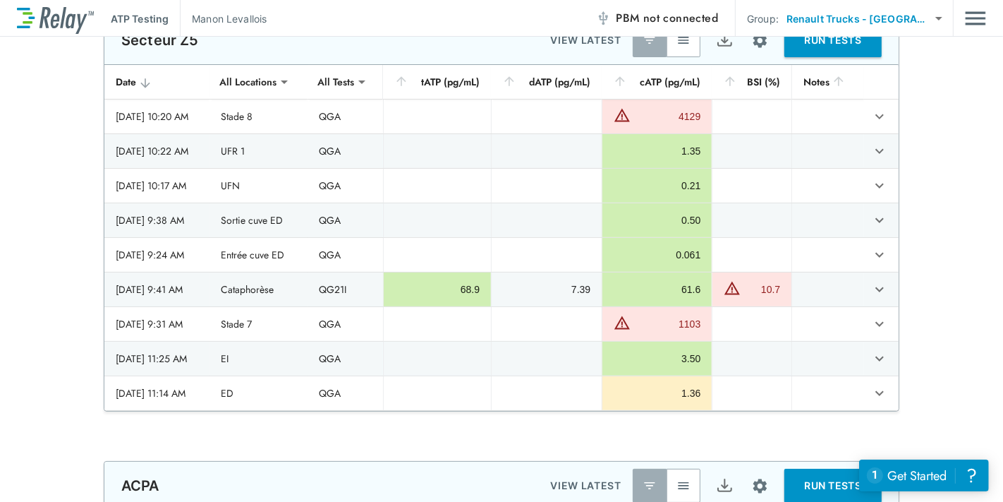
scroll to position [0, 0]
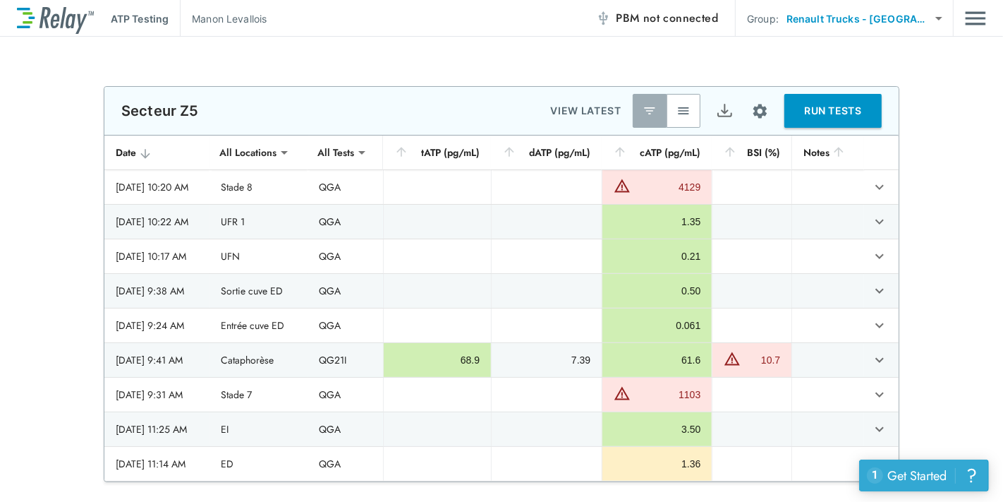
click at [960, 469] on button "1 uncompleted tasks Get Started ?" at bounding box center [923, 475] width 129 height 32
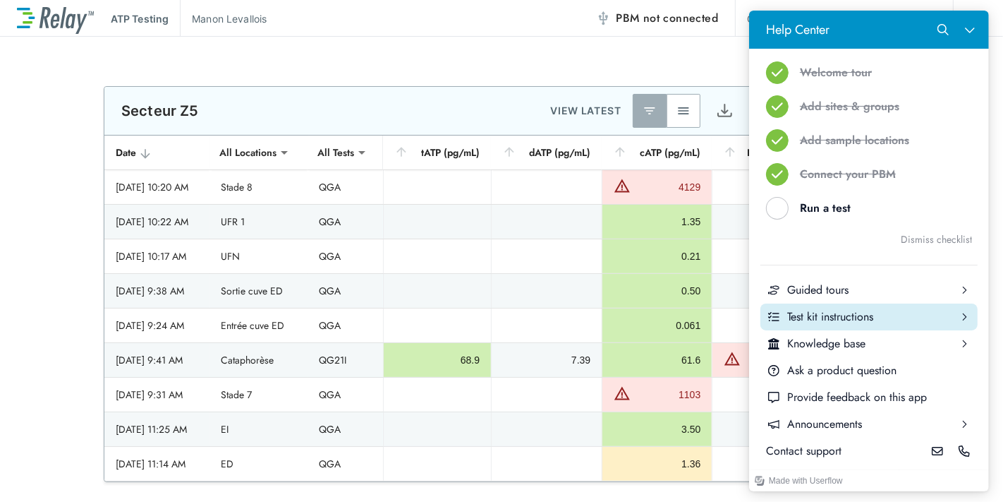
scroll to position [114, 0]
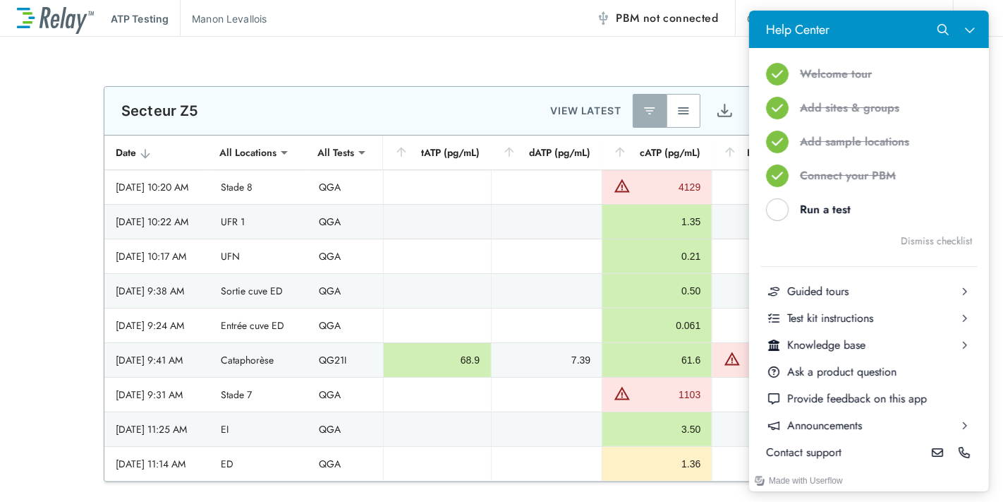
drag, startPoint x: 146, startPoint y: 22, endPoint x: 566, endPoint y: 54, distance: 421.1
click at [502, 49] on div "**********" at bounding box center [501, 269] width 1003 height 465
click at [871, 30] on div "Help Center" at bounding box center [869, 30] width 240 height 38
click at [974, 30] on icon "Close Help Center" at bounding box center [969, 29] width 11 height 11
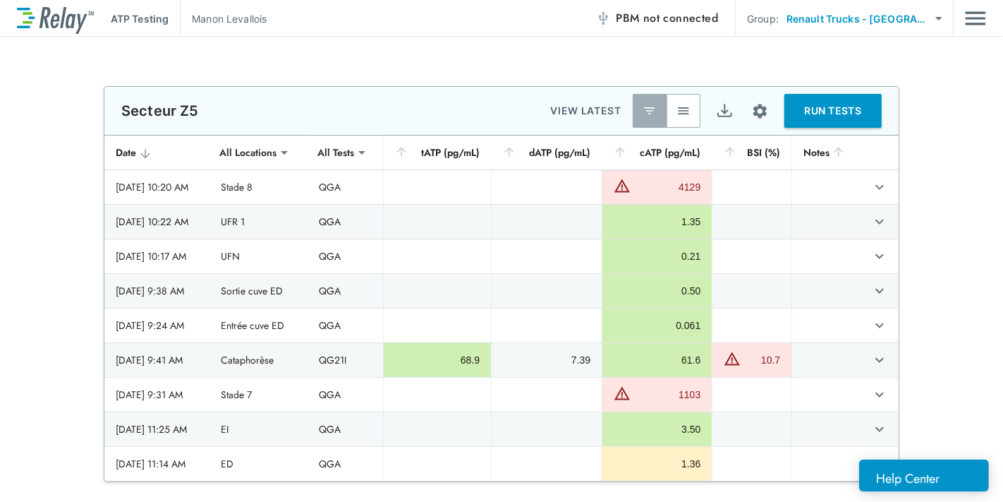
scroll to position [0, 0]
click at [932, 192] on div "**********" at bounding box center [501, 284] width 1003 height 396
click at [974, 23] on img "Main menu" at bounding box center [975, 18] width 21 height 27
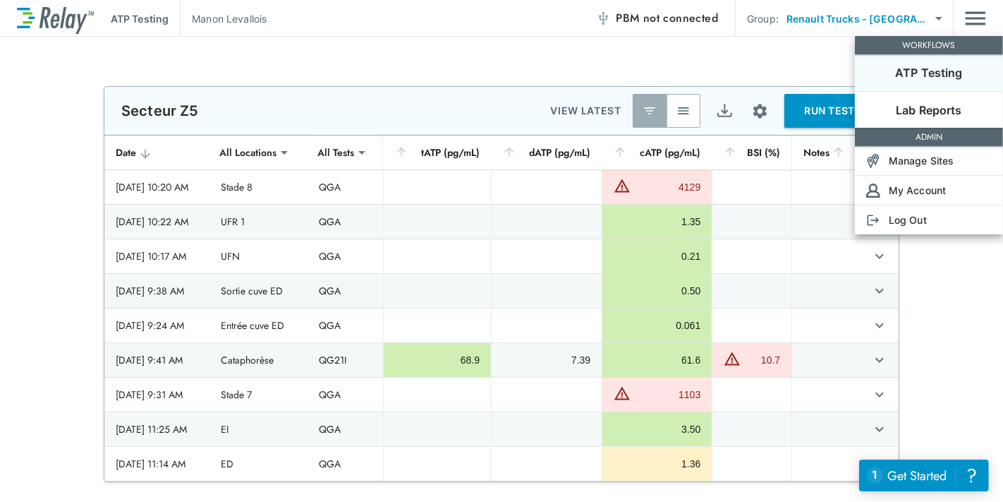
click at [778, 55] on div at bounding box center [501, 251] width 1003 height 502
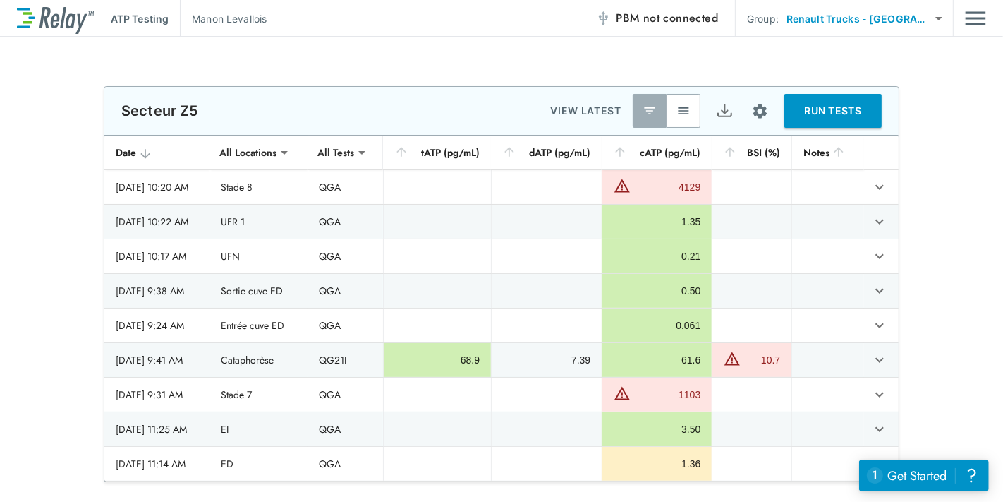
click at [756, 115] on img "Site setup" at bounding box center [760, 111] width 18 height 18
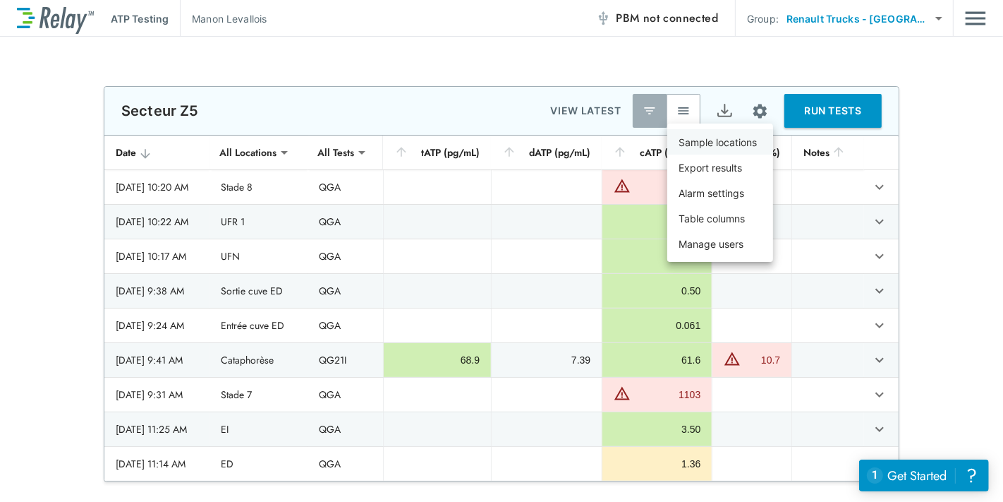
click at [687, 137] on p "Sample locations" at bounding box center [718, 142] width 78 height 15
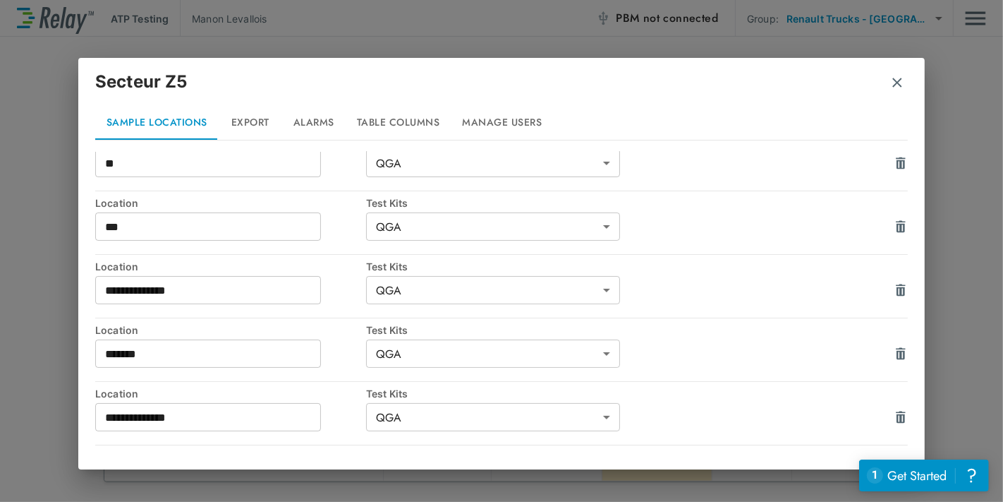
scroll to position [413, 0]
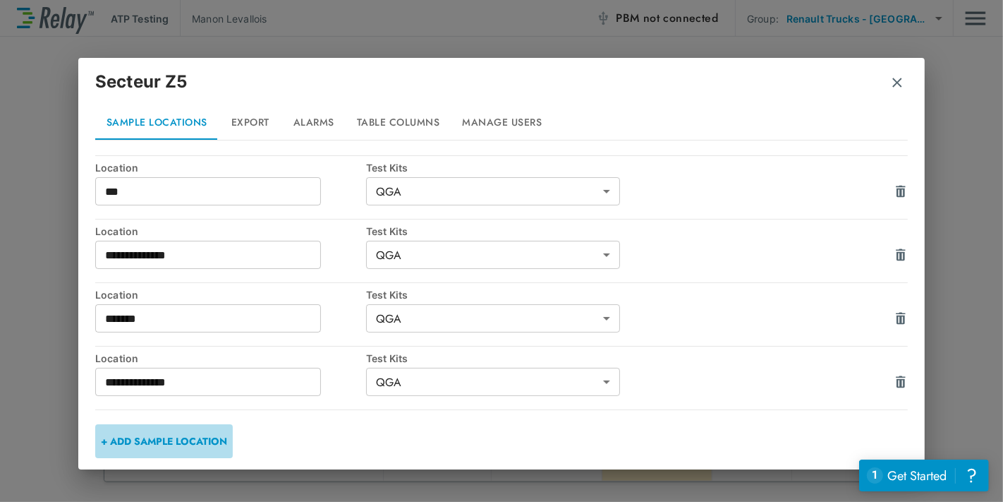
click at [205, 443] on button "+ ADD SAMPLE LOCATION" at bounding box center [164, 441] width 138 height 34
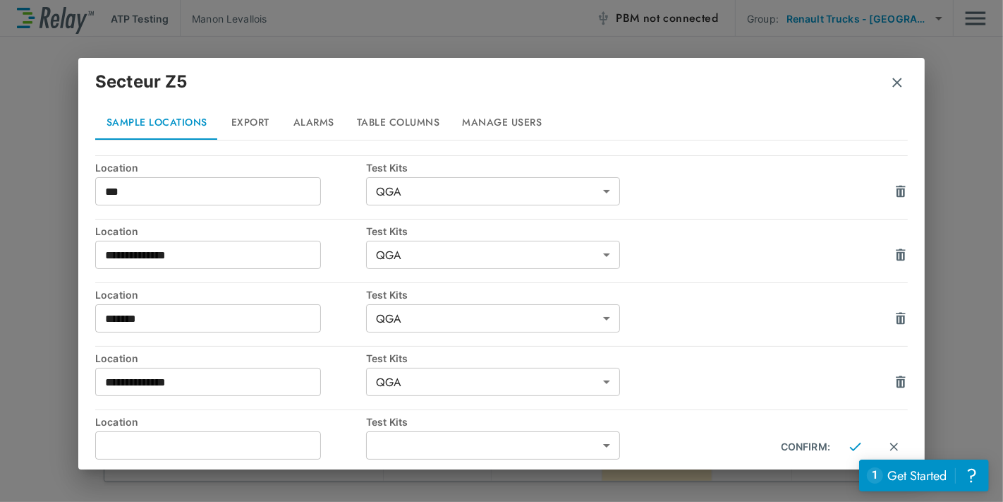
scroll to position [477, 0]
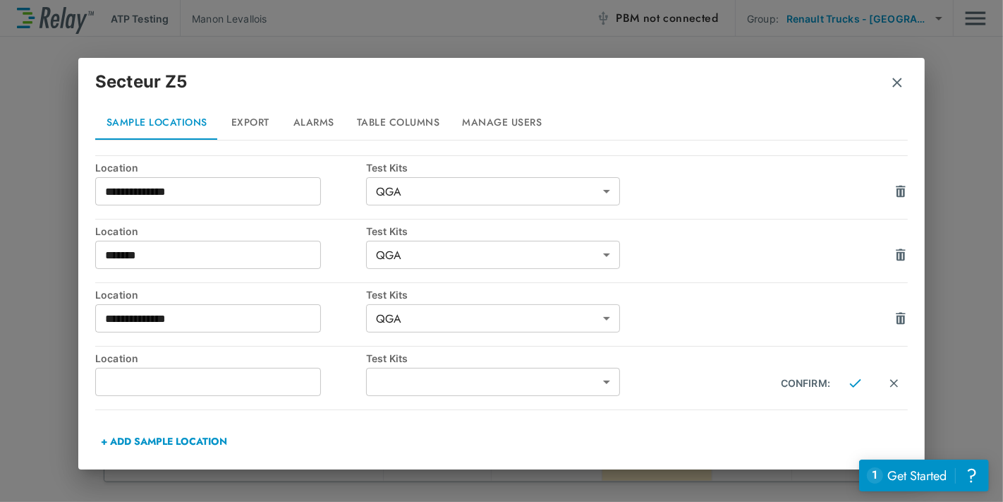
click at [944, 74] on div "**********" at bounding box center [501, 251] width 1003 height 502
click at [902, 83] on img "button" at bounding box center [897, 82] width 14 height 14
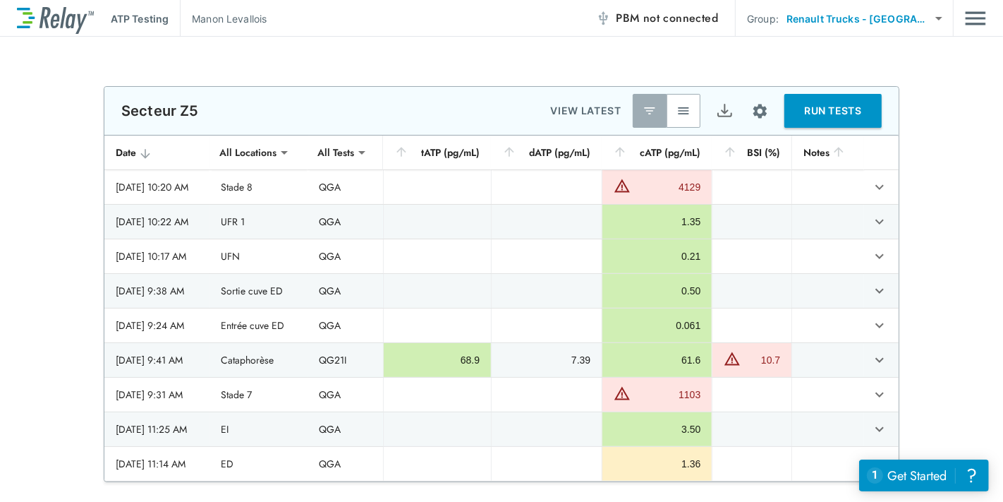
click at [758, 106] on img "Site setup" at bounding box center [760, 111] width 18 height 18
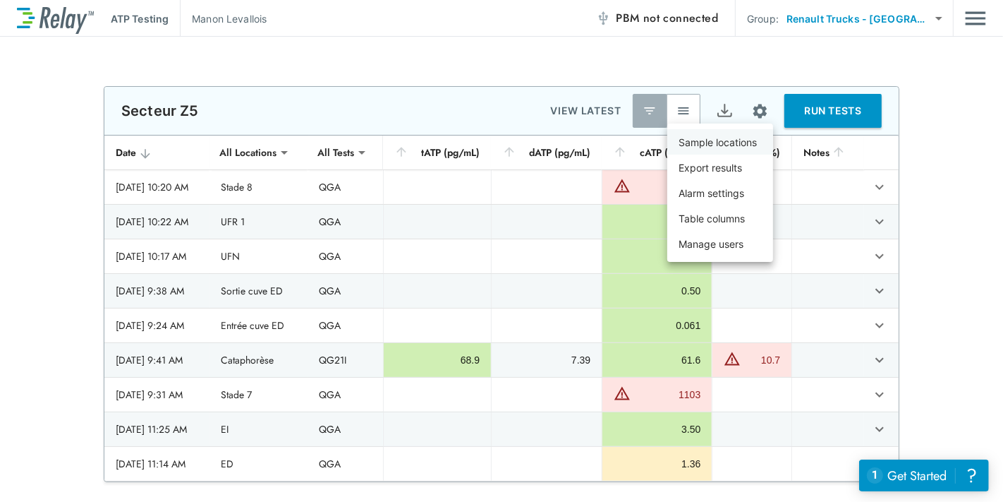
click at [729, 143] on p "Sample locations" at bounding box center [718, 142] width 78 height 15
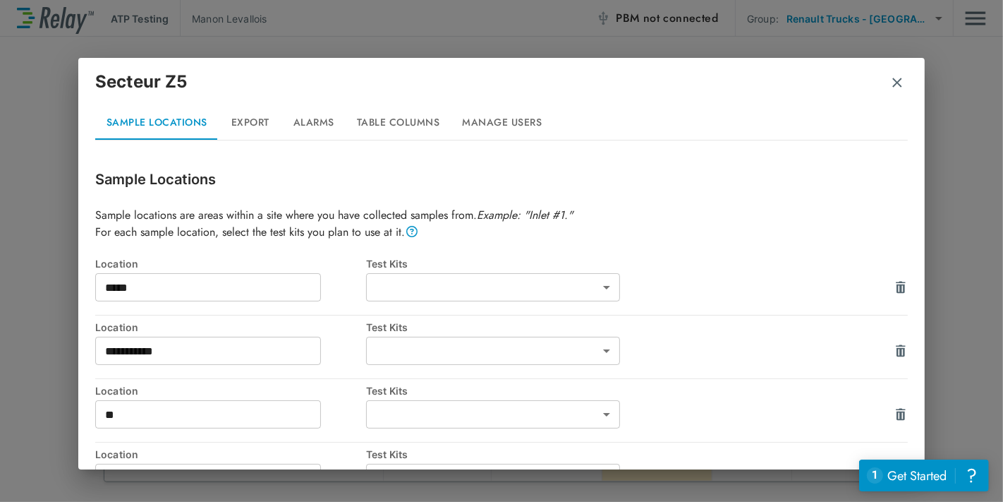
type input "***"
type input "*****"
type input "***"
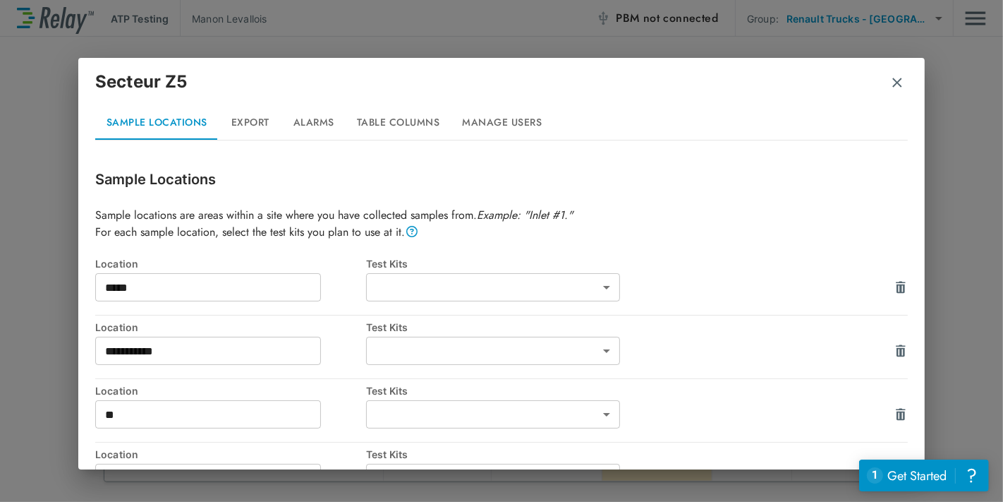
type input "***"
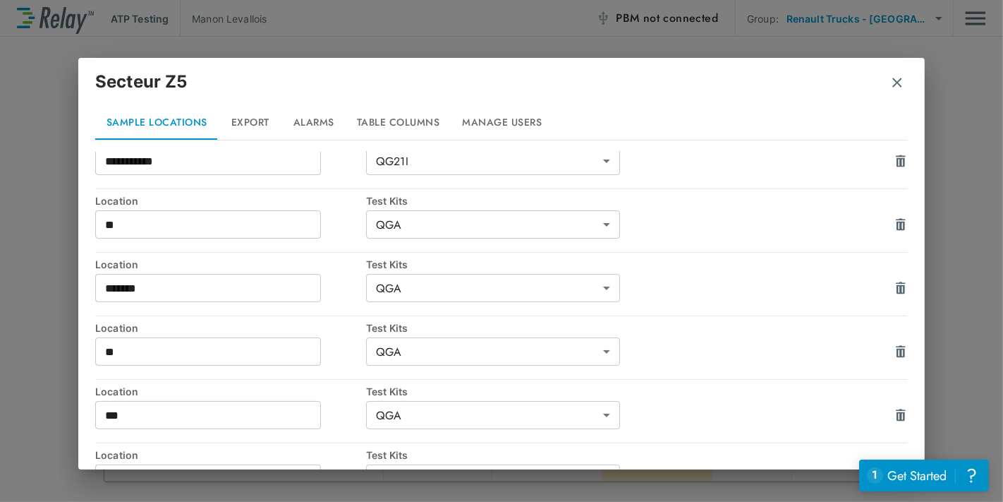
scroll to position [413, 0]
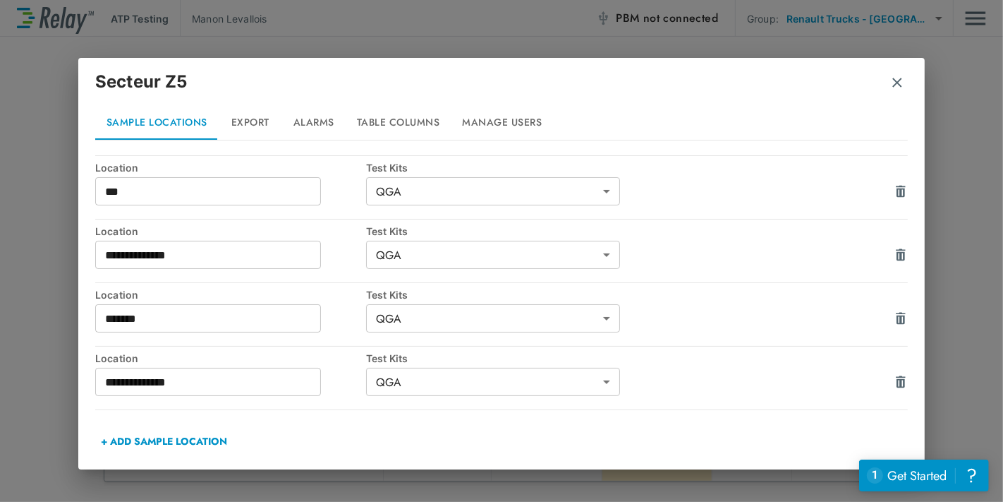
click at [222, 426] on button "+ ADD SAMPLE LOCATION" at bounding box center [164, 441] width 138 height 34
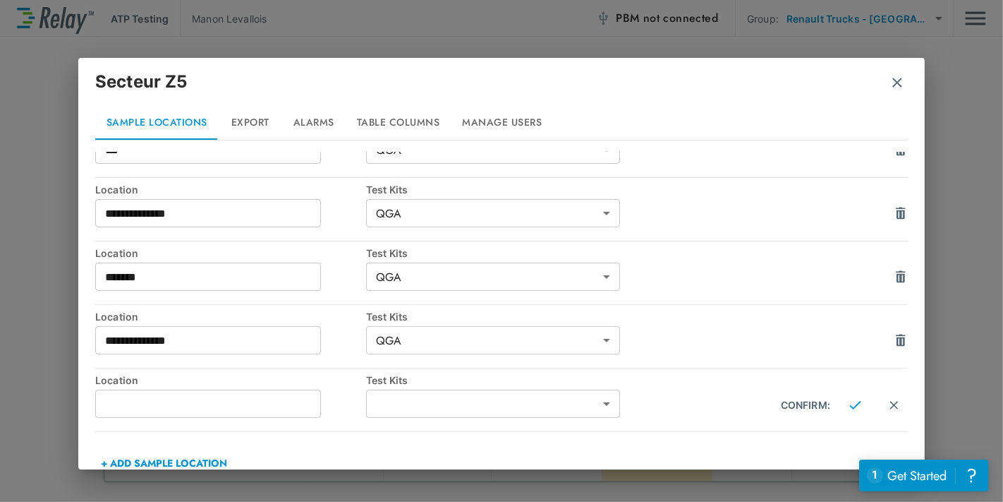
scroll to position [477, 0]
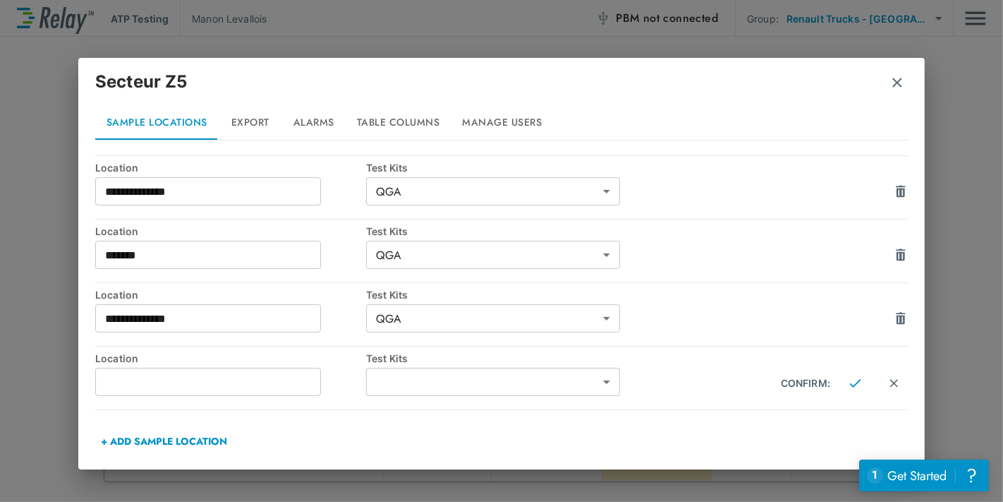
click at [567, 358] on div "Test Kits" at bounding box center [501, 358] width 271 height 12
click at [567, 371] on body "**********" at bounding box center [501, 251] width 1003 height 502
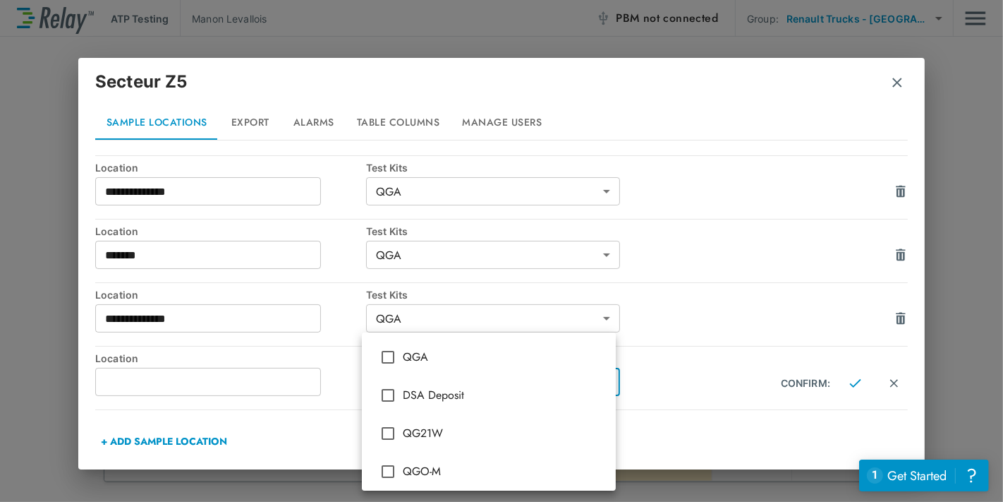
type input "***"
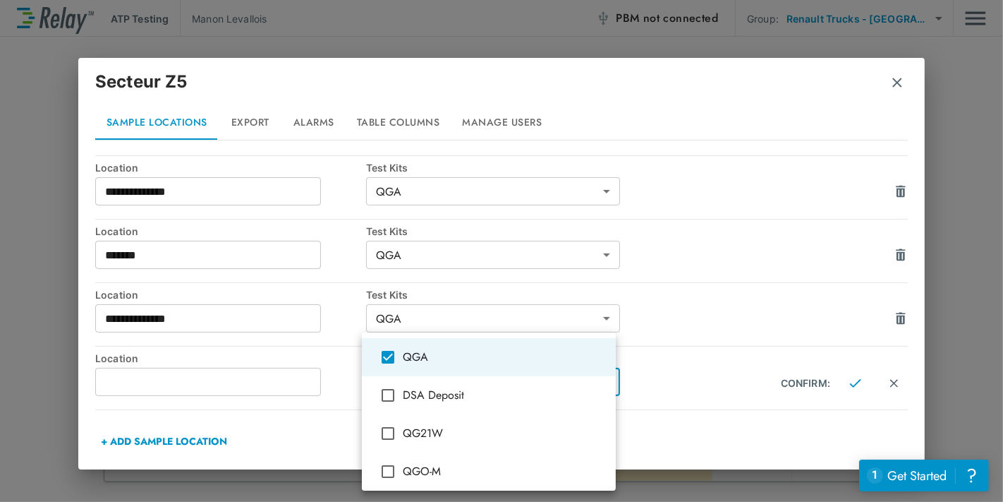
click at [796, 127] on div at bounding box center [501, 251] width 1003 height 502
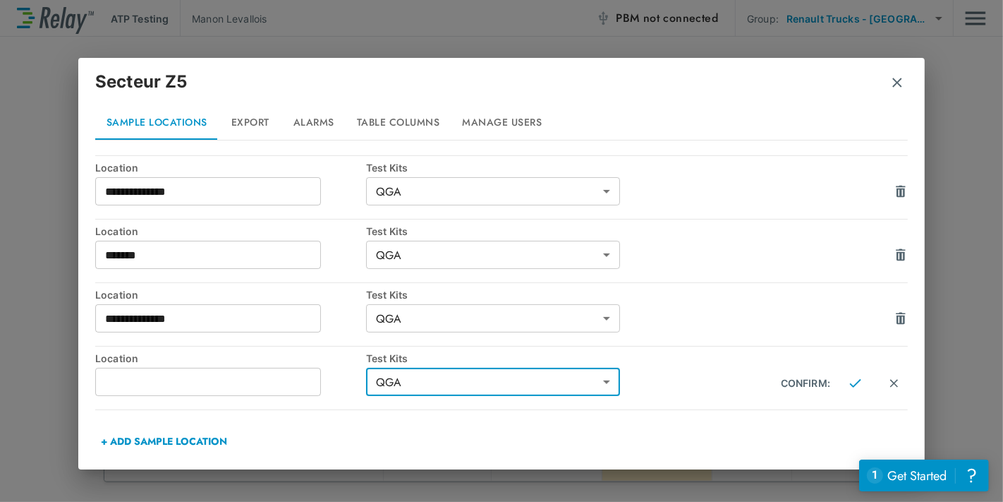
click at [887, 83] on div "Secteur Z5" at bounding box center [501, 87] width 813 height 37
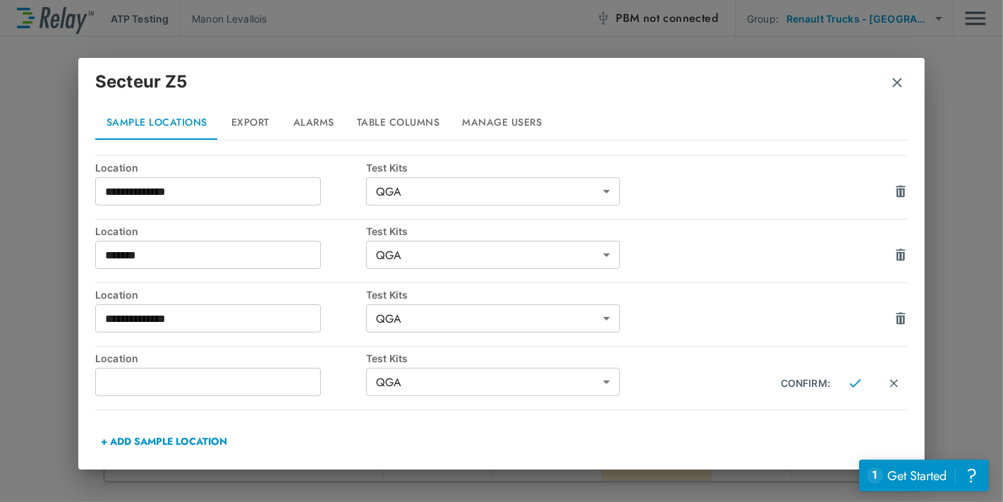
click at [909, 77] on h2 "Secteur Z5 Sample Locations Export Alarms Table Columns Manage Users" at bounding box center [501, 105] width 847 height 94
click at [893, 86] on img "button" at bounding box center [897, 82] width 14 height 14
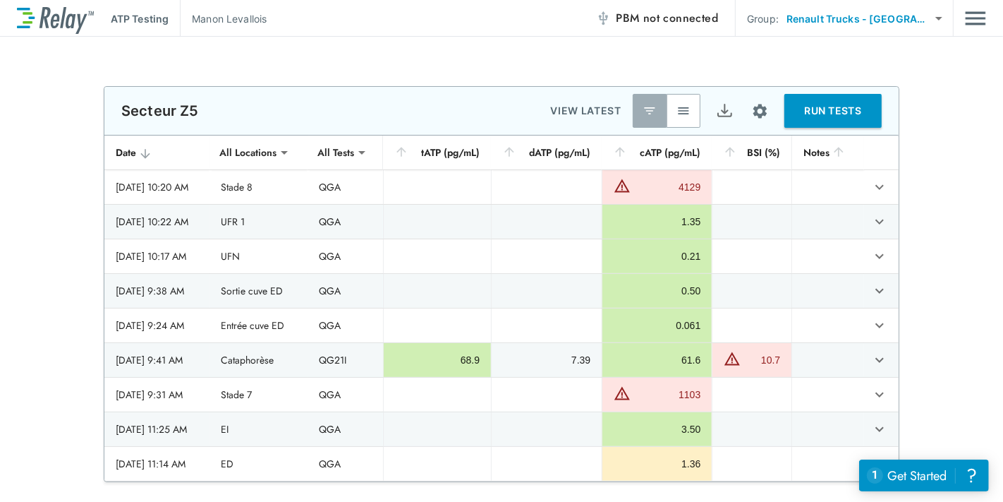
click at [751, 109] on img "Site setup" at bounding box center [760, 111] width 18 height 18
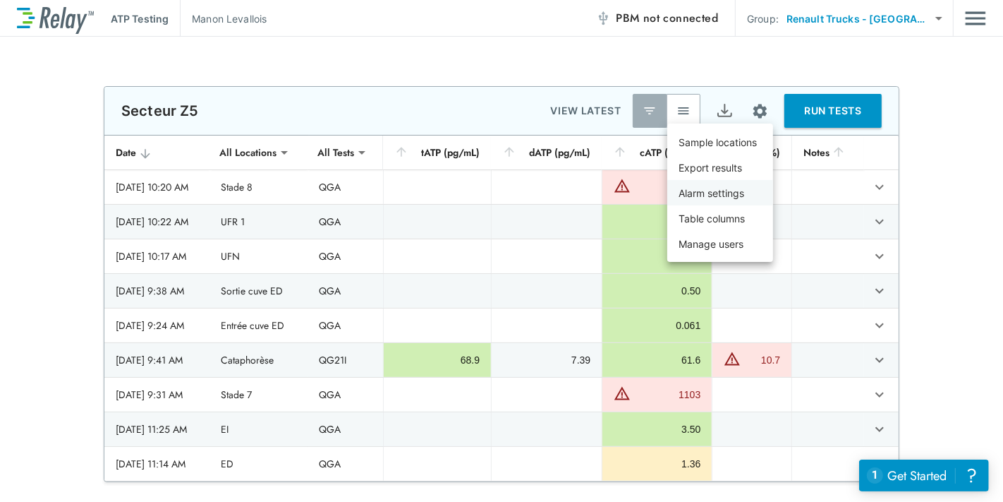
click at [737, 189] on p "Alarm settings" at bounding box center [712, 193] width 66 height 15
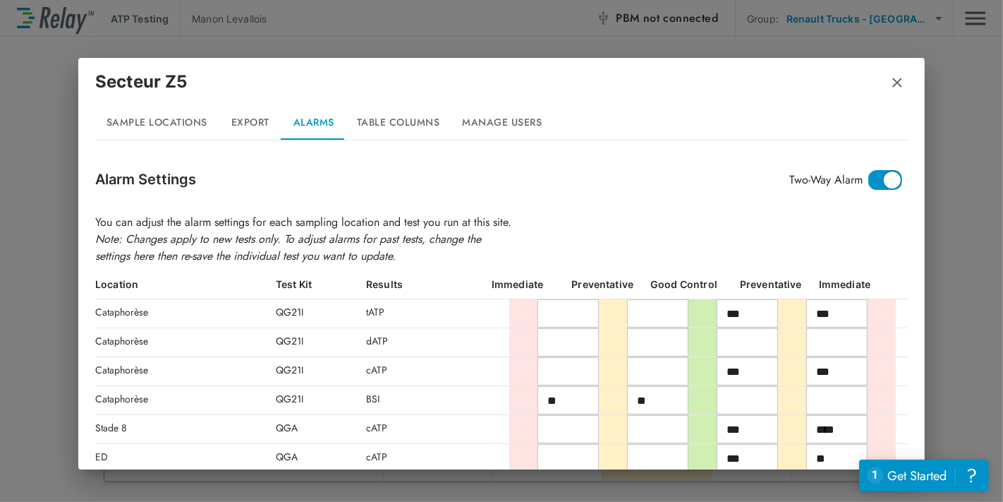
drag, startPoint x: 998, startPoint y: 268, endPoint x: 996, endPoint y: 316, distance: 48.1
click at [993, 325] on div "Secteur Z5 Sample Locations Export Alarms Table Columns Manage Users Alarm Sett…" at bounding box center [501, 251] width 1003 height 502
drag, startPoint x: 999, startPoint y: 279, endPoint x: 922, endPoint y: 250, distance: 82.2
click at [992, 260] on div "Secteur Z5 Sample Locations Export Alarms Table Columns Manage Users Alarm Sett…" at bounding box center [501, 251] width 1003 height 502
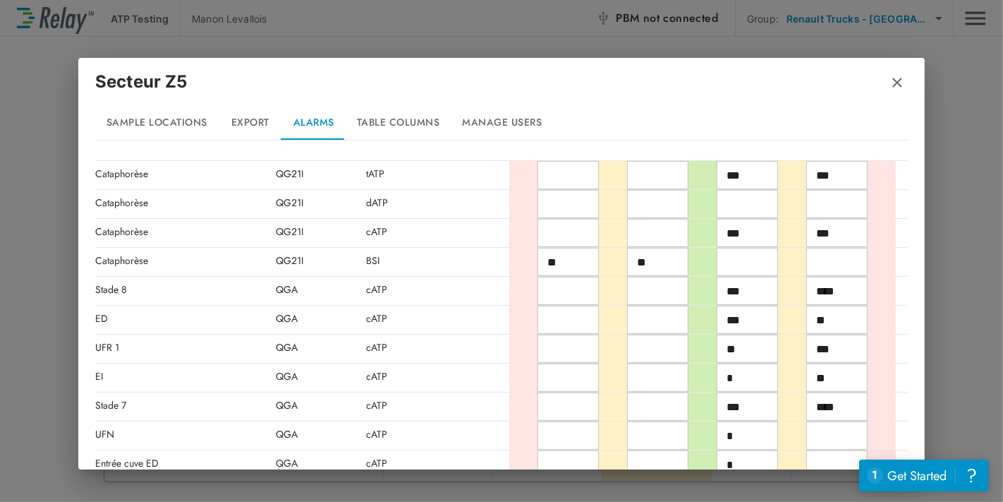
scroll to position [0, 0]
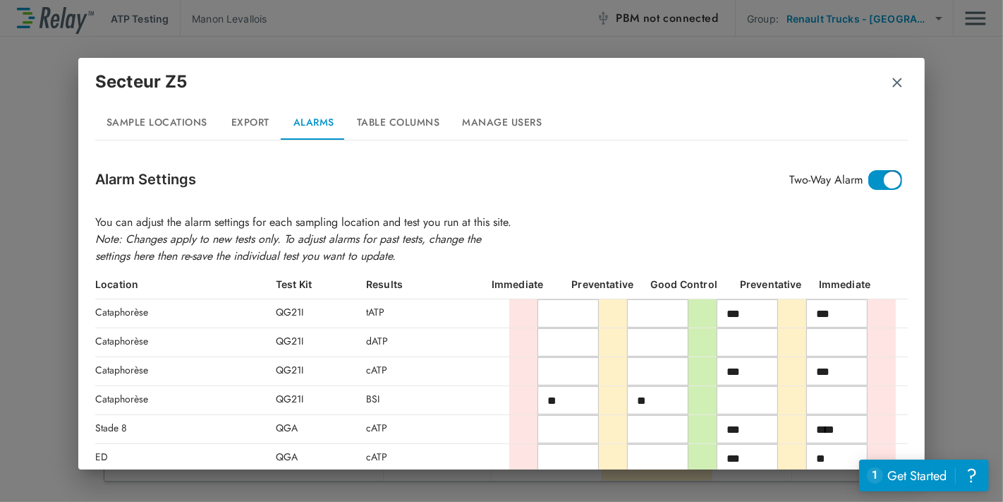
click at [898, 80] on img "button" at bounding box center [897, 82] width 14 height 14
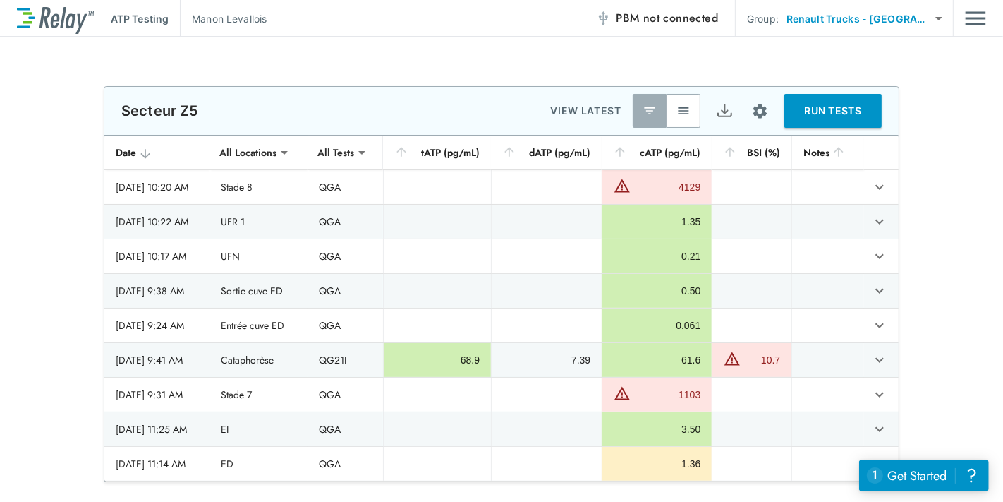
click at [918, 255] on div "**********" at bounding box center [501, 284] width 1003 height 396
